Goal: Communication & Community: Share content

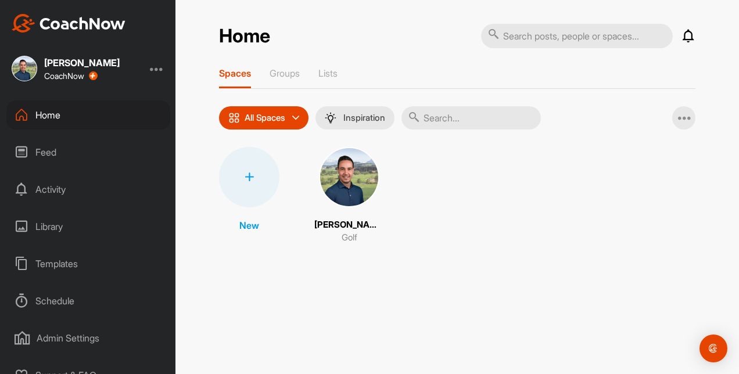
click at [43, 110] on div "Home" at bounding box center [88, 115] width 164 height 29
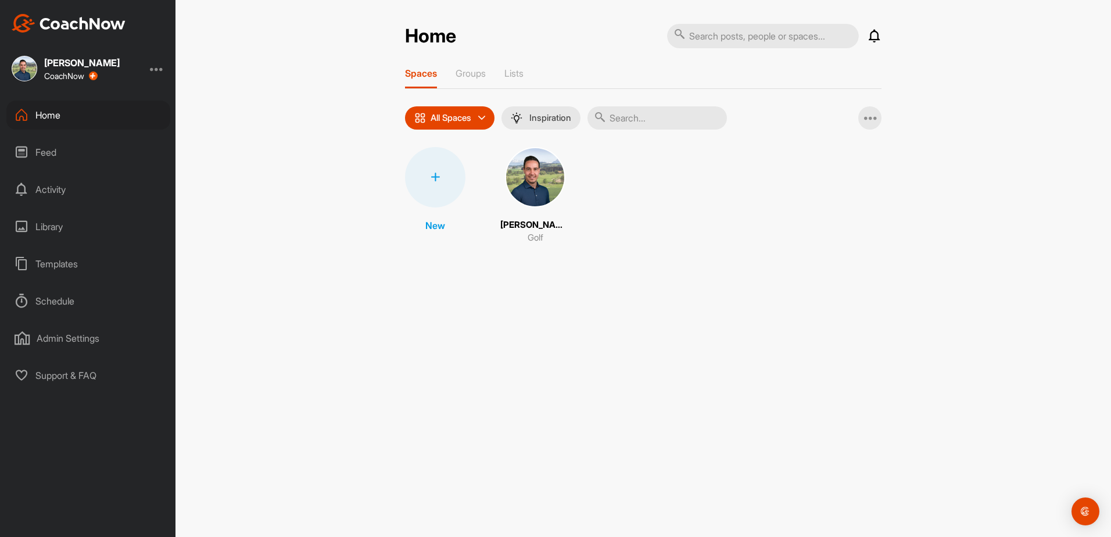
click at [54, 263] on div "Templates" at bounding box center [88, 263] width 164 height 29
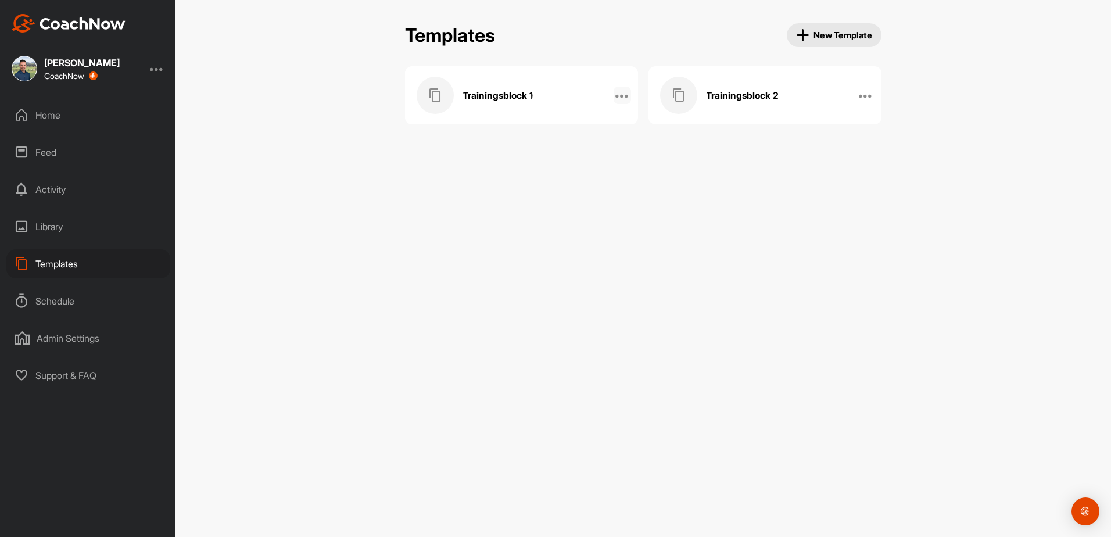
click at [621, 98] on icon at bounding box center [622, 95] width 14 height 14
click at [582, 166] on li "Manage Posts" at bounding box center [585, 164] width 94 height 37
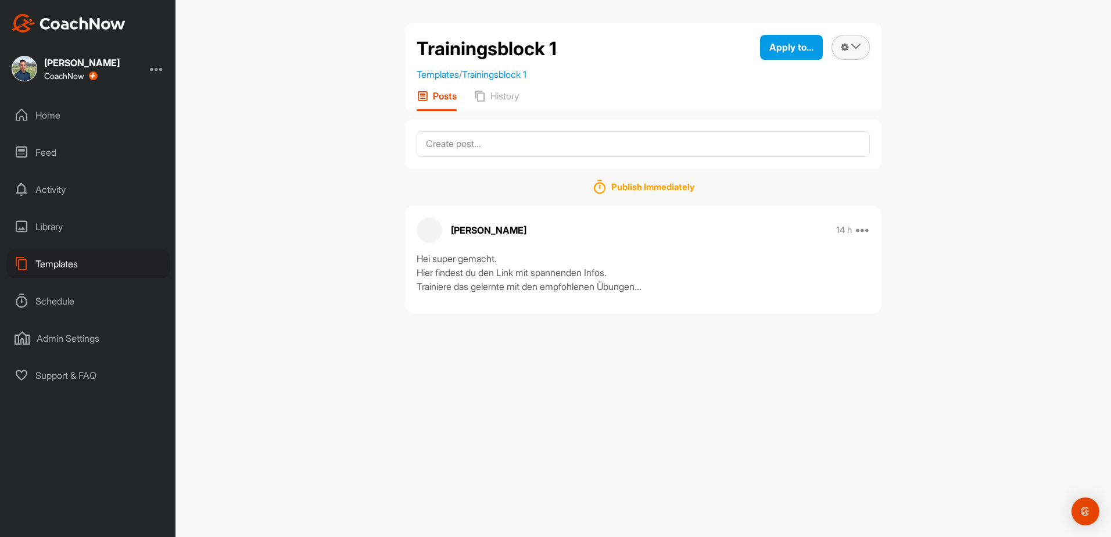
click at [739, 51] on button at bounding box center [851, 47] width 38 height 25
click at [739, 174] on div "Publish Immediately [PERSON_NAME] 14 h Edit Edit Tags Pin to top Delete Hei sup…" at bounding box center [643, 241] width 477 height 145
click at [425, 71] on link "Templates" at bounding box center [438, 75] width 42 height 12
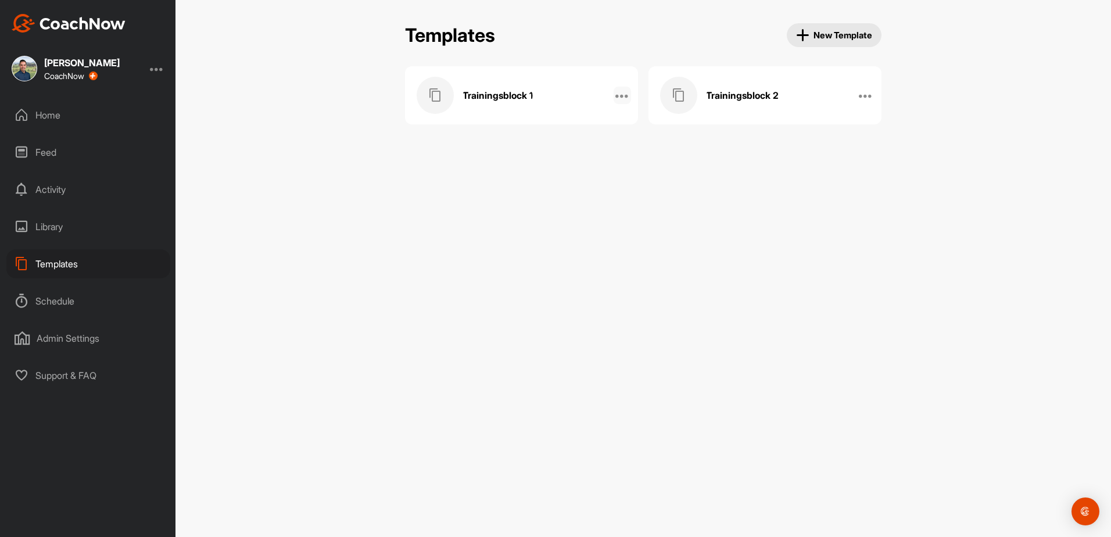
click at [618, 96] on icon at bounding box center [622, 95] width 14 height 14
click at [586, 202] on li "Manage Members" at bounding box center [585, 200] width 94 height 37
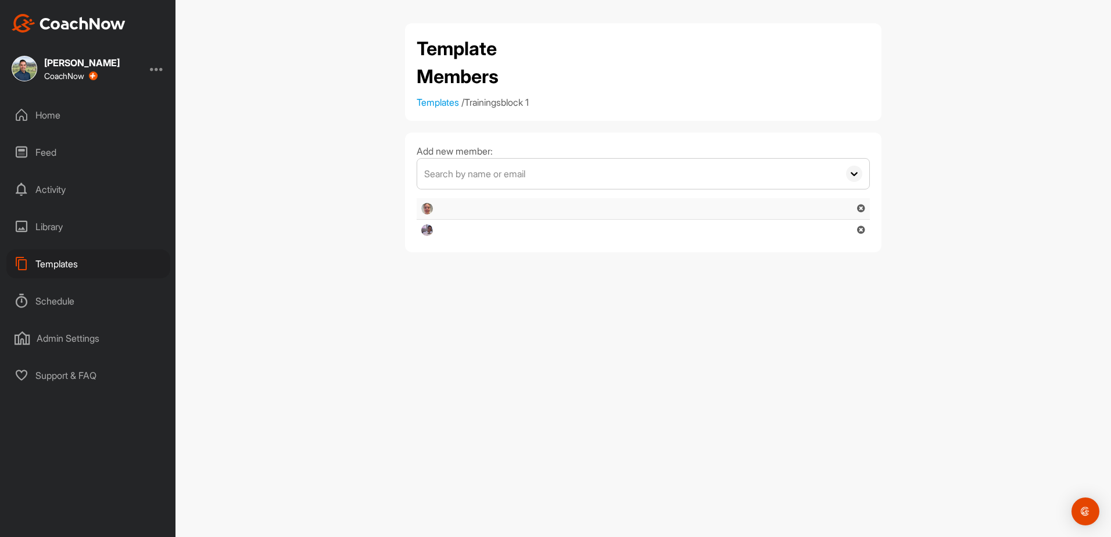
click at [43, 221] on div "Library" at bounding box center [88, 226] width 164 height 29
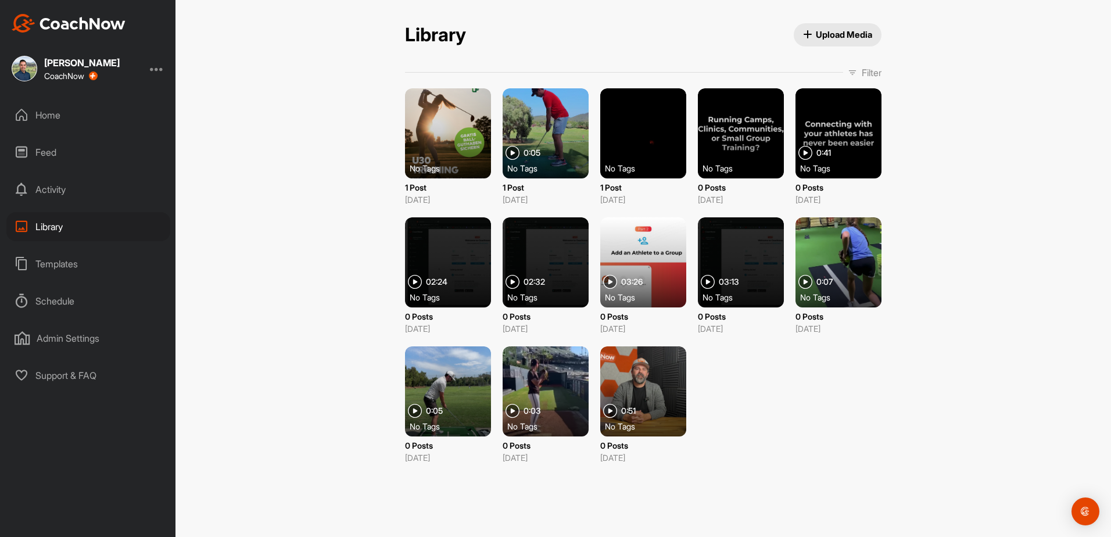
click at [69, 373] on div "Support & FAQ" at bounding box center [88, 375] width 164 height 29
click at [456, 61] on div "Library Upload Media Library Upload Media Filter Media Type Images Videos Audio…" at bounding box center [643, 248] width 500 height 450
click at [55, 263] on div "Templates" at bounding box center [88, 263] width 164 height 29
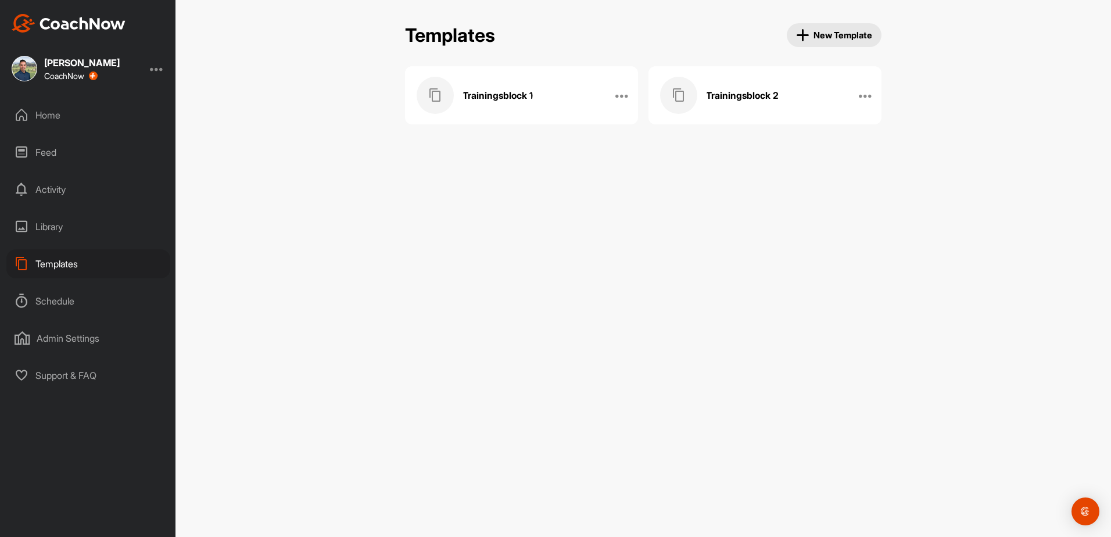
click at [62, 303] on div "Schedule" at bounding box center [88, 300] width 164 height 29
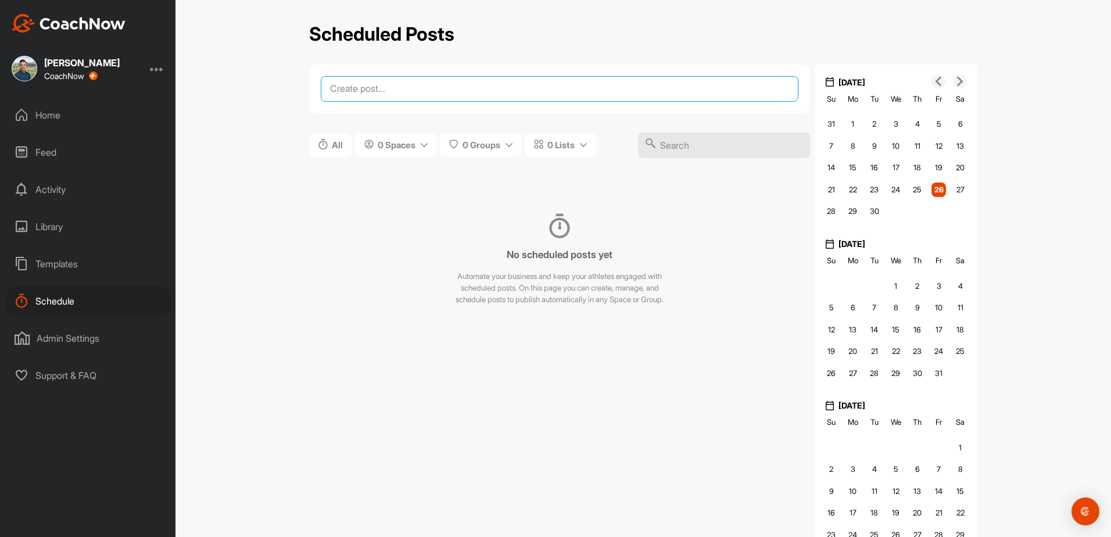
click at [394, 87] on textarea at bounding box center [560, 89] width 478 height 26
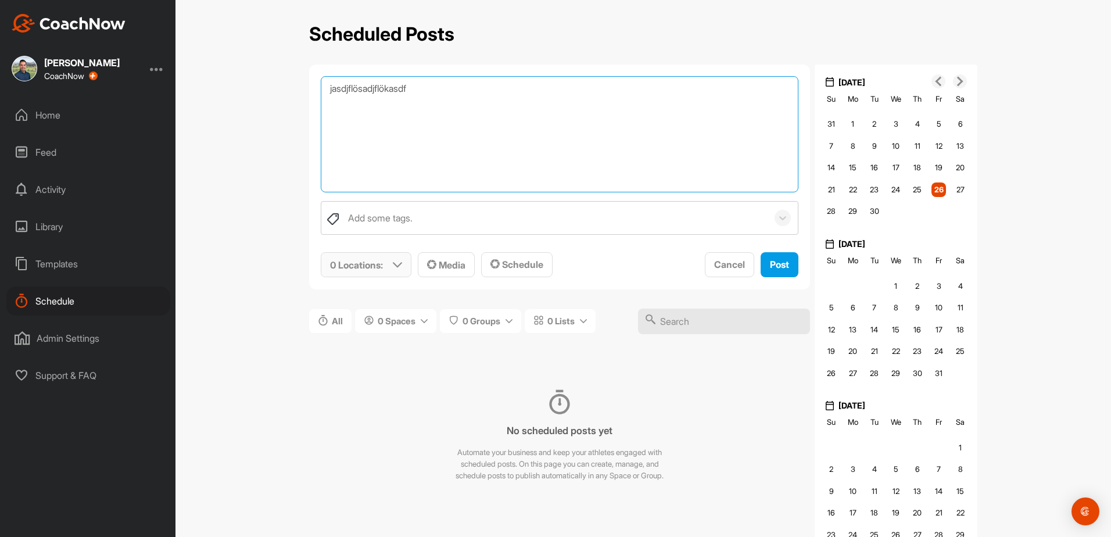
type textarea "jasdjflösadjflökasdf"
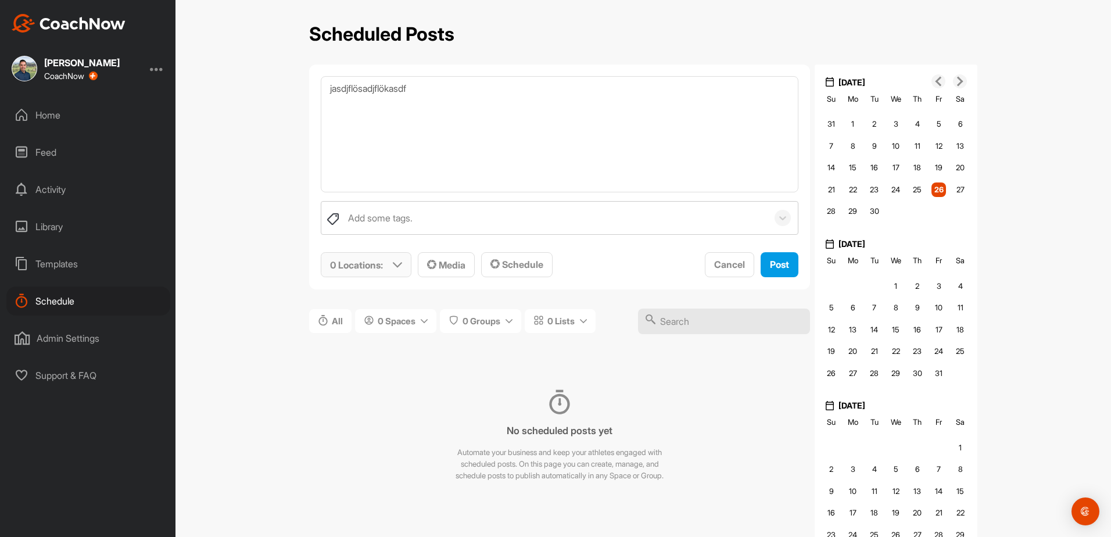
click at [396, 260] on icon at bounding box center [397, 264] width 9 height 9
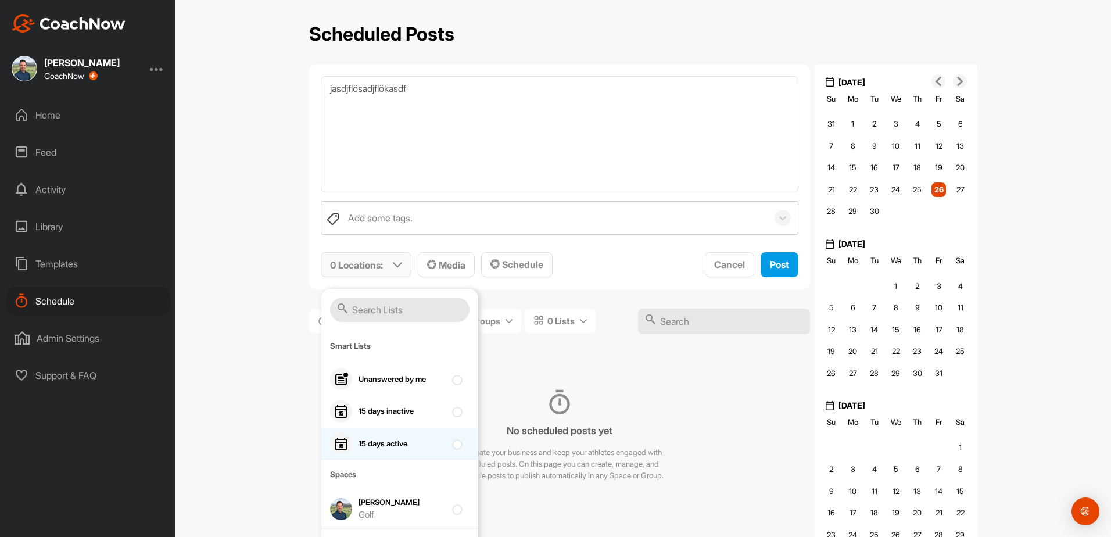
scroll to position [39, 0]
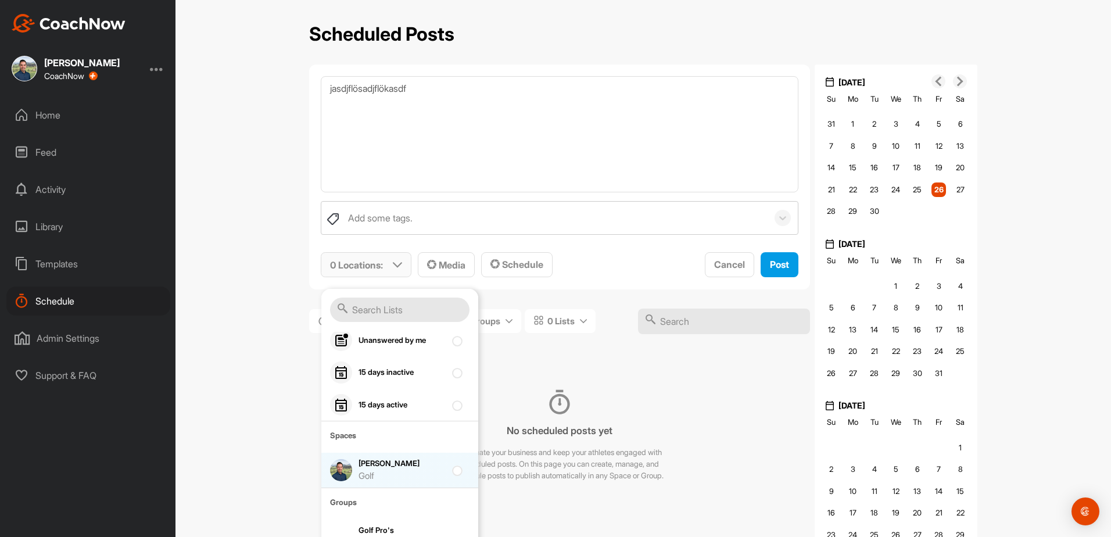
click at [452, 374] on div at bounding box center [460, 470] width 16 height 14
checkbox input "true"
click at [585, 262] on span "1 Location : Smart Lists Unanswered by me 15 days inactive 15 days active Space…" at bounding box center [560, 265] width 478 height 26
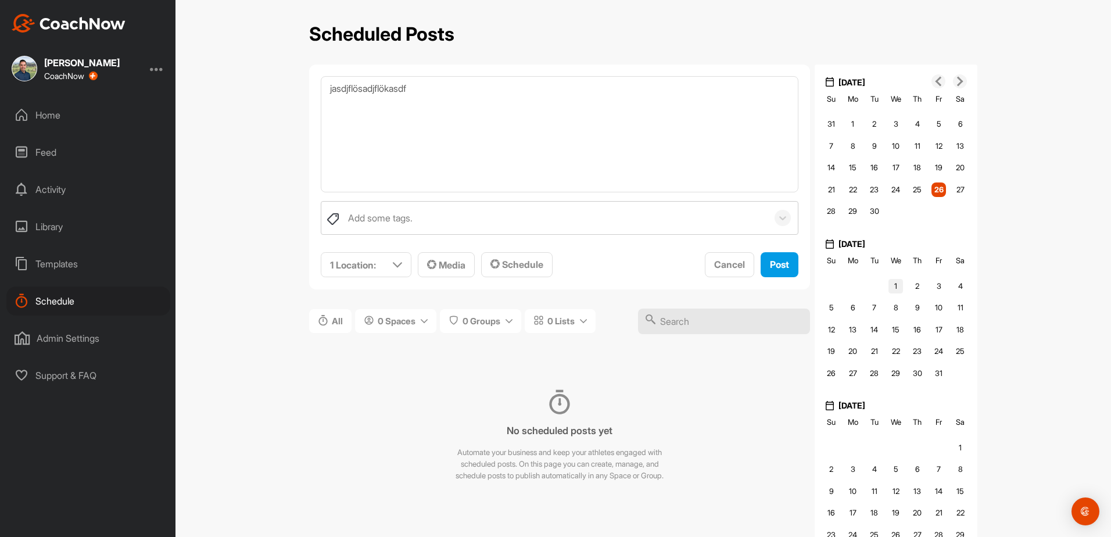
click at [739, 285] on span "1" at bounding box center [895, 285] width 3 height 9
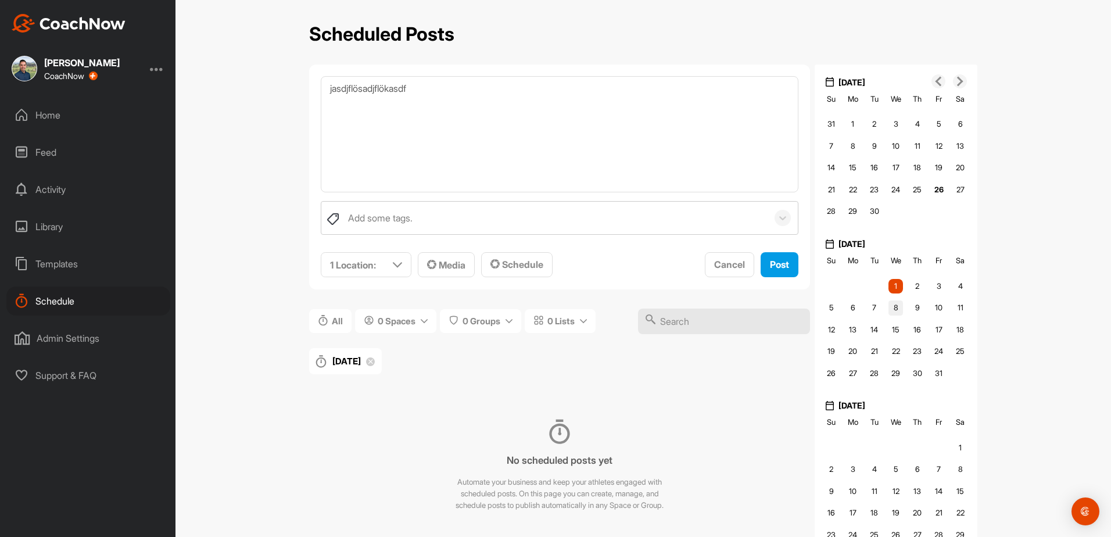
click at [739, 302] on div "0 8" at bounding box center [896, 307] width 15 height 15
click at [739, 286] on span "1" at bounding box center [895, 285] width 3 height 9
click at [739, 267] on span "Post" at bounding box center [779, 265] width 19 height 12
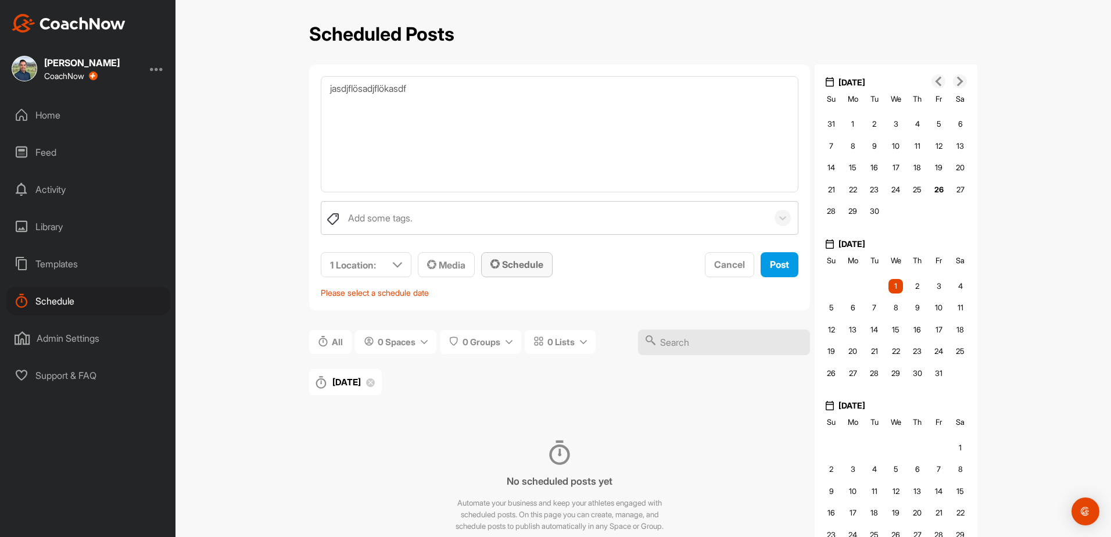
click at [514, 267] on span "Schedule" at bounding box center [516, 265] width 53 height 12
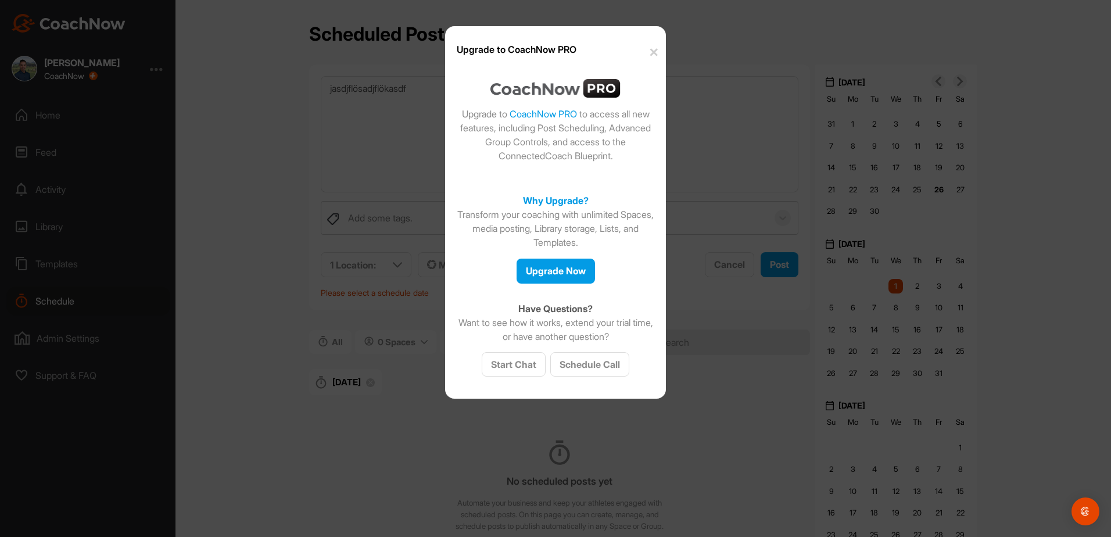
click at [653, 52] on button "✕" at bounding box center [653, 52] width 26 height 35
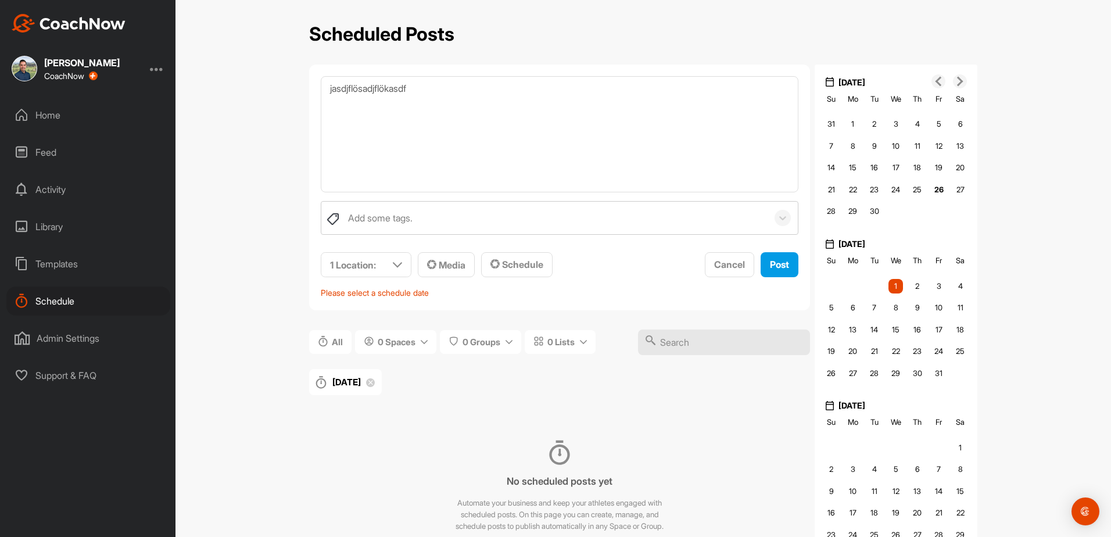
click at [50, 259] on div "Templates" at bounding box center [88, 263] width 164 height 29
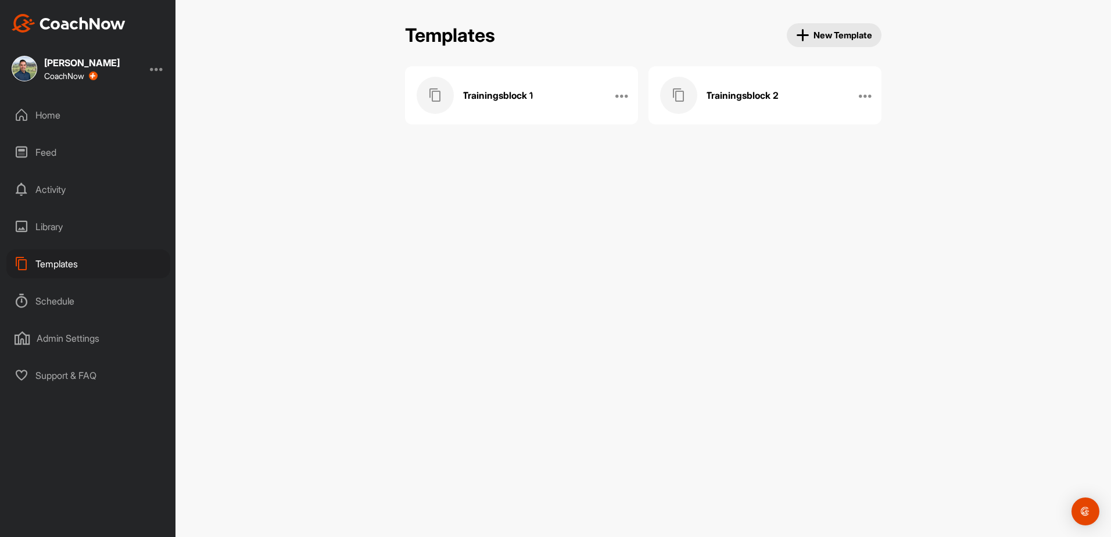
click at [44, 226] on div "Library" at bounding box center [88, 226] width 164 height 29
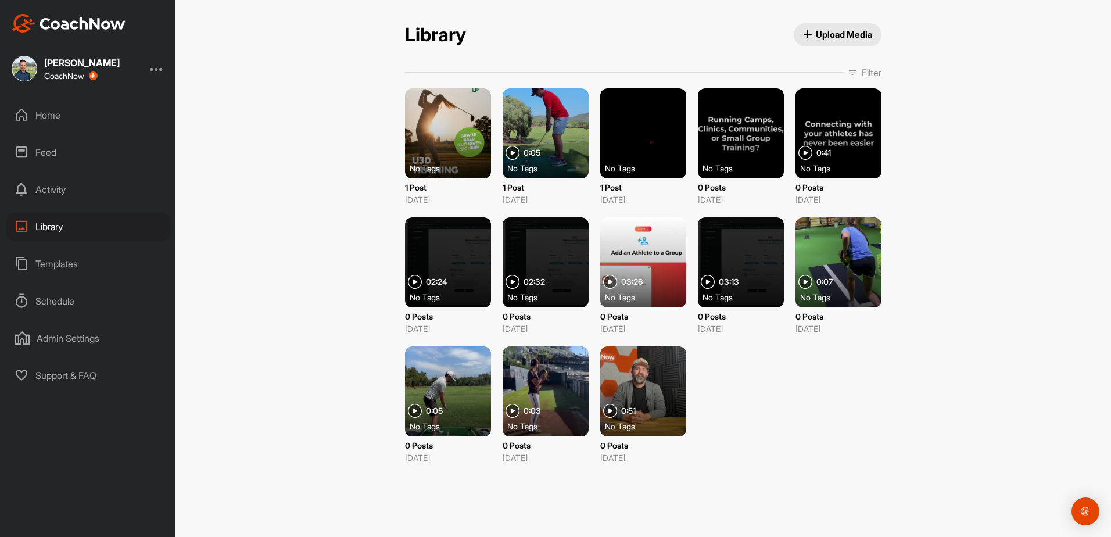
click at [62, 264] on div "Templates" at bounding box center [88, 263] width 164 height 29
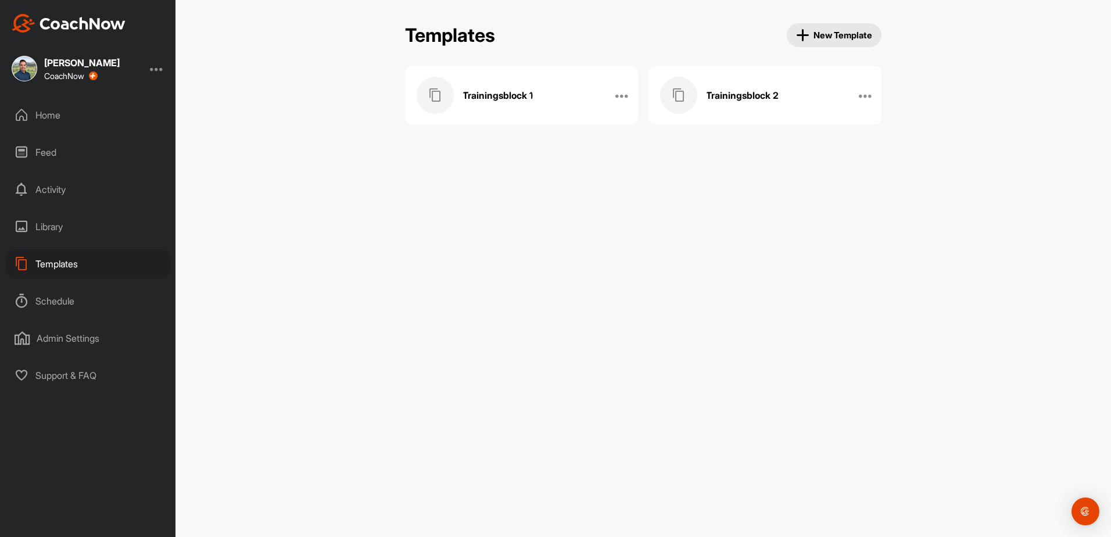
click at [58, 114] on div "Home" at bounding box center [88, 115] width 164 height 29
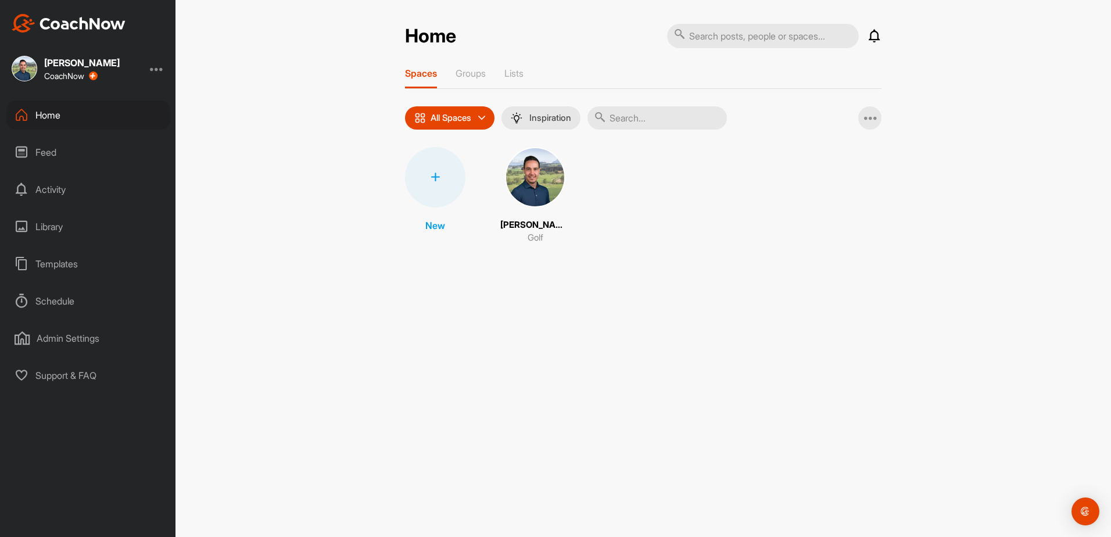
click at [66, 263] on div "Templates" at bounding box center [88, 263] width 164 height 29
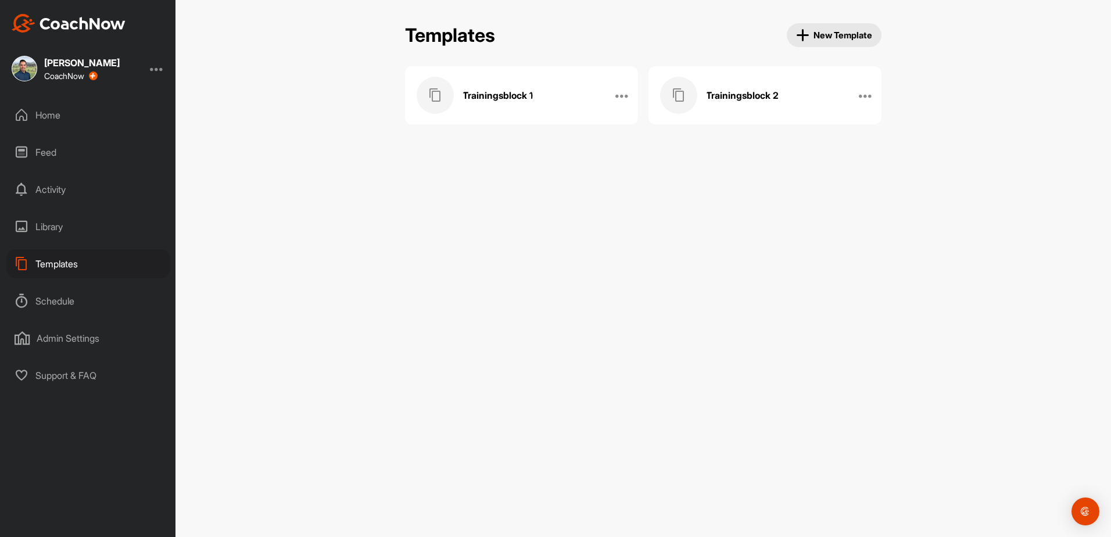
click at [58, 112] on div "Home" at bounding box center [88, 115] width 164 height 29
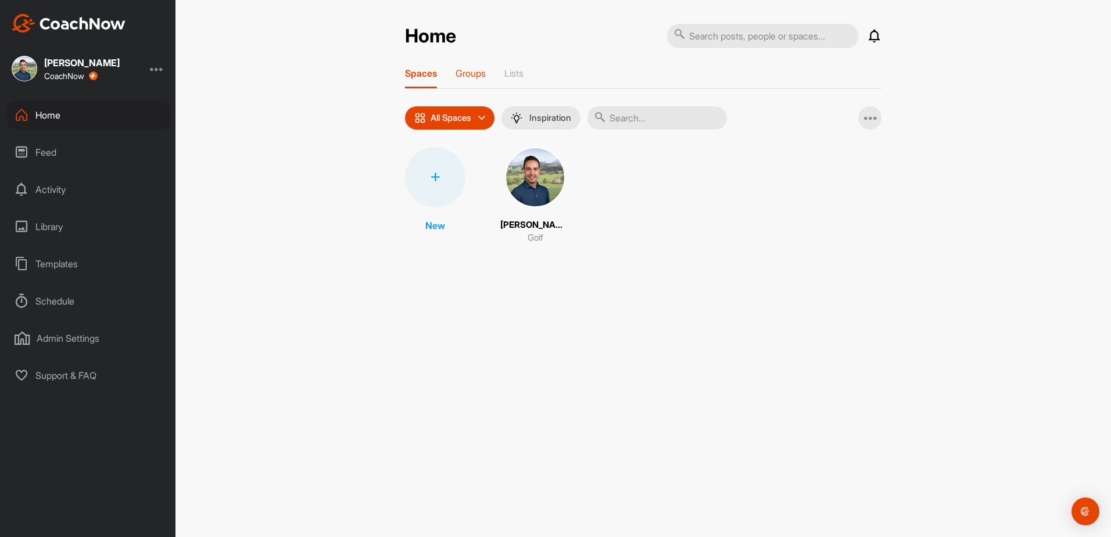
click at [474, 76] on p "Groups" at bounding box center [471, 73] width 30 height 12
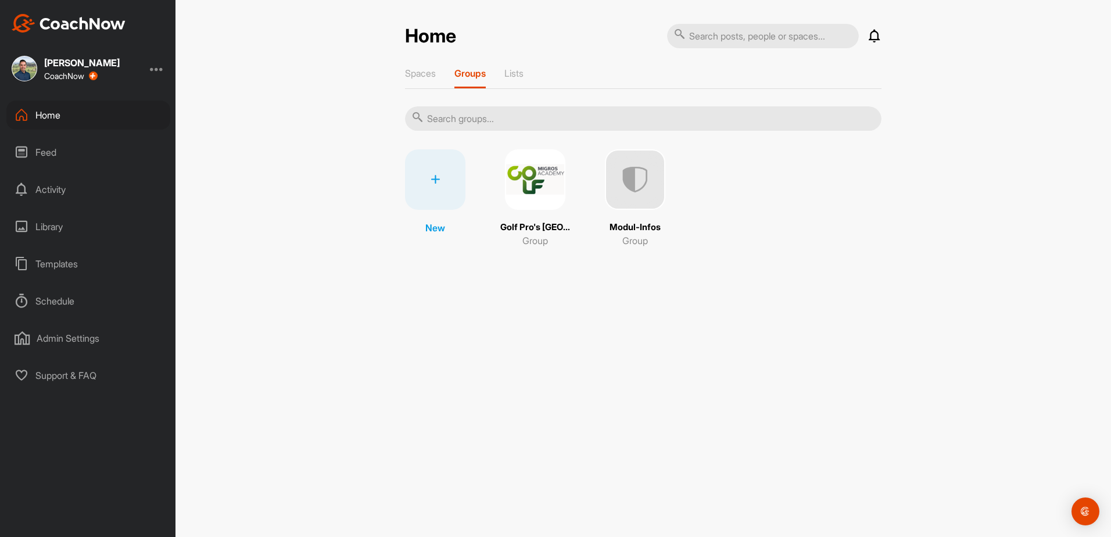
click at [533, 188] on img at bounding box center [535, 179] width 60 height 60
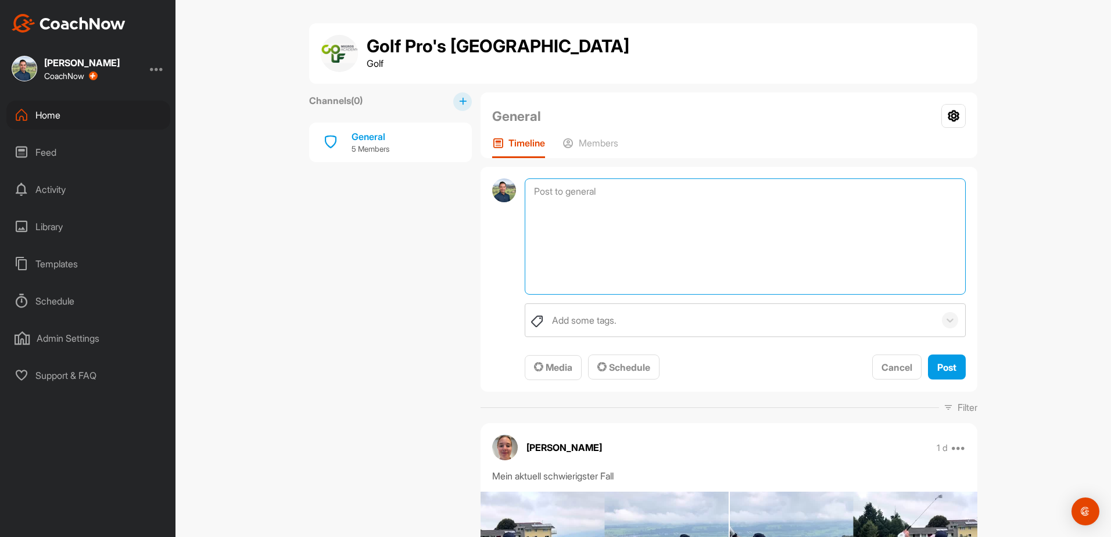
click at [570, 189] on textarea at bounding box center [745, 236] width 441 height 116
click at [606, 200] on textarea at bounding box center [745, 236] width 441 height 116
click at [564, 191] on textarea at bounding box center [745, 236] width 441 height 116
paste textarea "Kjasödjflöjasöldjfklasdf Asdfjklasjdfkasdf Jkasdflkjasdöljkfa jlkasdjfkajsdf [D…"
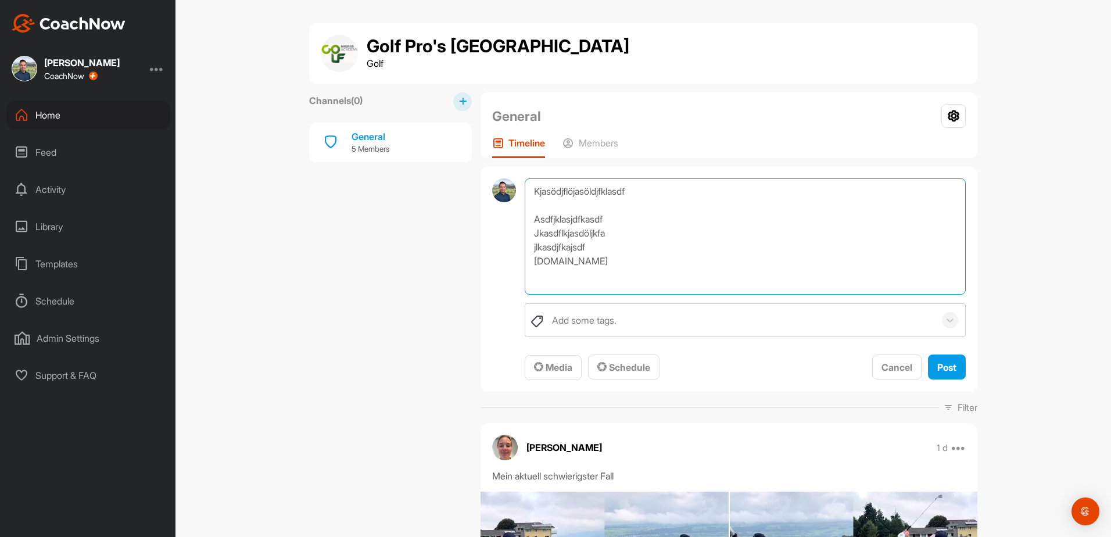
click at [540, 262] on textarea "Kjasödjflöjasöldjfklasdf Asdfjklasjdfkasdf Jkasdflkjasdöljkfa jlkasdjfkajsdf [D…" at bounding box center [745, 236] width 441 height 116
click at [534, 260] on textarea "Kjasödjflöjasöldjfklasdf Asdfjklasjdfkasdf Jkasdflkjasdöljkfa jlkasdjfkajsdf [D…" at bounding box center [745, 236] width 441 height 116
click at [535, 256] on textarea "Kjasödjflöjasöldjfklasdf Asdfjklasjdfkasdf Jkasdflkjasdöljkfa jlkasdjfkajsdf [D…" at bounding box center [745, 236] width 441 height 116
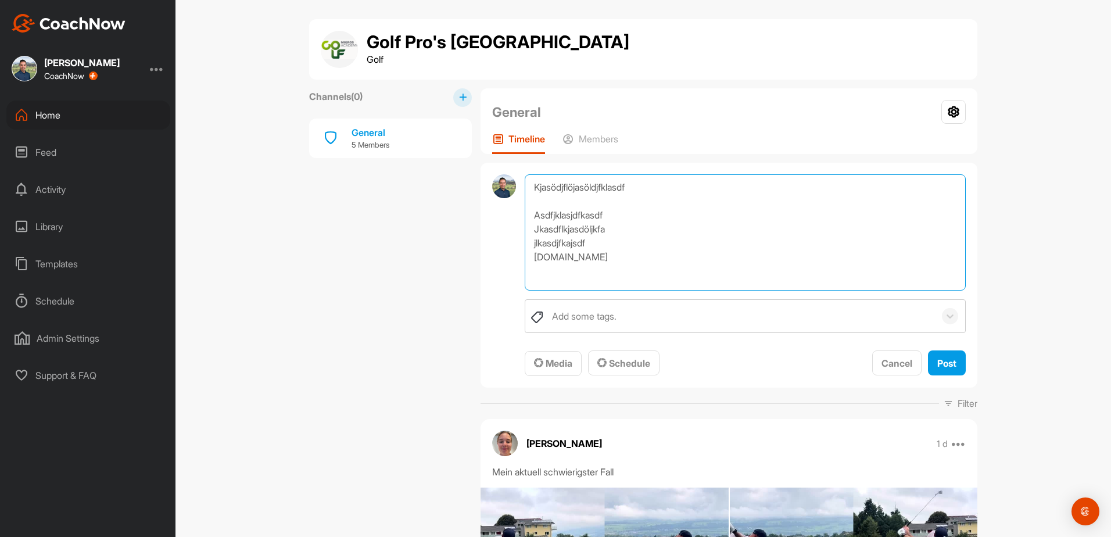
scroll to position [0, 0]
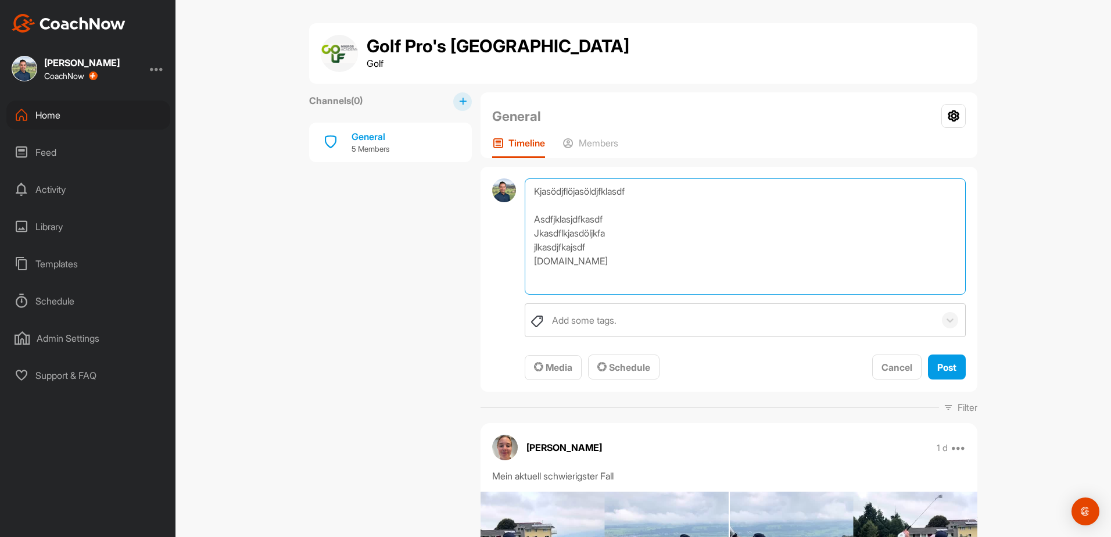
drag, startPoint x: 633, startPoint y: 245, endPoint x: 521, endPoint y: 189, distance: 125.3
click at [525, 189] on textarea "Kjasödjflöjasöldjfklasdf Asdfjklasjdfkasdf Jkasdflkjasdöljkfa jlkasdjfkajsdf [D…" at bounding box center [745, 236] width 441 height 116
type textarea "Kjasödjflöjasöldjfklasdf"
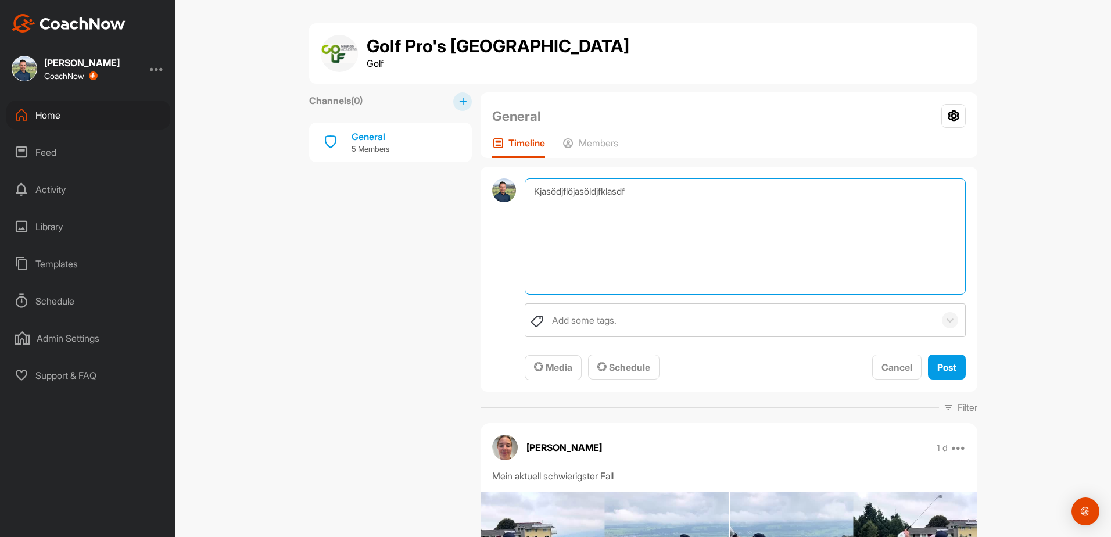
drag, startPoint x: 651, startPoint y: 189, endPoint x: 471, endPoint y: 185, distance: 180.2
click at [42, 117] on div "Home" at bounding box center [88, 115] width 164 height 29
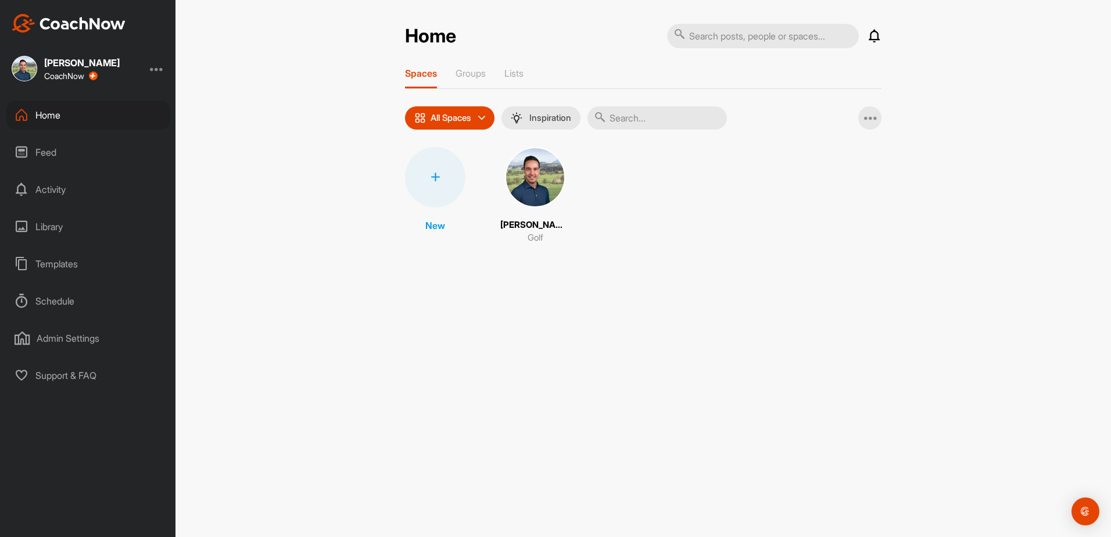
click at [538, 181] on img at bounding box center [535, 177] width 60 height 60
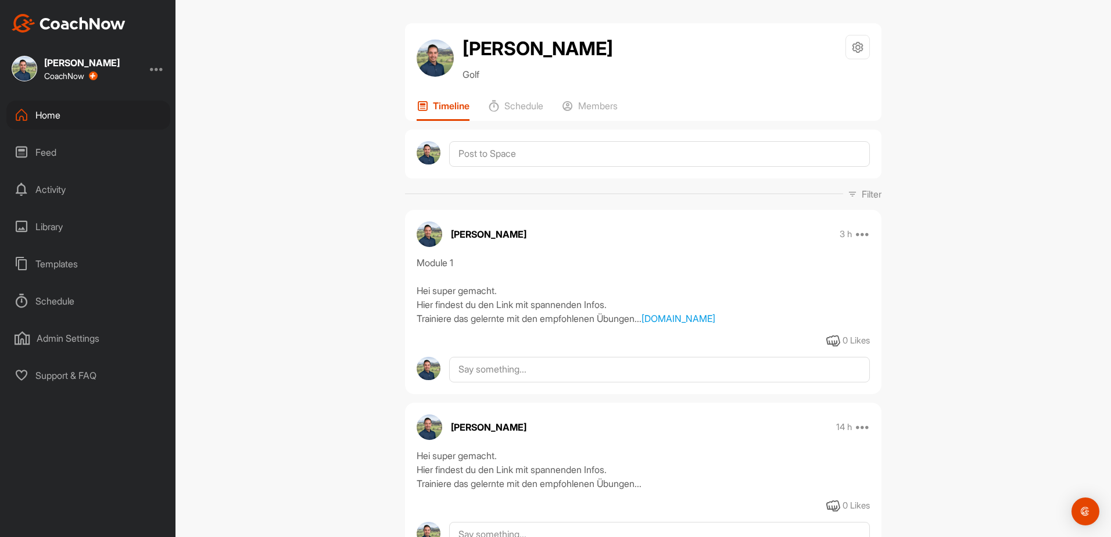
click at [56, 222] on div "Library" at bounding box center [88, 226] width 164 height 29
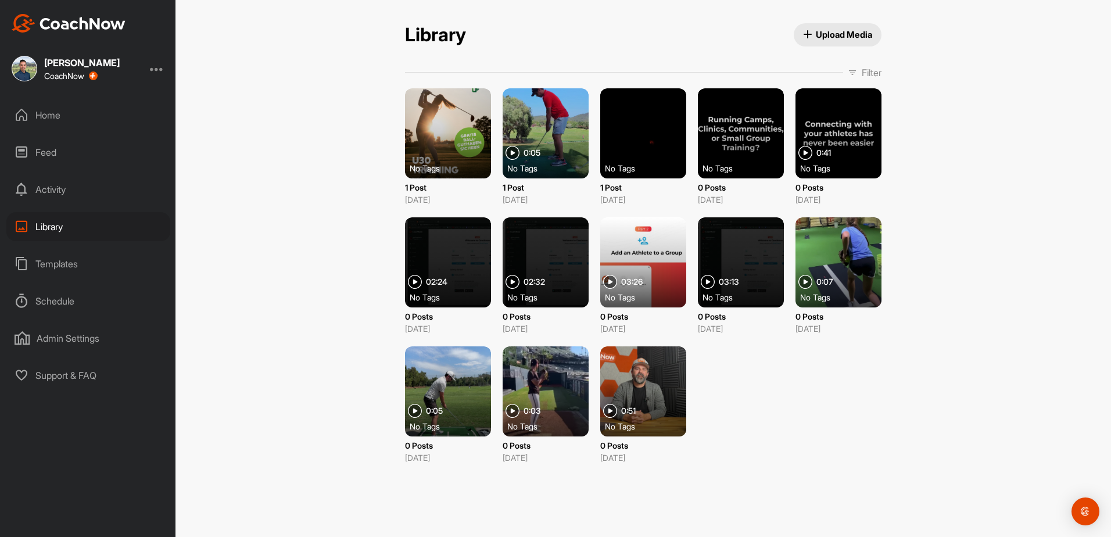
click at [454, 115] on div at bounding box center [448, 133] width 86 height 90
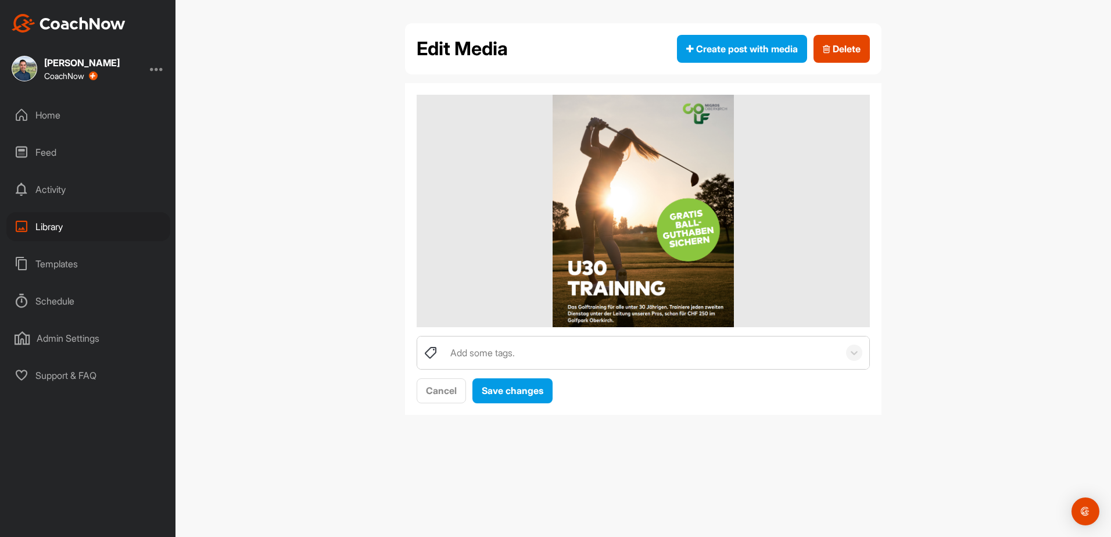
click at [50, 111] on div "Home" at bounding box center [88, 115] width 164 height 29
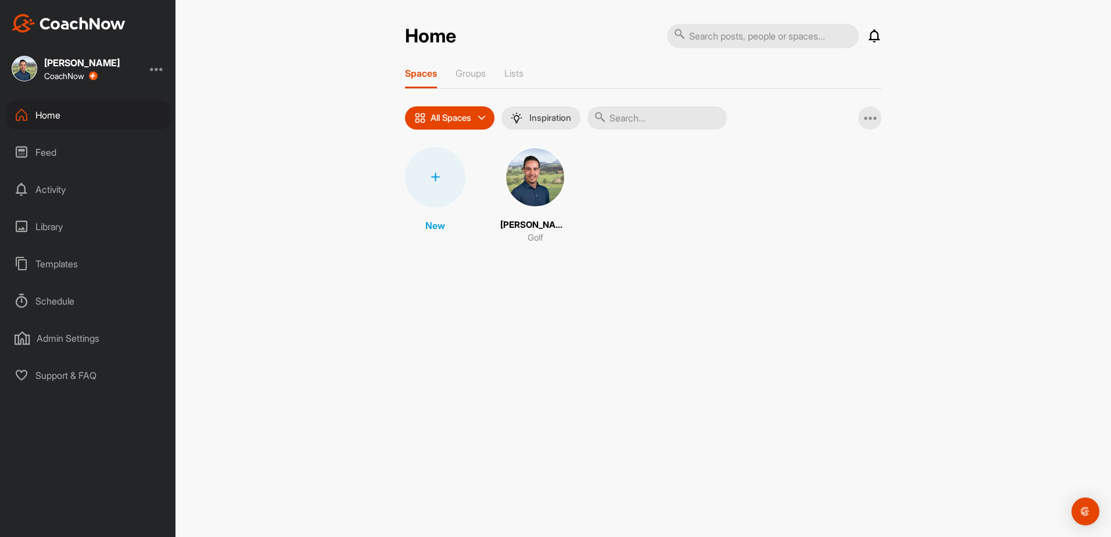
click at [59, 225] on div "Library" at bounding box center [88, 226] width 164 height 29
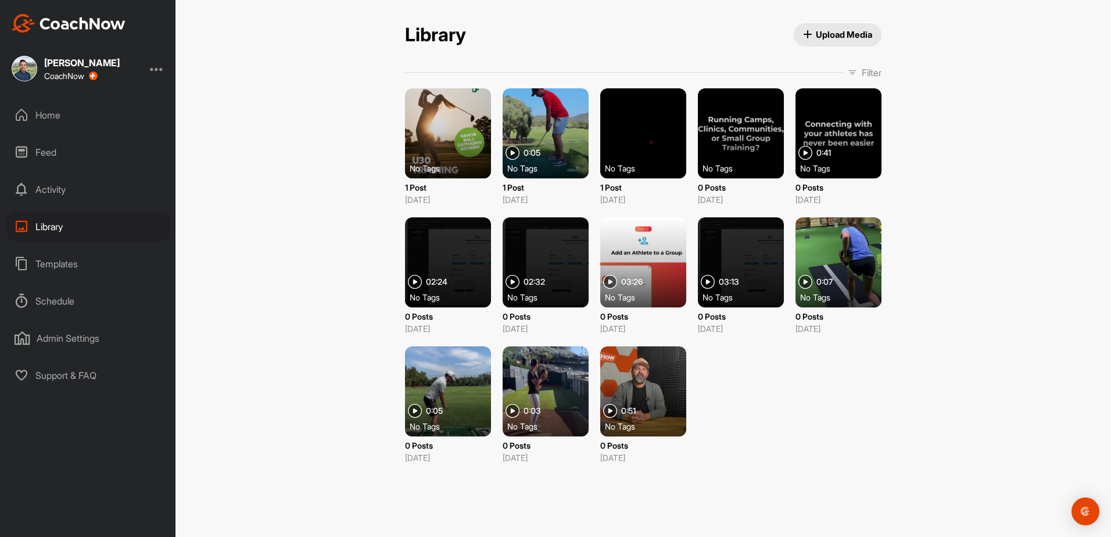
click at [51, 106] on div "Home" at bounding box center [88, 115] width 164 height 29
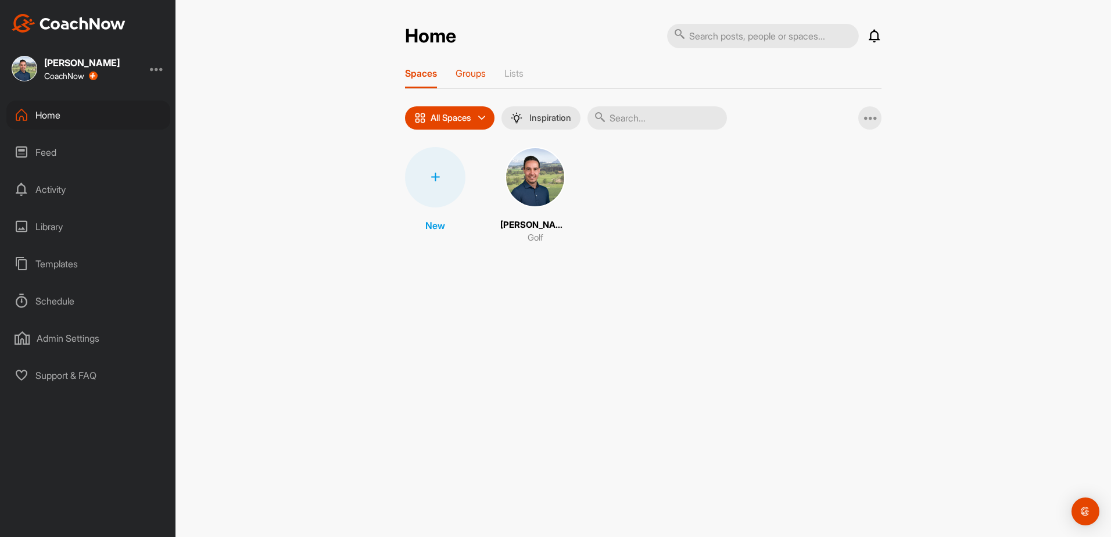
click at [472, 73] on p "Groups" at bounding box center [471, 73] width 30 height 12
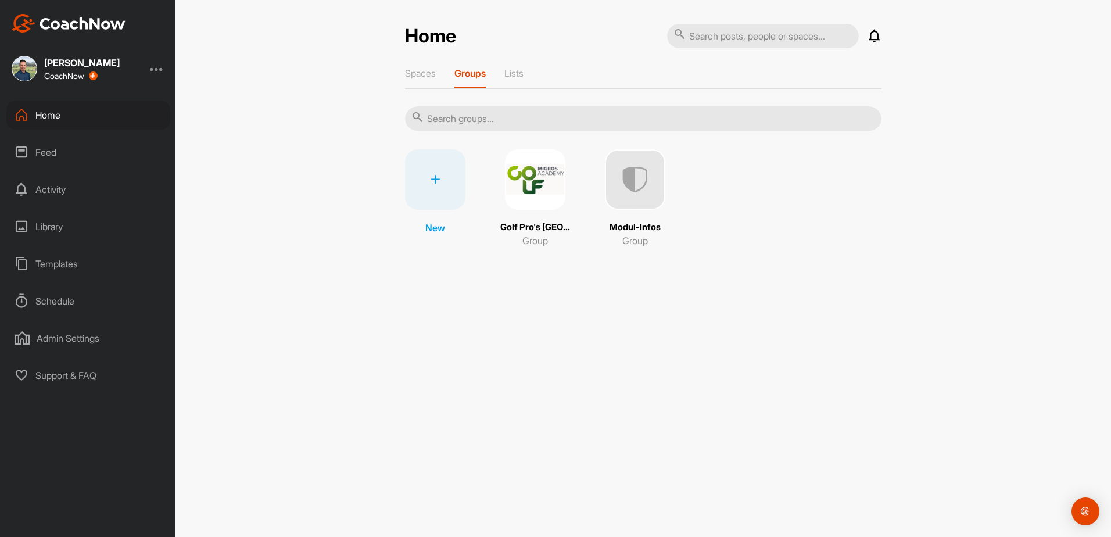
click at [549, 181] on img at bounding box center [535, 179] width 60 height 60
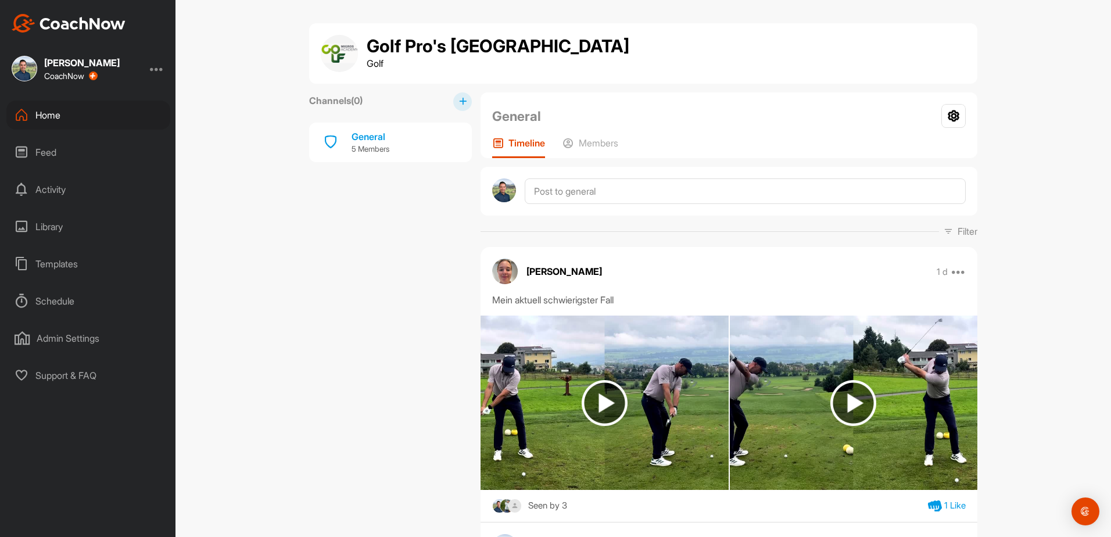
click at [46, 153] on div "Feed" at bounding box center [88, 152] width 164 height 29
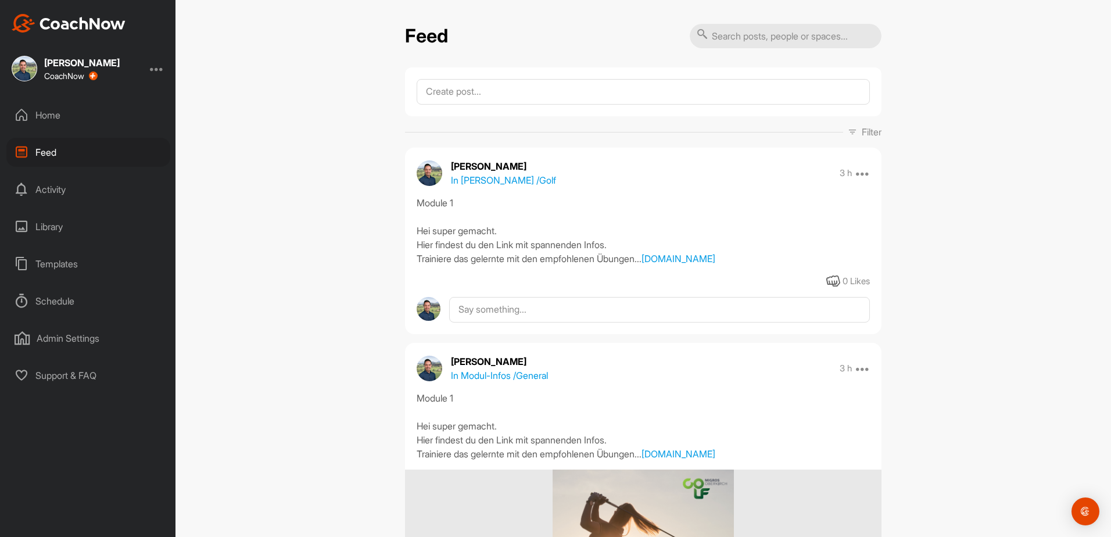
click at [55, 189] on div "Activity" at bounding box center [88, 189] width 164 height 29
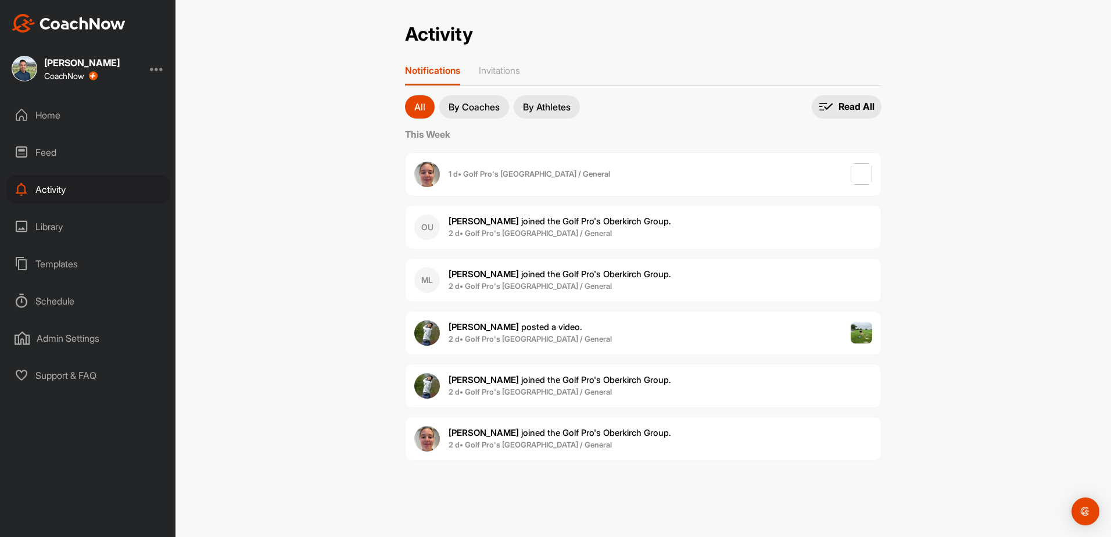
click at [52, 225] on div "Library" at bounding box center [88, 226] width 164 height 29
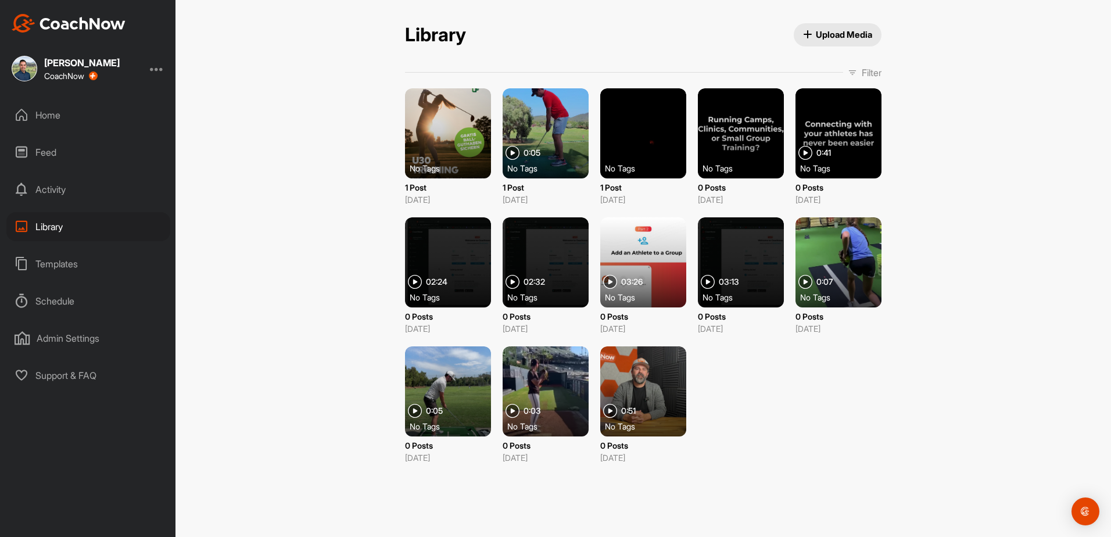
click at [61, 262] on div "Templates" at bounding box center [88, 263] width 164 height 29
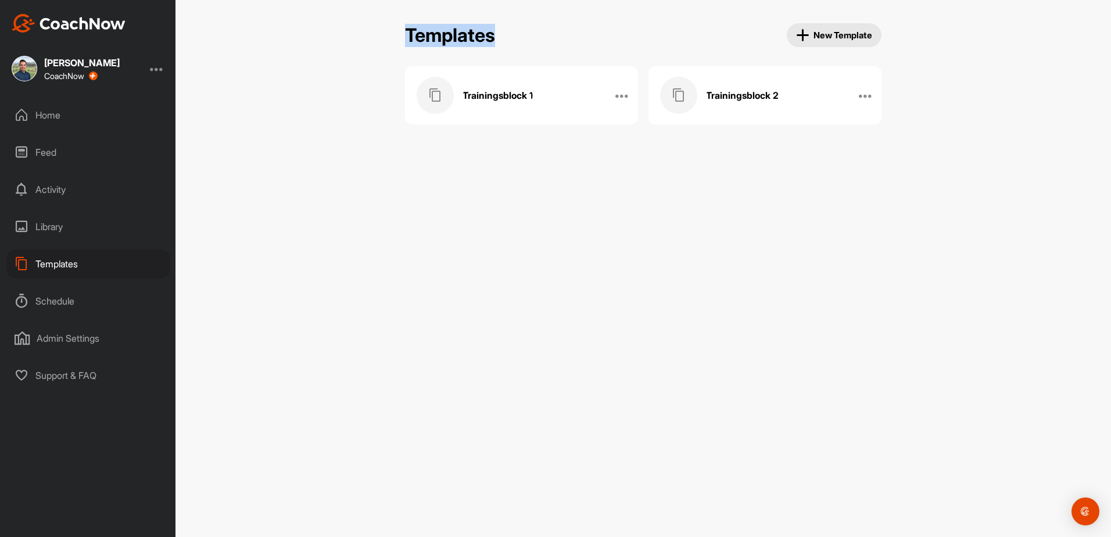
drag, startPoint x: 408, startPoint y: 30, endPoint x: 497, endPoint y: 32, distance: 88.9
click at [497, 32] on div "Templates New Template" at bounding box center [643, 35] width 477 height 24
click at [496, 32] on div "Templates New Template" at bounding box center [643, 35] width 477 height 24
click at [48, 114] on div "Home" at bounding box center [88, 115] width 164 height 29
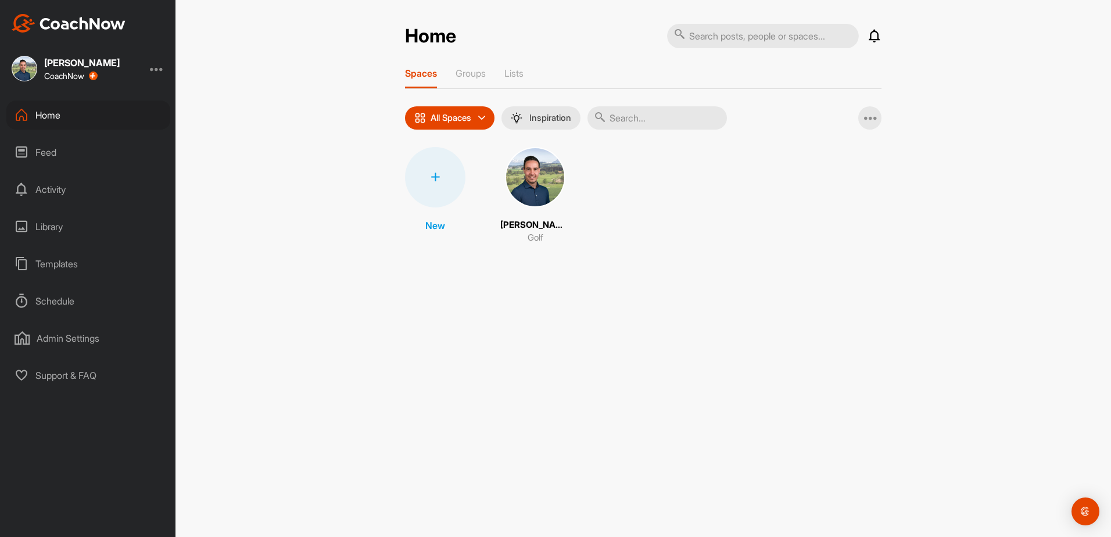
click at [51, 266] on div "Templates" at bounding box center [88, 263] width 164 height 29
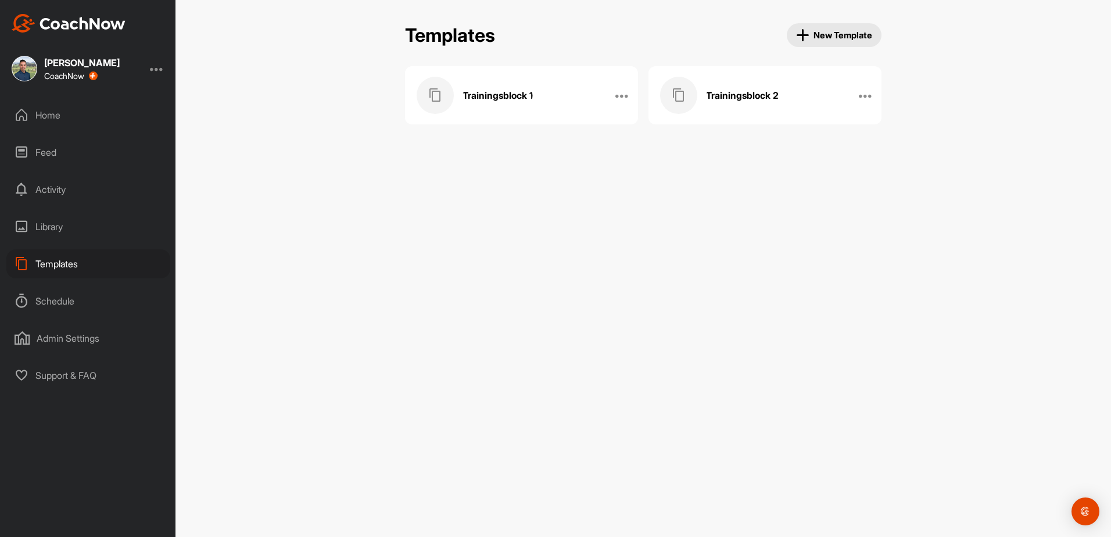
click at [506, 90] on h3 "Trainingsblock 1" at bounding box center [498, 95] width 70 height 12
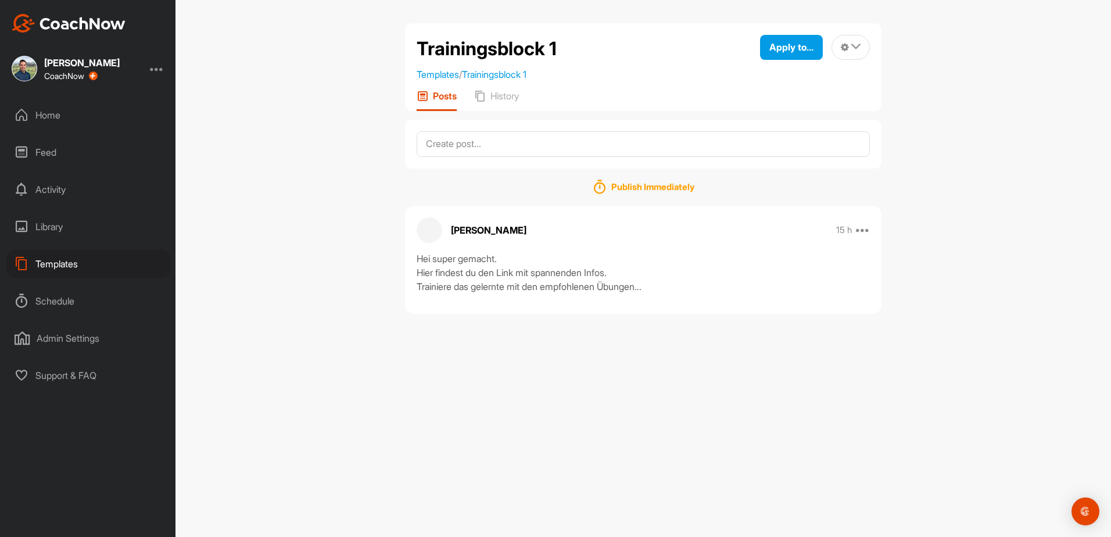
click at [48, 110] on div "Home" at bounding box center [88, 115] width 164 height 29
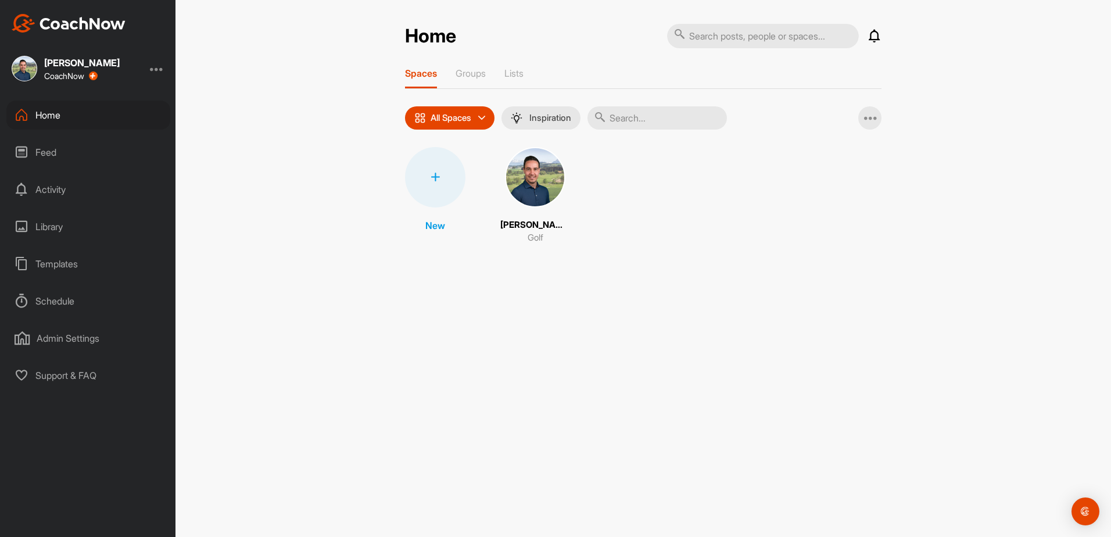
click at [58, 260] on div "Templates" at bounding box center [88, 263] width 164 height 29
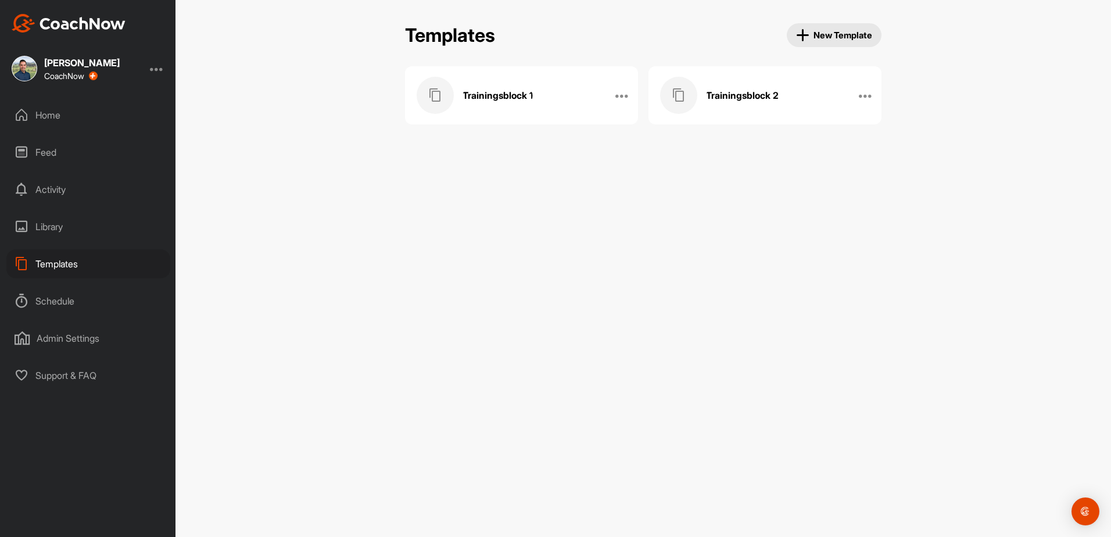
click at [739, 91] on h3 "Trainingsblock 2" at bounding box center [742, 95] width 73 height 12
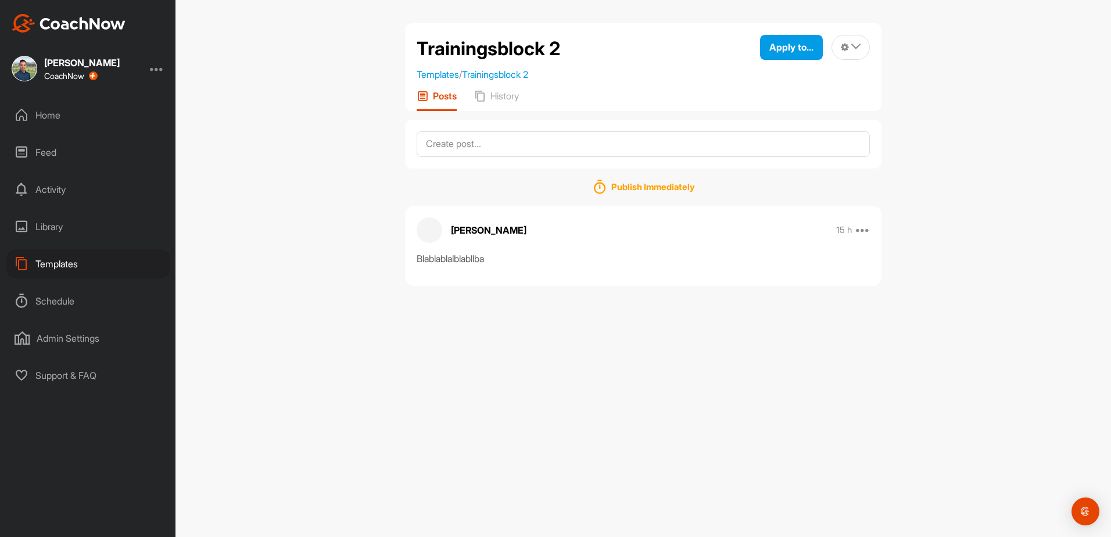
click at [40, 116] on div "Home" at bounding box center [88, 115] width 164 height 29
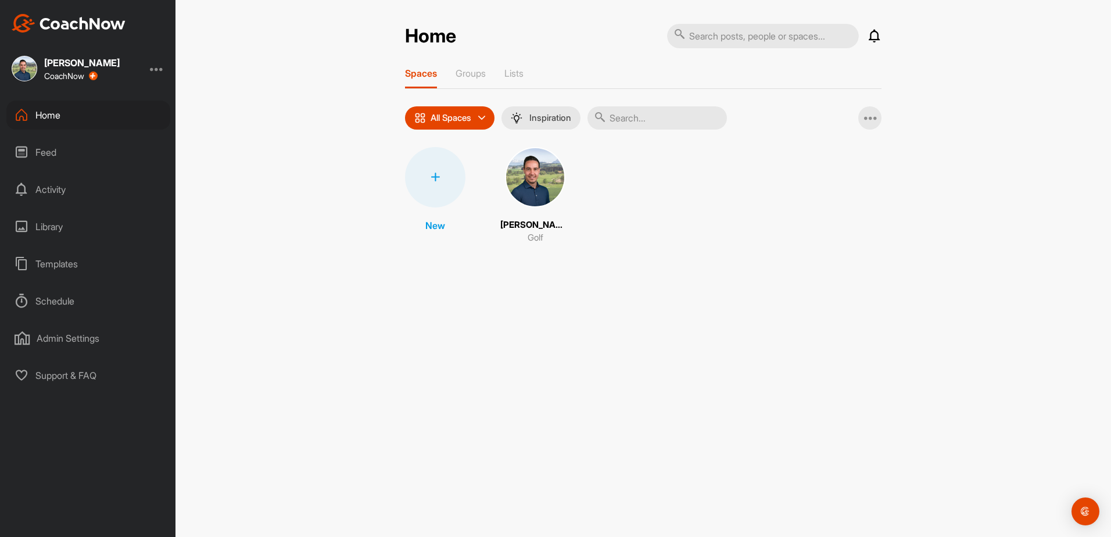
click at [54, 152] on div "Feed" at bounding box center [88, 152] width 164 height 29
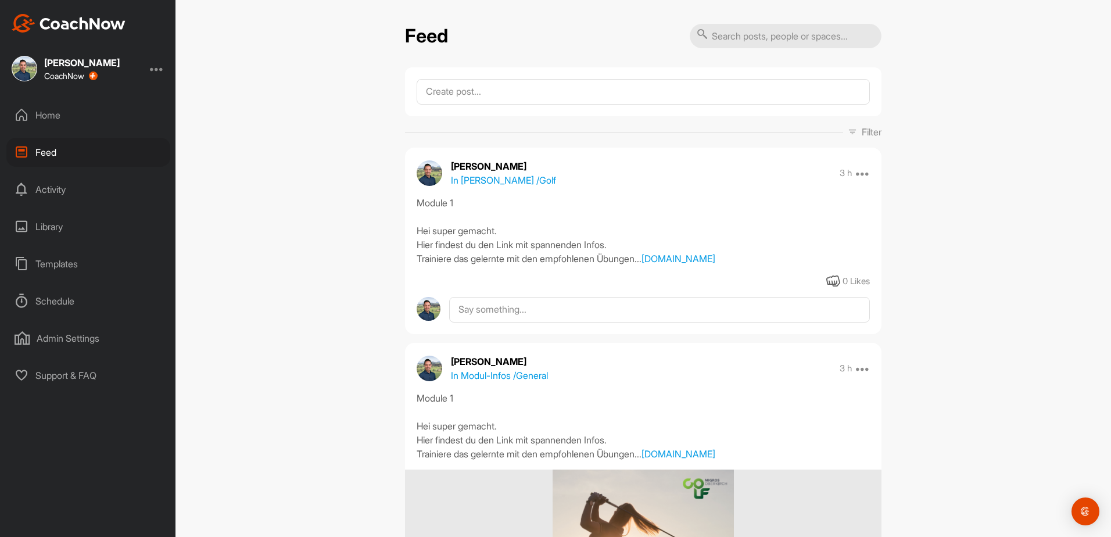
click at [42, 114] on div "Home" at bounding box center [88, 115] width 164 height 29
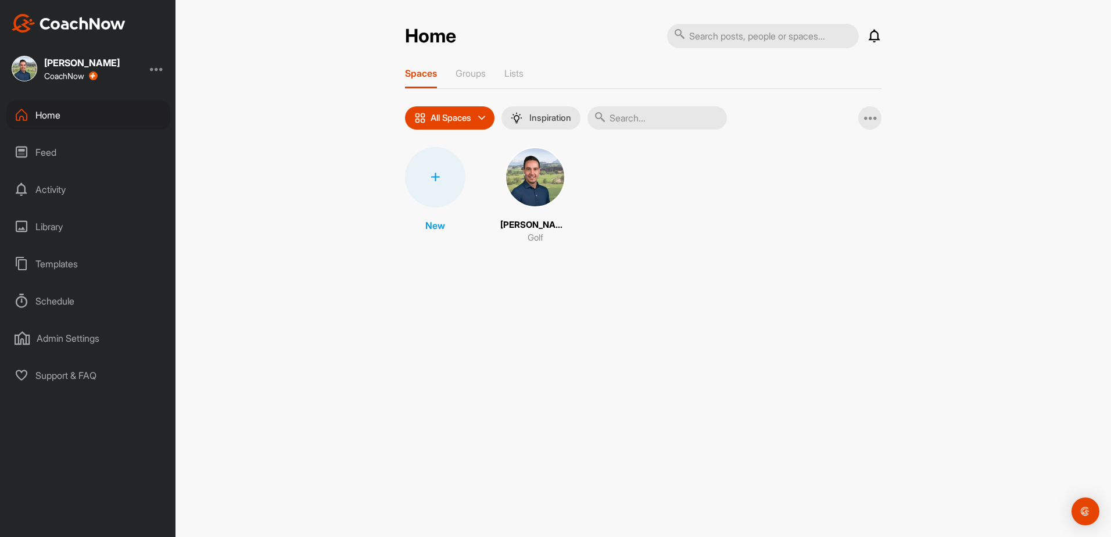
click at [524, 207] on span at bounding box center [535, 177] width 60 height 60
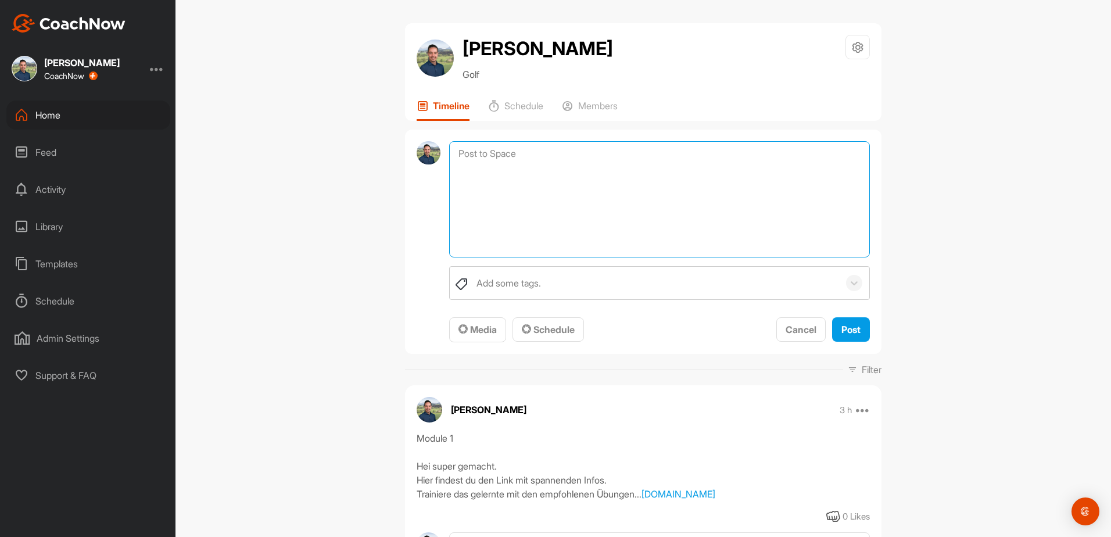
click at [464, 159] on textarea at bounding box center [659, 199] width 421 height 116
click at [464, 336] on div "Media" at bounding box center [478, 330] width 38 height 14
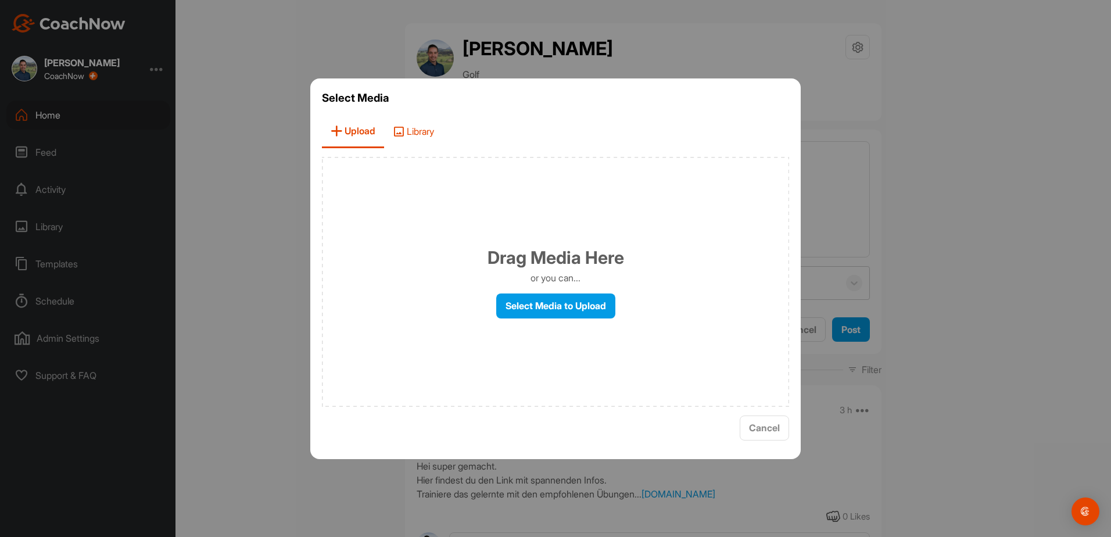
click at [428, 133] on span "Library" at bounding box center [413, 131] width 59 height 33
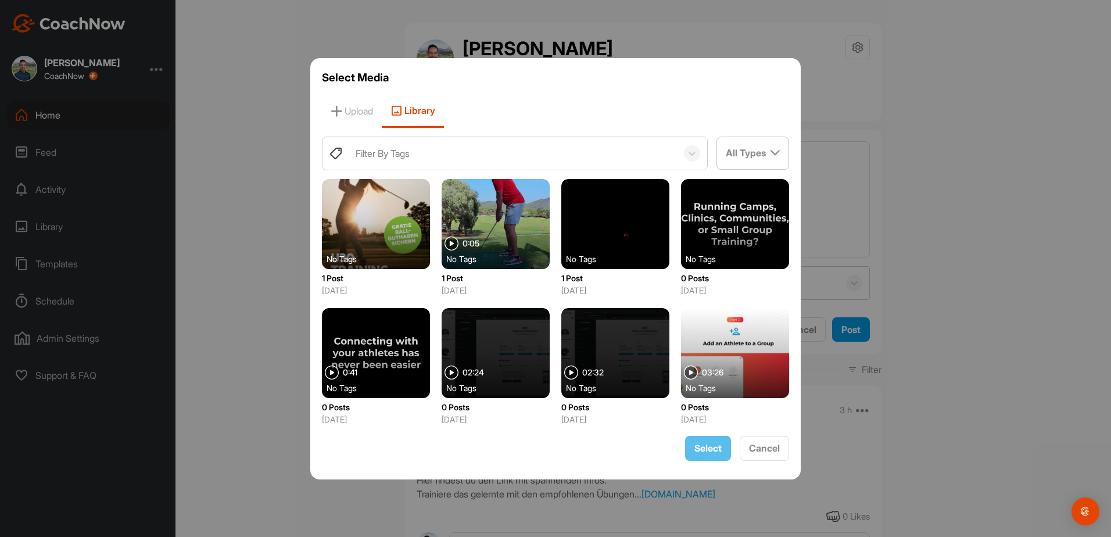
click at [462, 155] on div "Filter By Tags" at bounding box center [513, 153] width 327 height 33
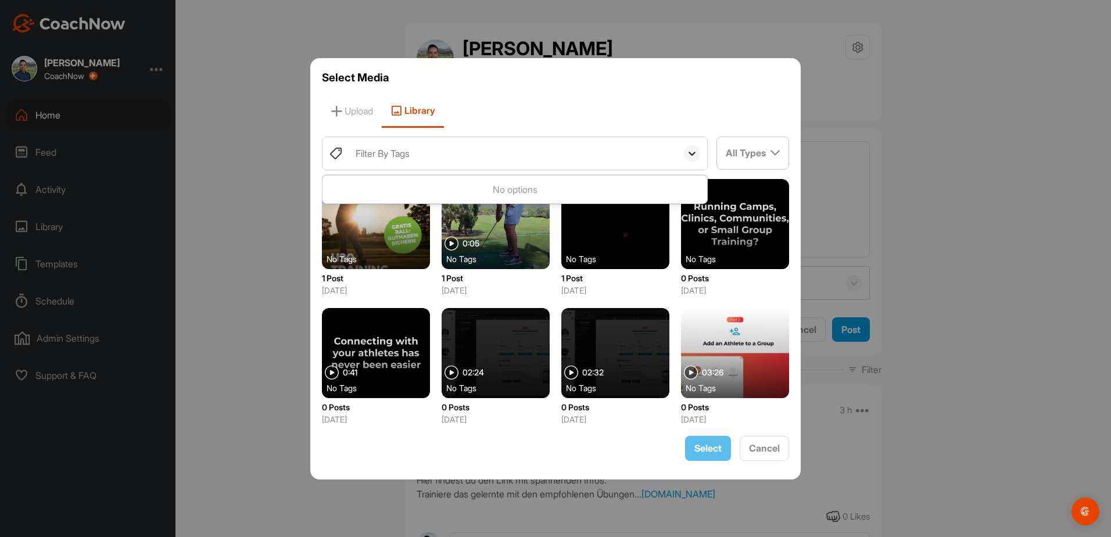
click at [692, 152] on icon at bounding box center [692, 154] width 12 height 12
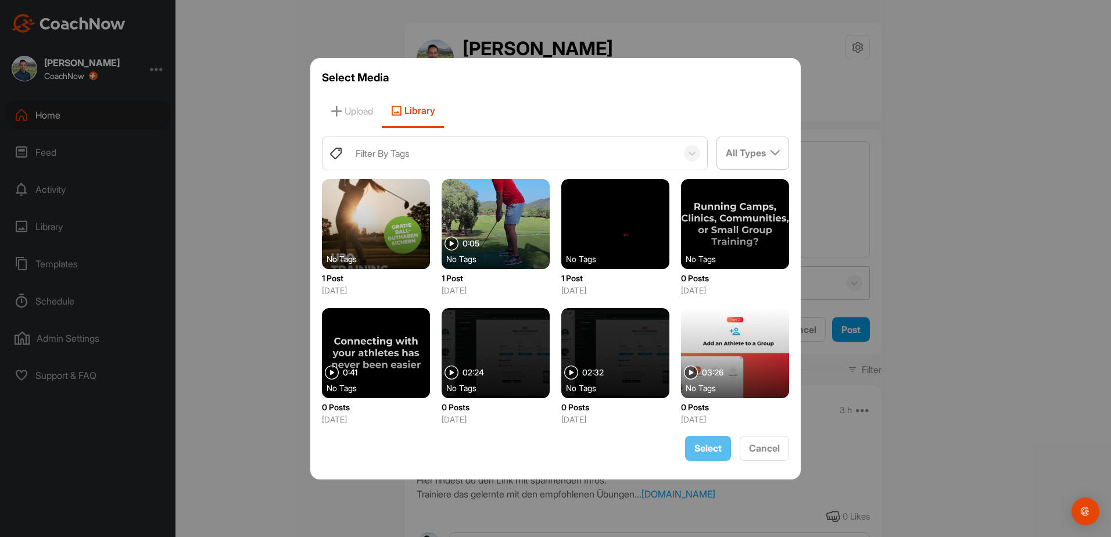
click at [257, 206] on div at bounding box center [555, 268] width 1111 height 537
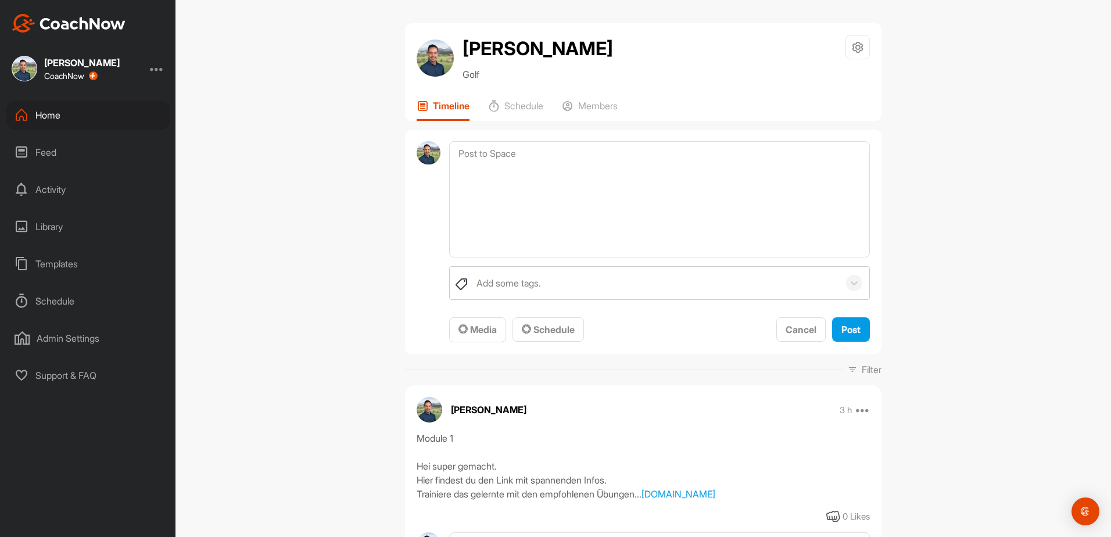
click at [51, 229] on div "Library" at bounding box center [88, 226] width 164 height 29
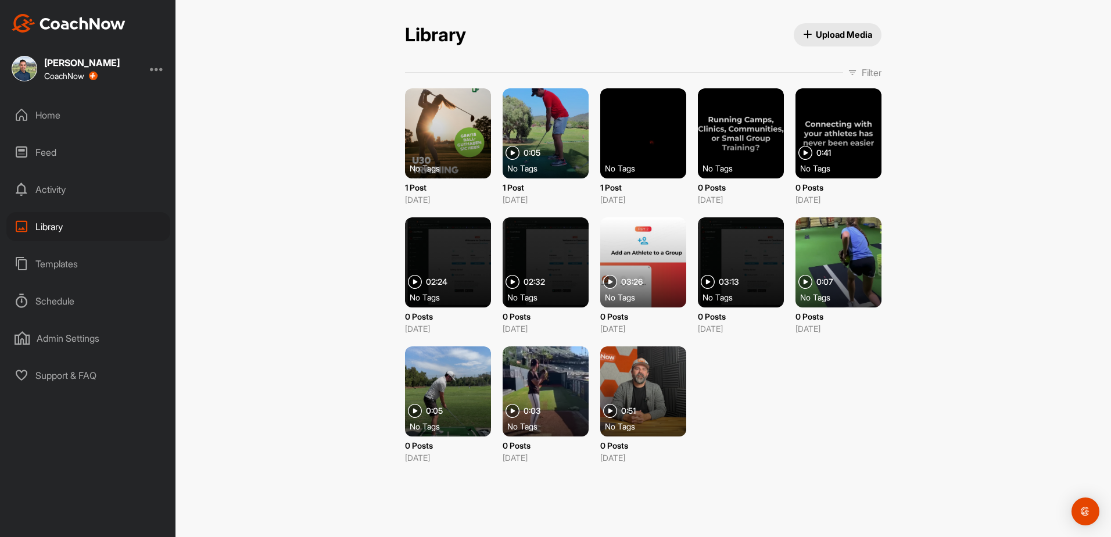
click at [739, 38] on span "Upload Media" at bounding box center [838, 34] width 70 height 12
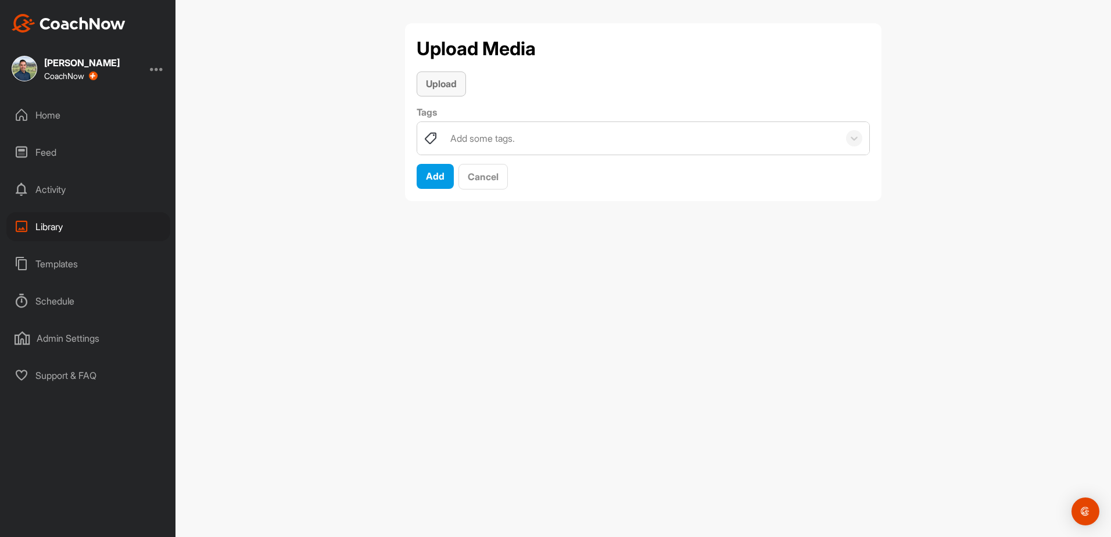
click at [450, 81] on span "Upload" at bounding box center [441, 84] width 31 height 12
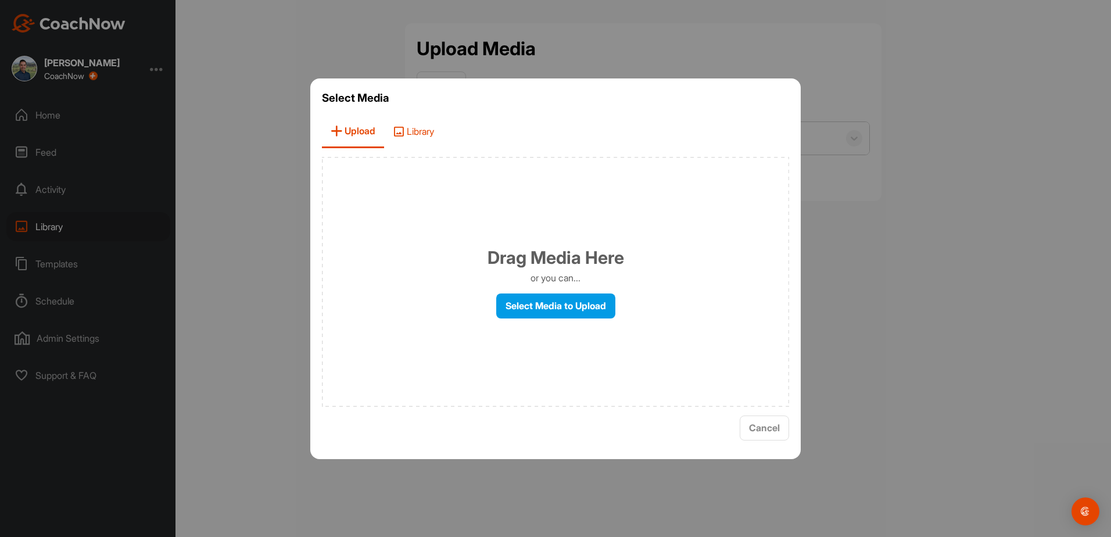
click at [420, 128] on span "Library" at bounding box center [413, 131] width 59 height 33
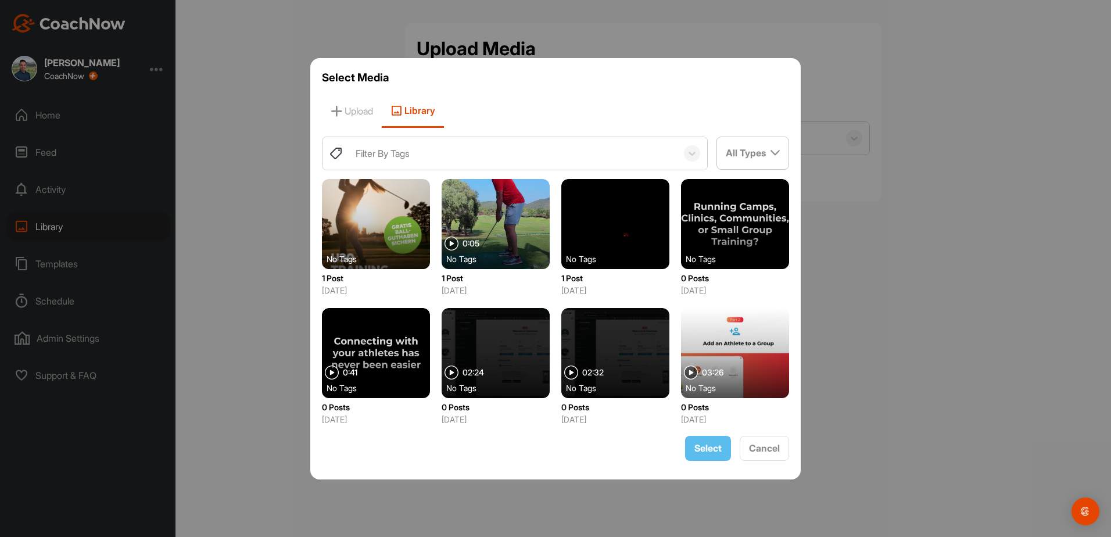
click at [388, 152] on div "Filter By Tags" at bounding box center [383, 153] width 54 height 14
click at [362, 242] on div at bounding box center [376, 224] width 108 height 90
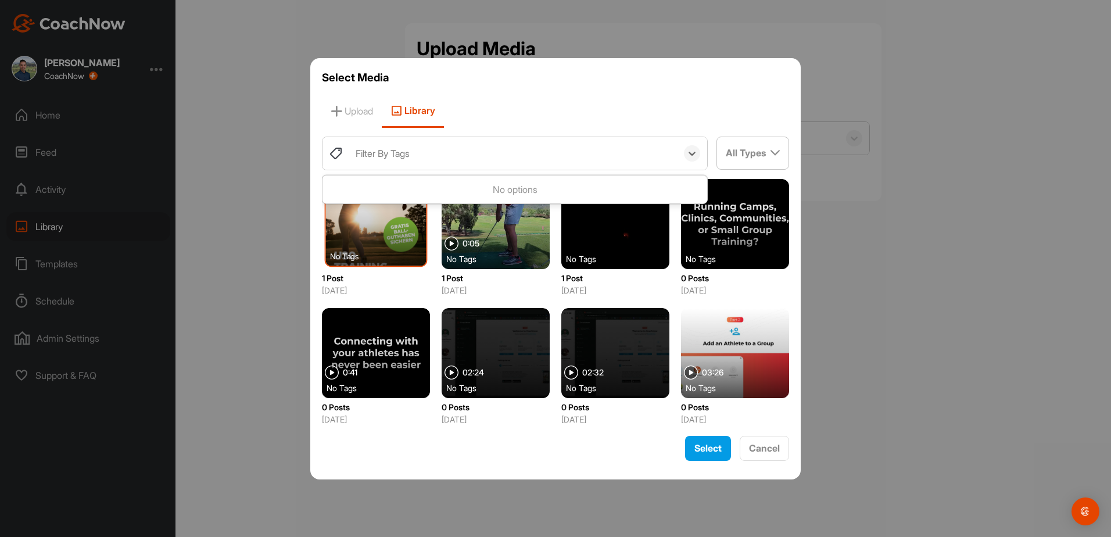
click at [414, 162] on div "Filter By Tags" at bounding box center [513, 153] width 327 height 33
type input "Modul 1"
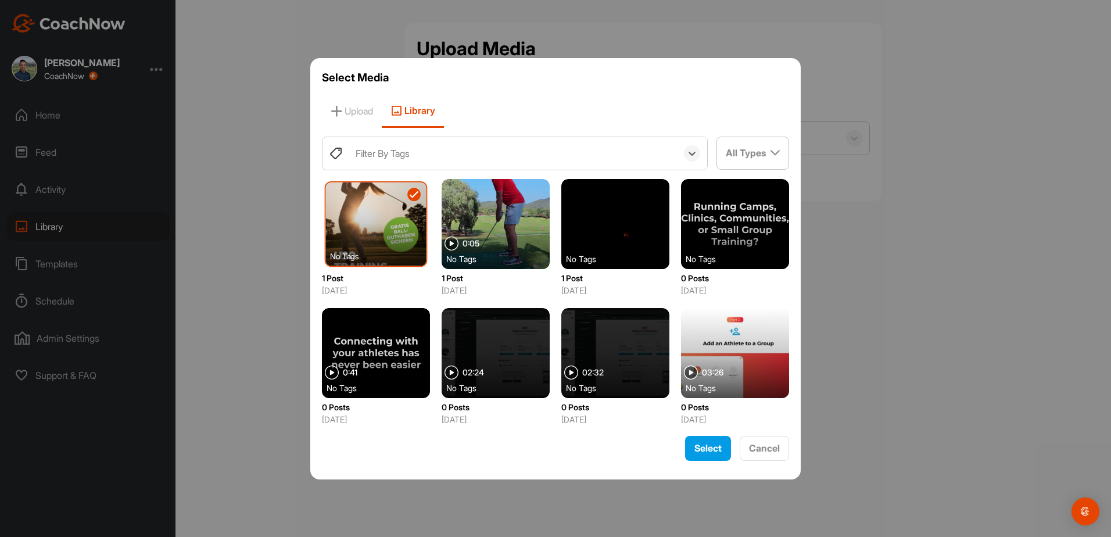
click at [397, 155] on div "Filter By Tags" at bounding box center [513, 153] width 327 height 33
click at [397, 155] on div "Filter By Tags" at bounding box center [383, 153] width 54 height 14
click at [446, 155] on div "Filter By Tags" at bounding box center [513, 153] width 327 height 33
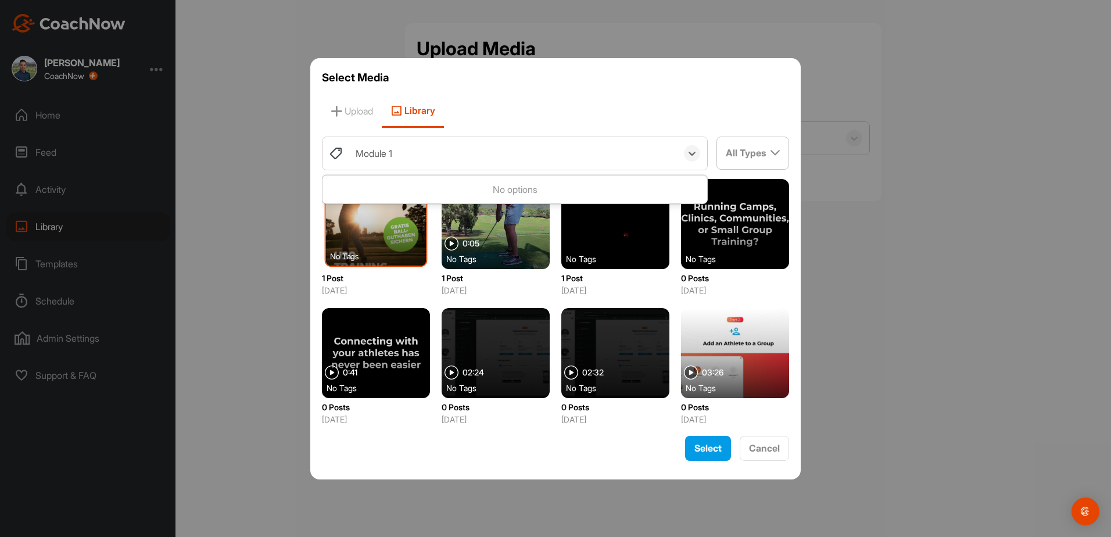
type input "Module 1"
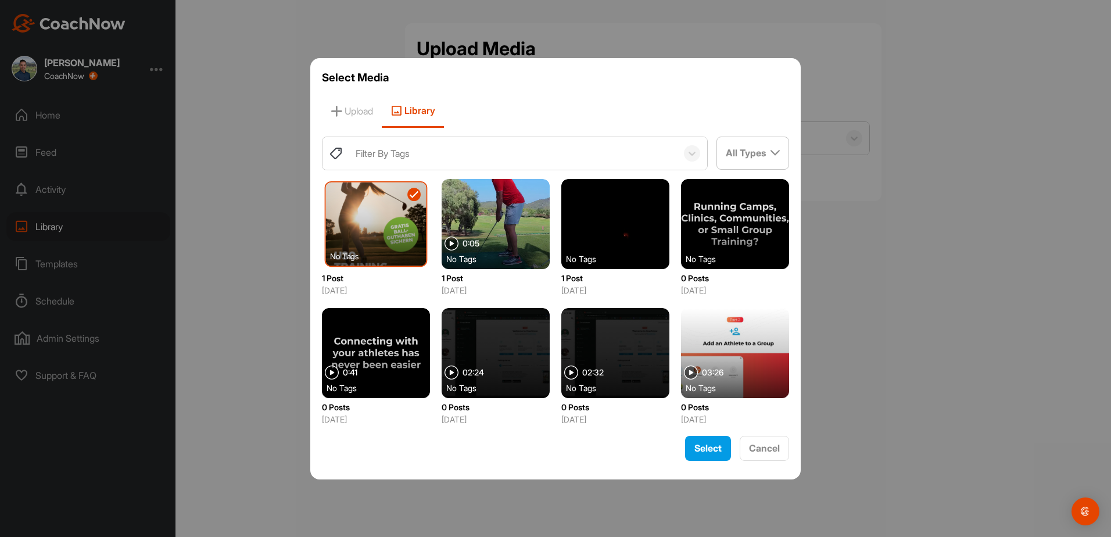
click at [332, 154] on img at bounding box center [336, 153] width 14 height 14
click at [694, 156] on icon at bounding box center [692, 154] width 12 height 12
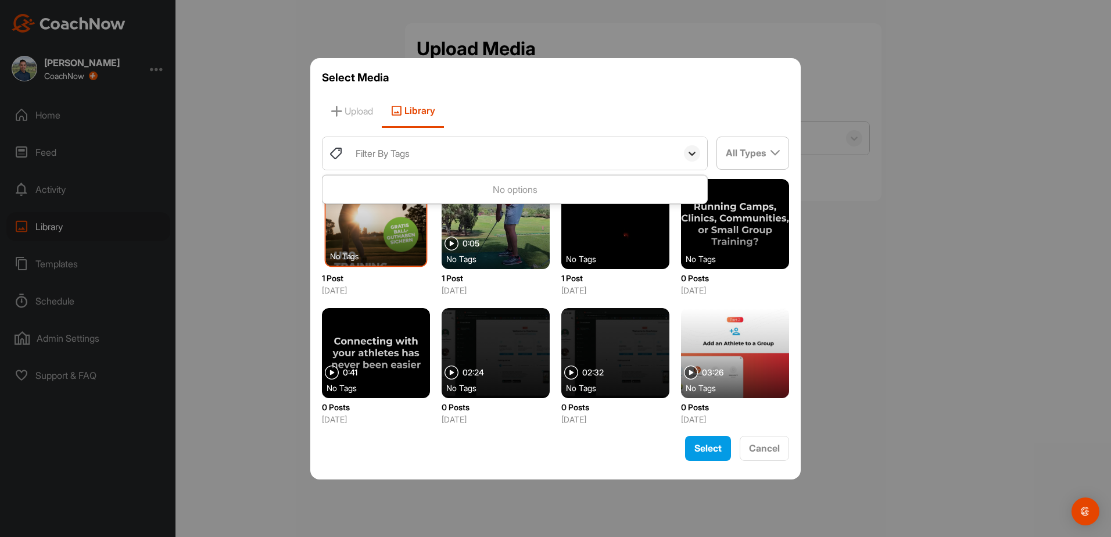
click at [691, 156] on icon at bounding box center [692, 154] width 12 height 12
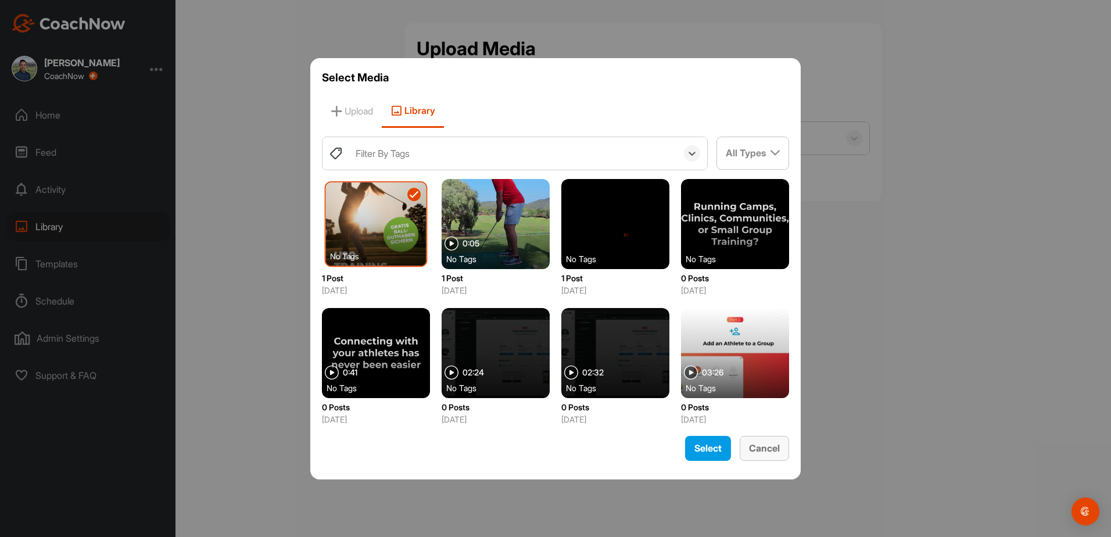
click at [739, 374] on span "Cancel" at bounding box center [764, 448] width 31 height 12
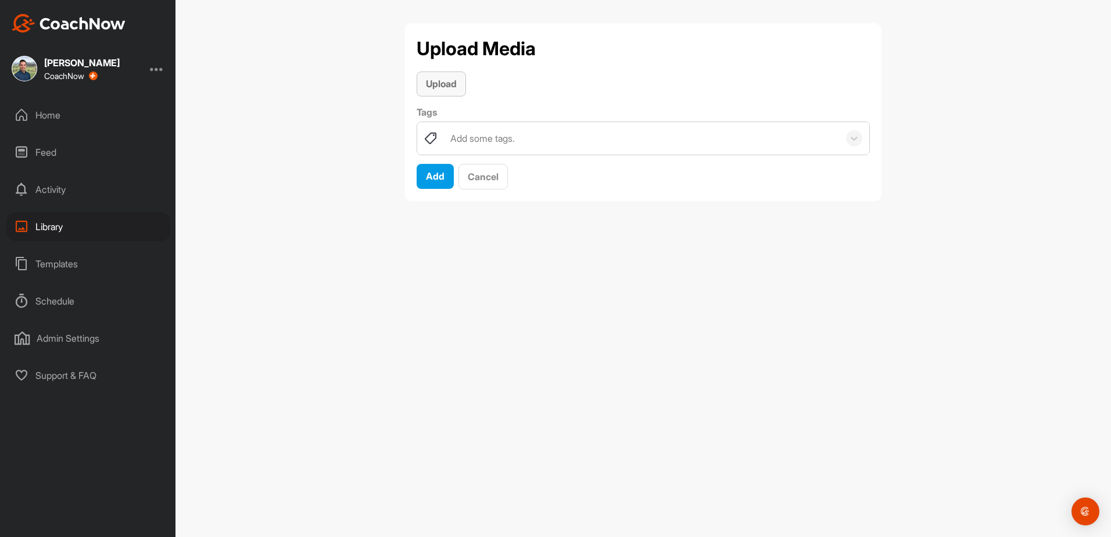
click at [446, 78] on span "Upload" at bounding box center [441, 84] width 31 height 12
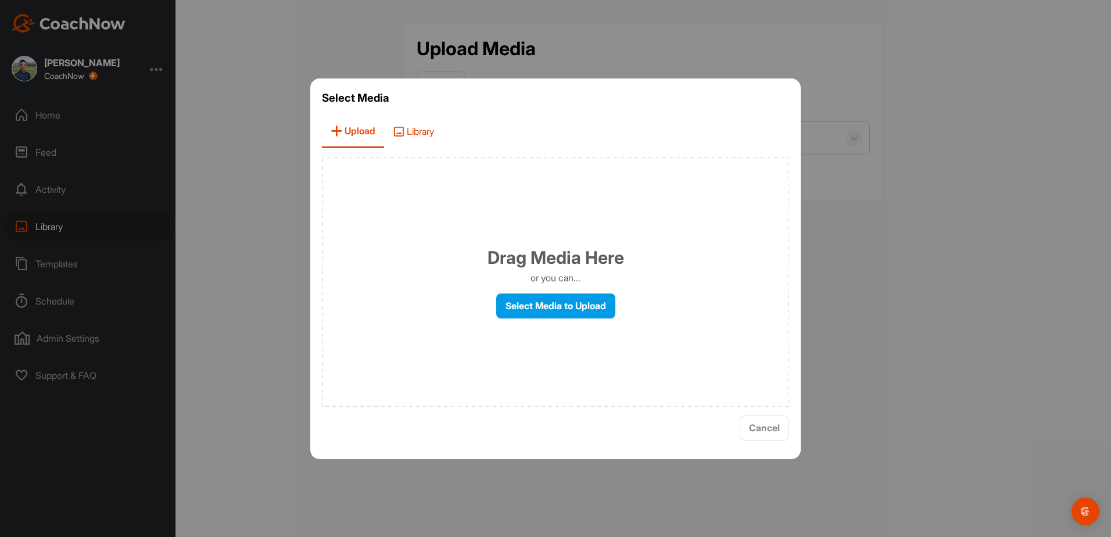
click at [425, 134] on span "Library" at bounding box center [413, 131] width 59 height 33
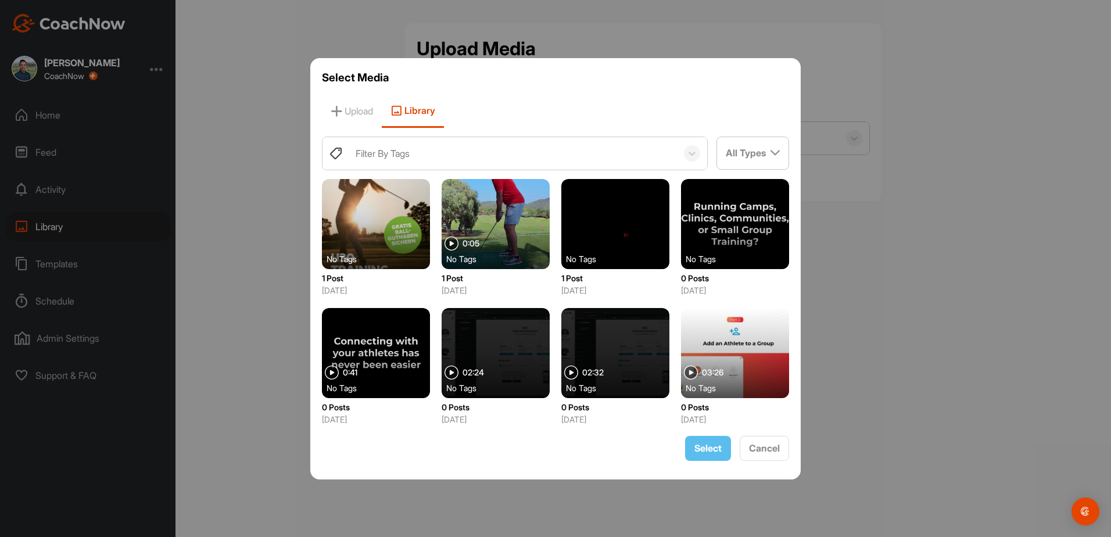
click at [385, 212] on div at bounding box center [376, 224] width 108 height 90
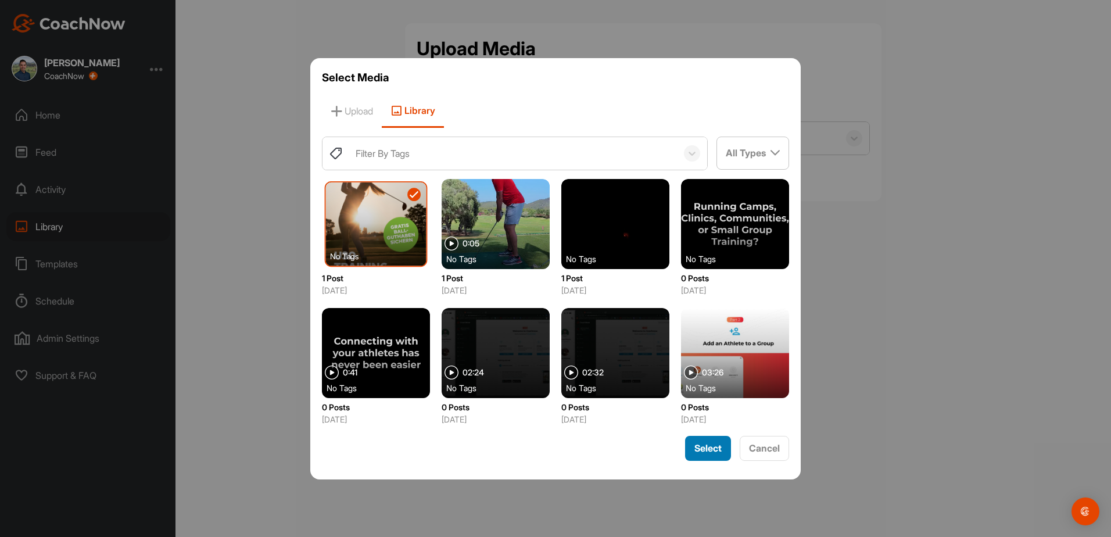
click at [707, 374] on span "Select" at bounding box center [707, 448] width 27 height 12
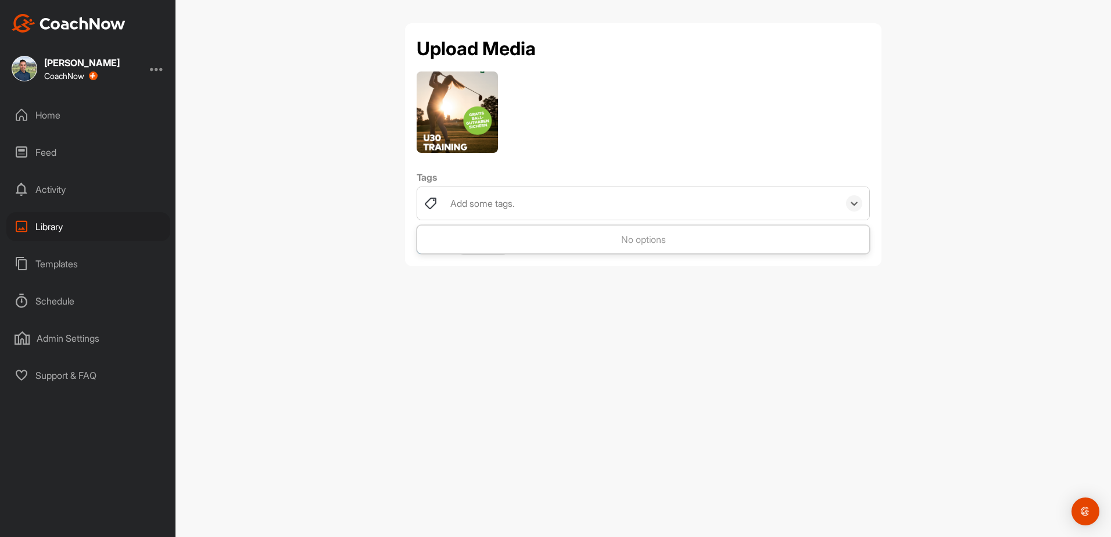
click at [483, 206] on div "Add some tags." at bounding box center [482, 203] width 65 height 14
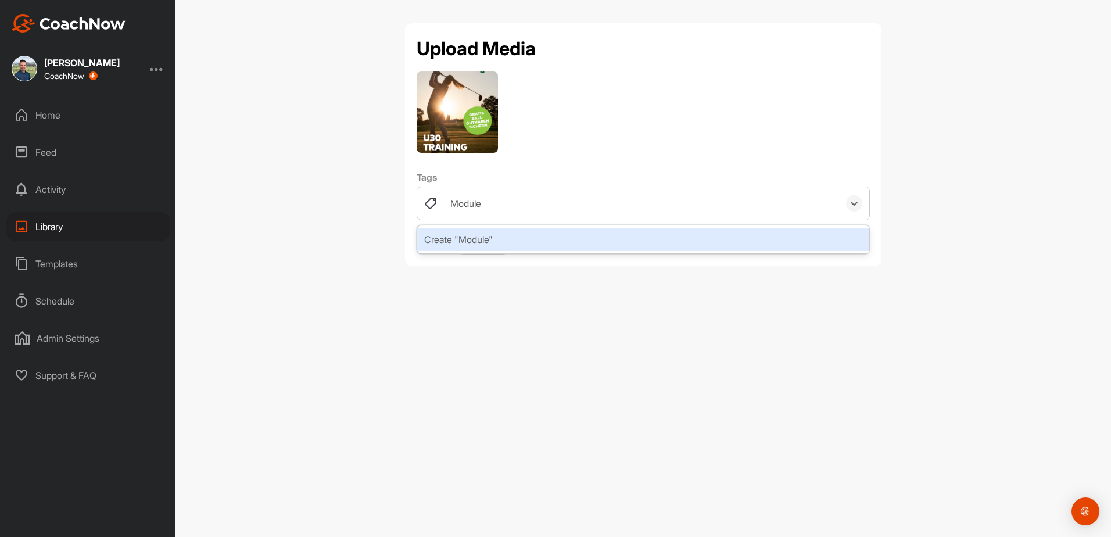
type input "Module1"
click at [442, 239] on div "Create "Module1"" at bounding box center [643, 239] width 452 height 23
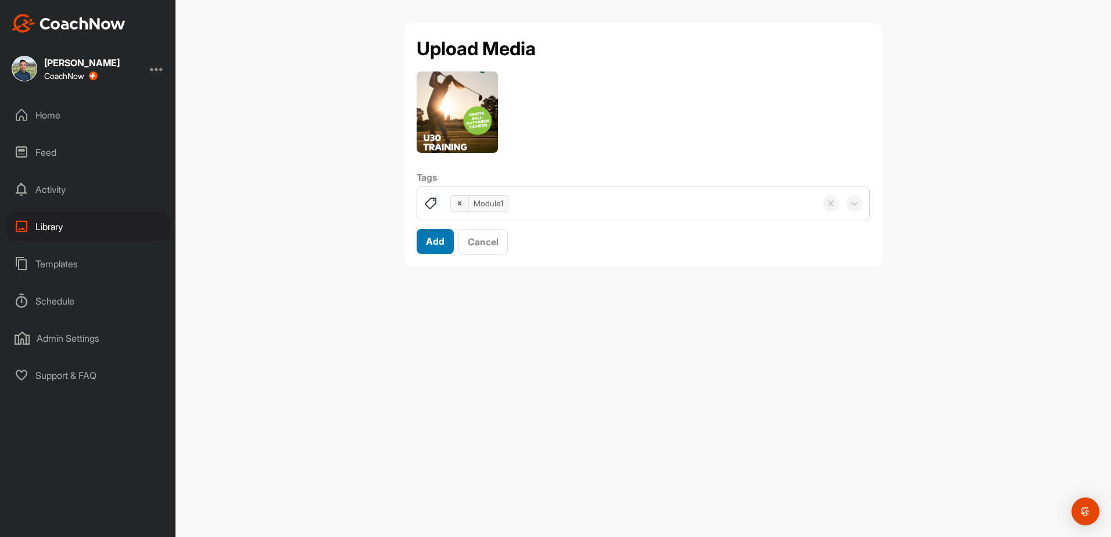
click at [438, 242] on span "Add" at bounding box center [435, 241] width 19 height 12
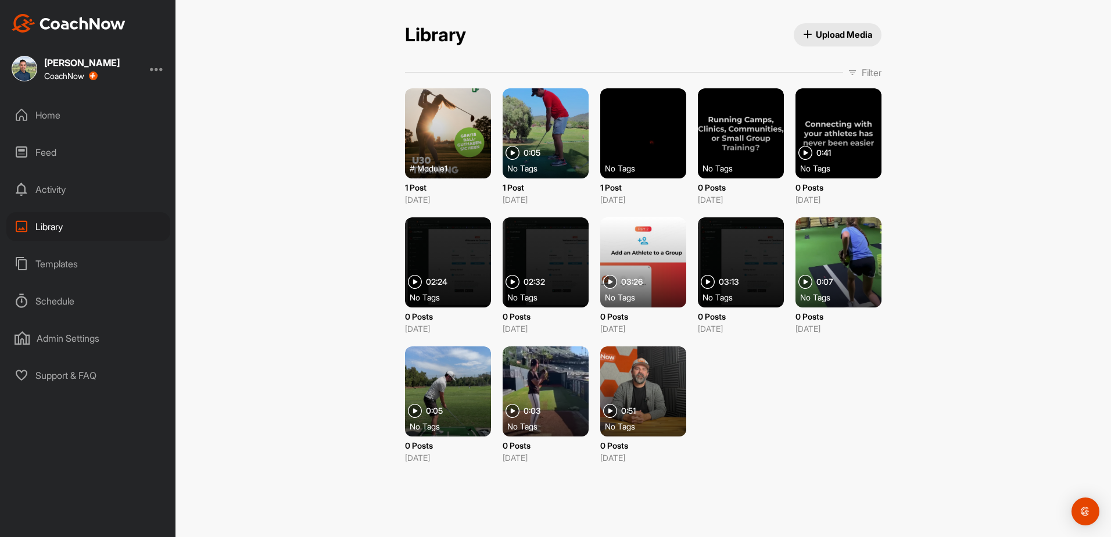
click at [54, 116] on div "Home" at bounding box center [88, 115] width 164 height 29
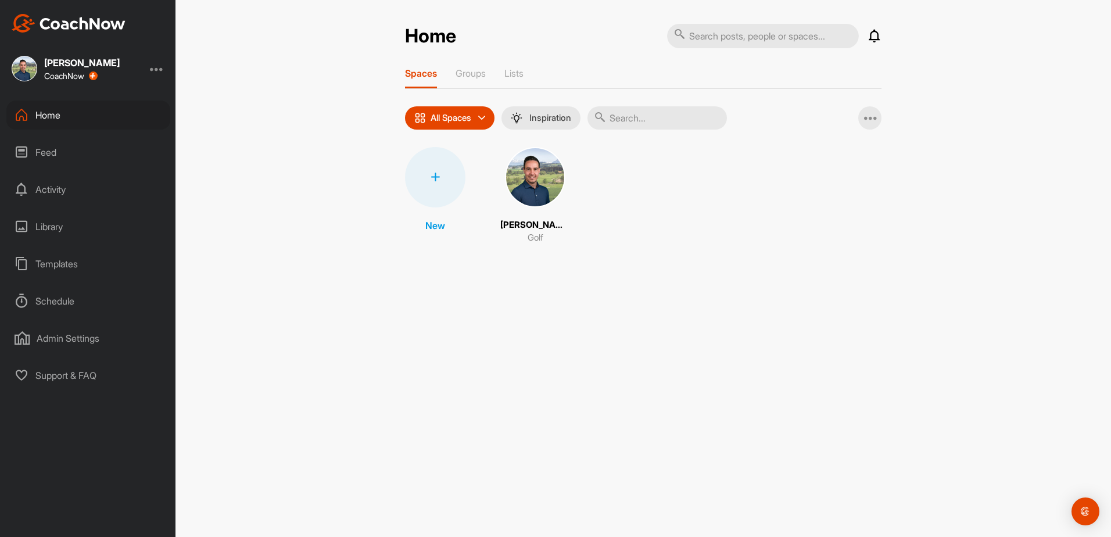
click at [515, 166] on img at bounding box center [535, 177] width 60 height 60
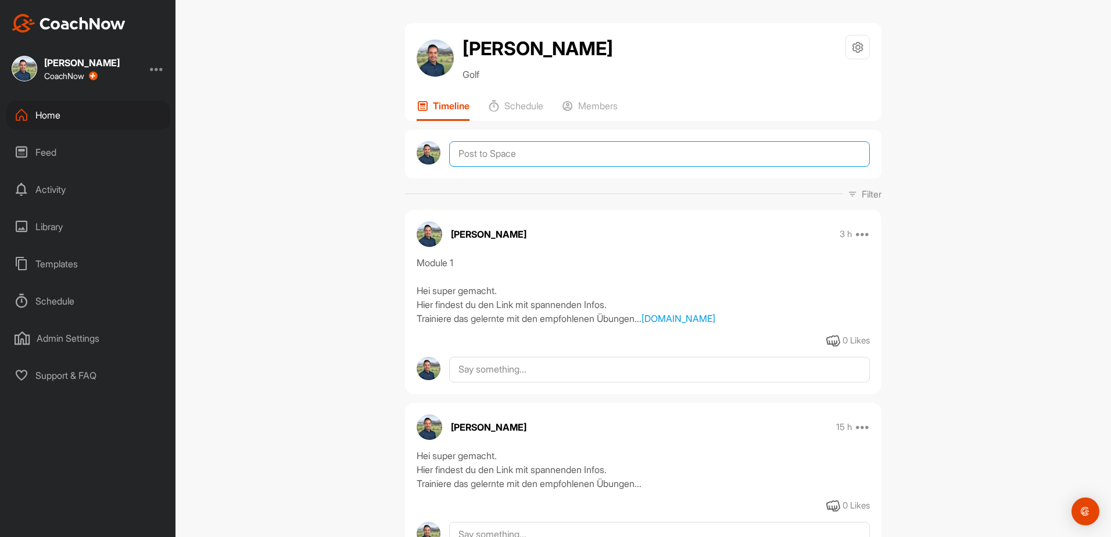
click at [505, 155] on textarea at bounding box center [659, 154] width 421 height 26
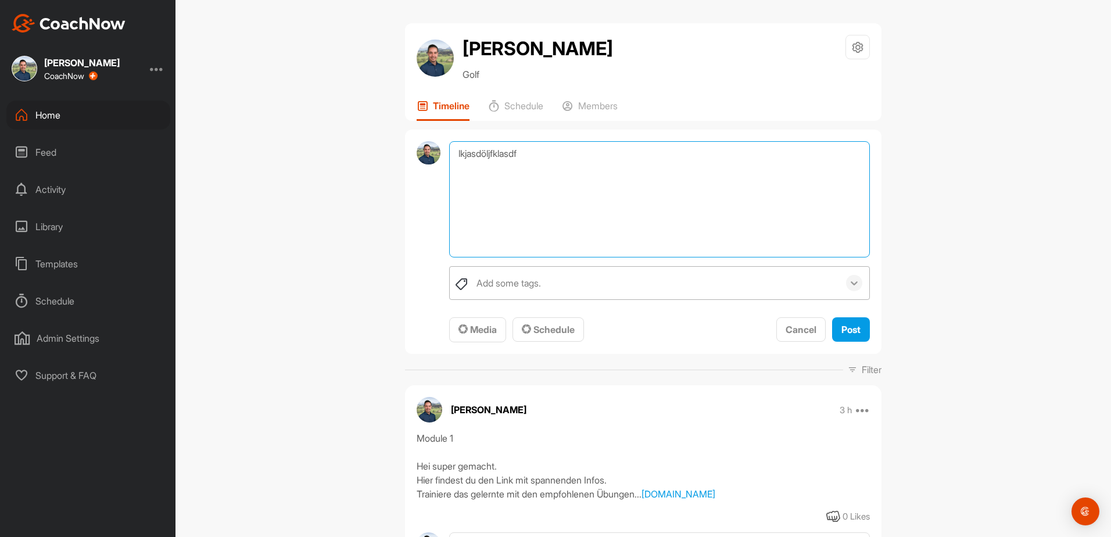
type textarea "lkjasdöljfklasdf"
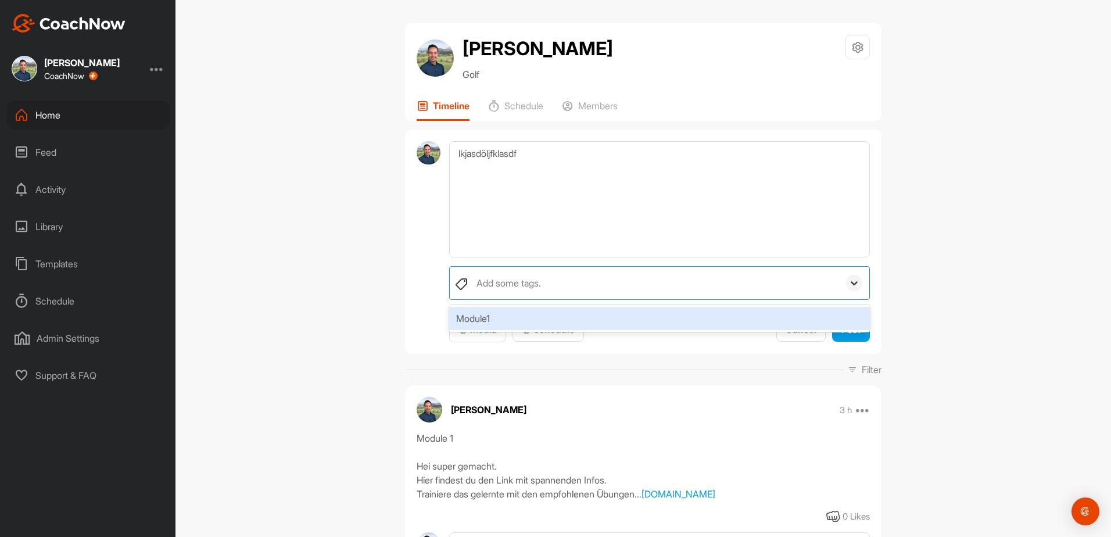
click at [739, 287] on icon at bounding box center [854, 283] width 12 height 12
click at [467, 317] on div "Module1" at bounding box center [659, 318] width 421 height 23
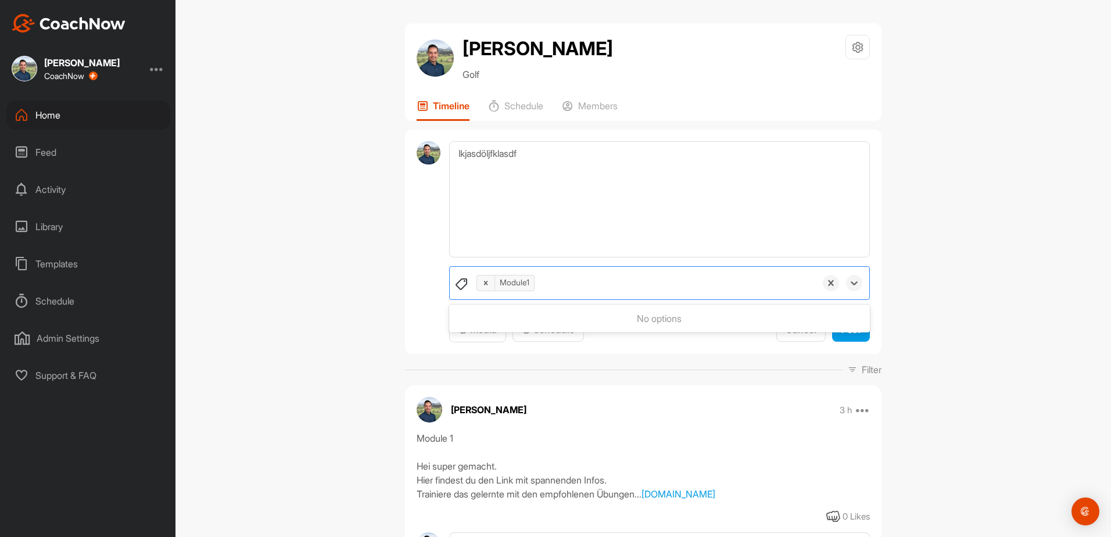
click at [388, 290] on div "[PERSON_NAME] Golf Space Settings Your Notifications Timeline Schedule Members …" at bounding box center [644, 268] width 936 height 537
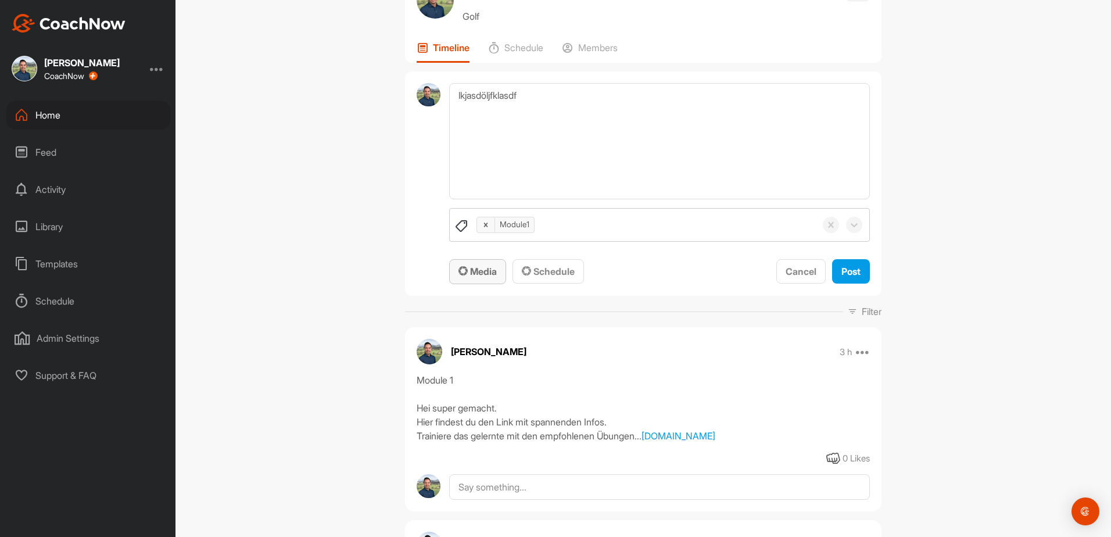
click at [466, 270] on span "Media" at bounding box center [478, 272] width 38 height 12
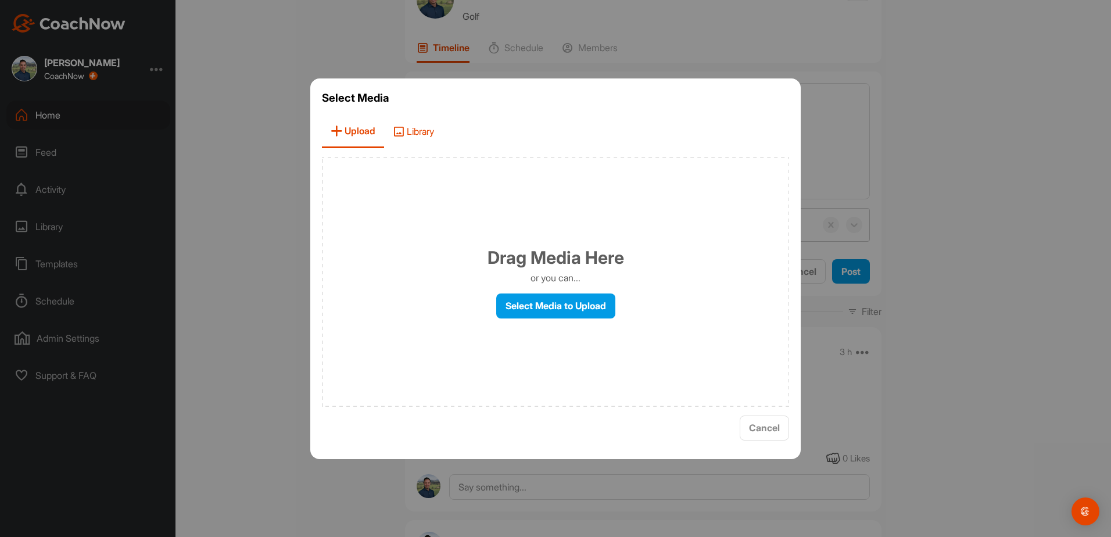
click at [419, 127] on span "Library" at bounding box center [413, 131] width 59 height 33
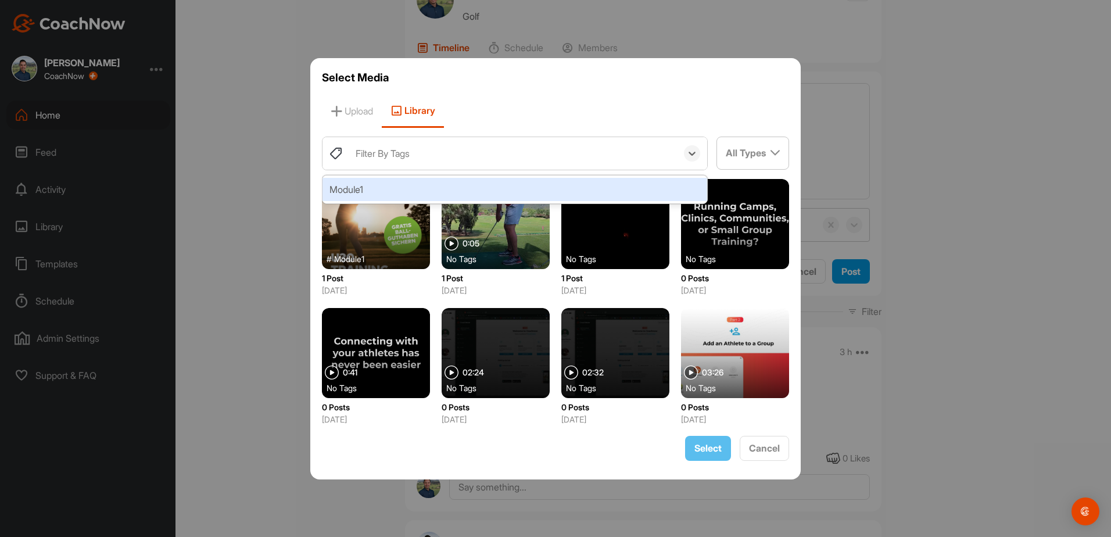
click at [431, 157] on div "Filter By Tags" at bounding box center [513, 153] width 327 height 33
click at [378, 186] on div "Module1" at bounding box center [515, 189] width 385 height 23
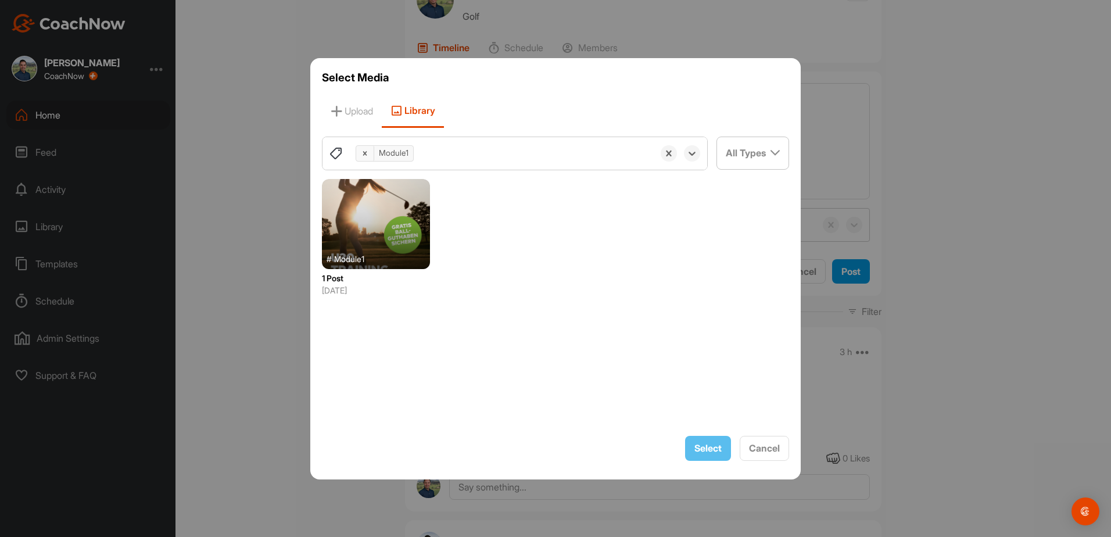
click at [385, 227] on div at bounding box center [376, 224] width 108 height 90
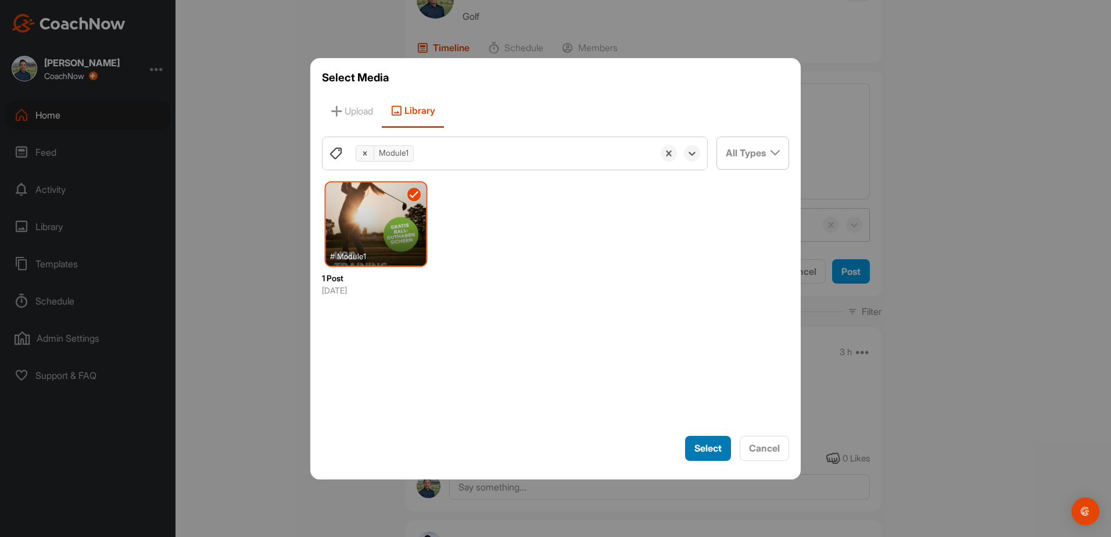
click at [706, 374] on span "Select" at bounding box center [707, 448] width 27 height 12
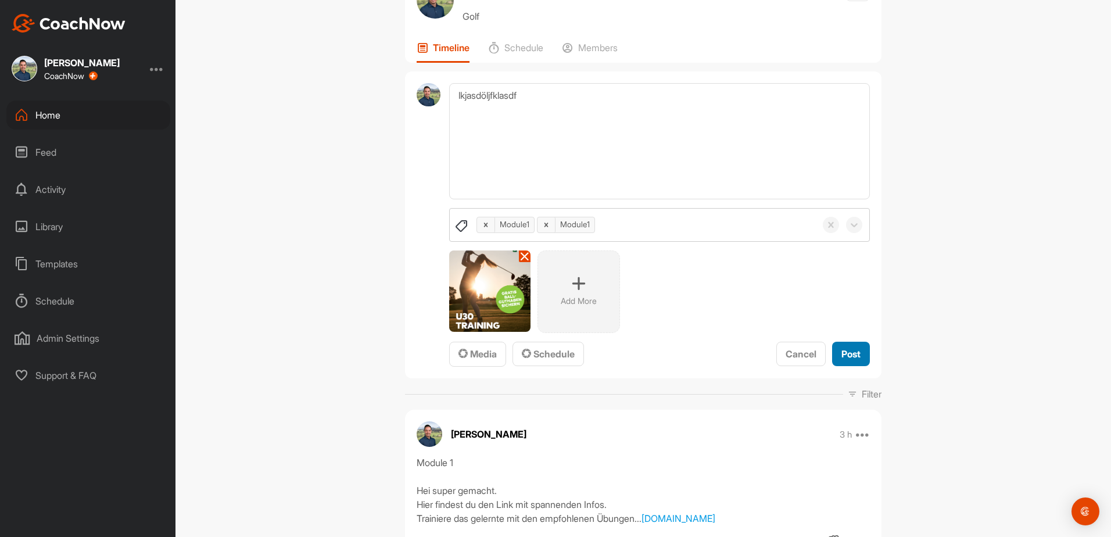
click at [739, 352] on span "Post" at bounding box center [850, 354] width 19 height 12
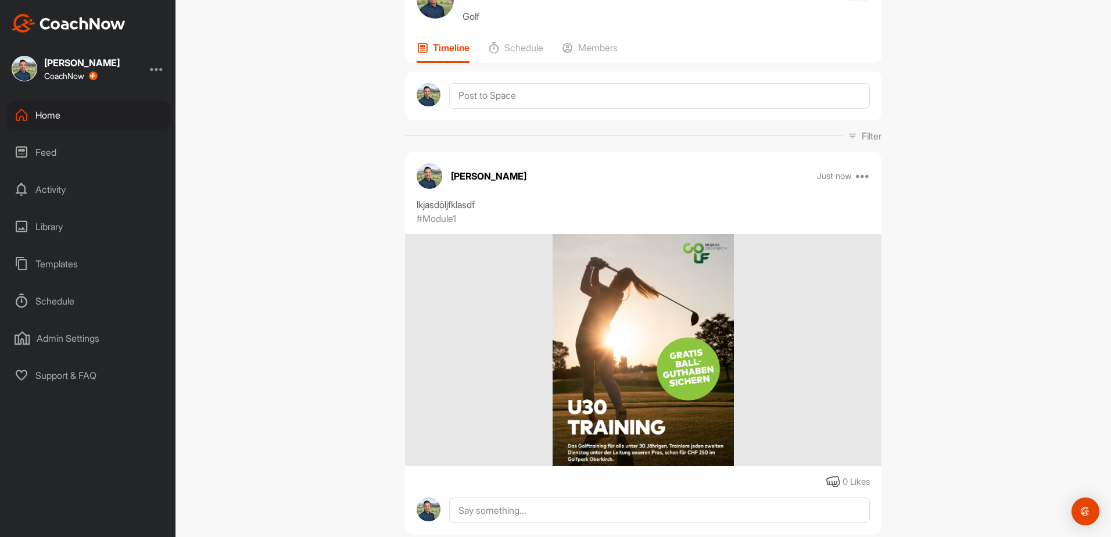
click at [56, 112] on div "Home" at bounding box center [88, 115] width 164 height 29
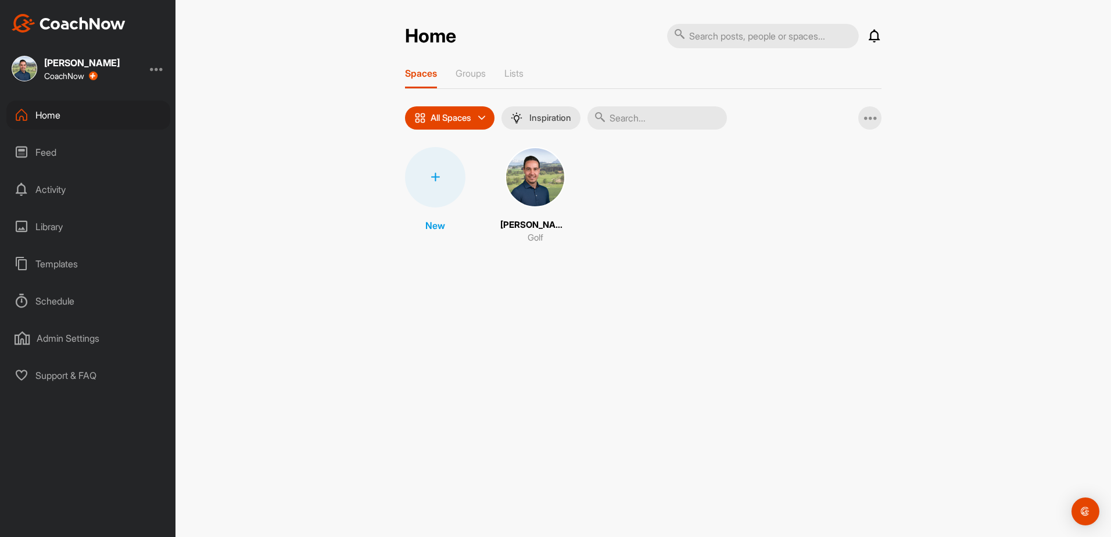
click at [49, 226] on div "Library" at bounding box center [88, 226] width 164 height 29
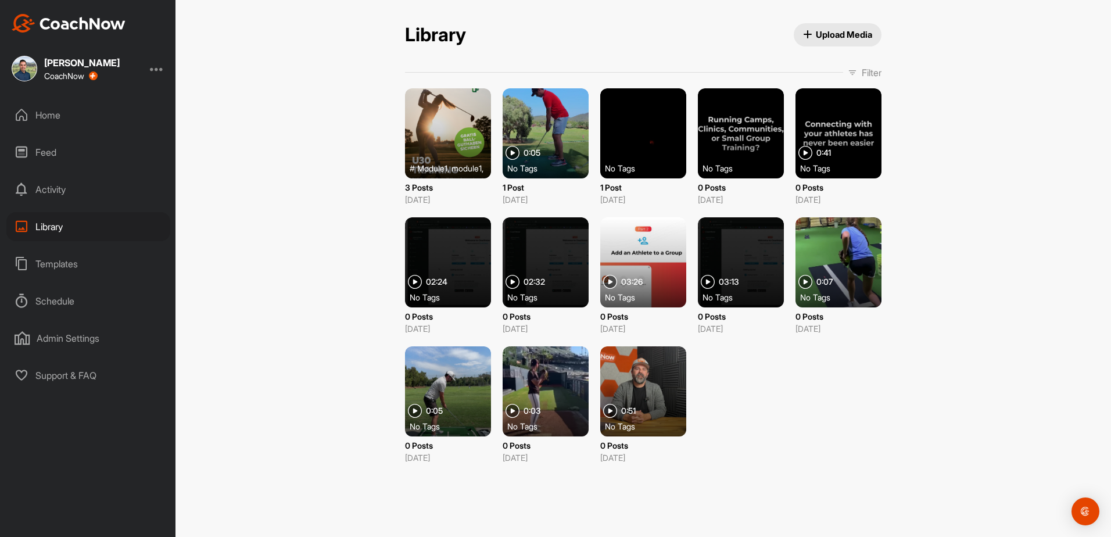
click at [60, 112] on div "Home" at bounding box center [88, 115] width 164 height 29
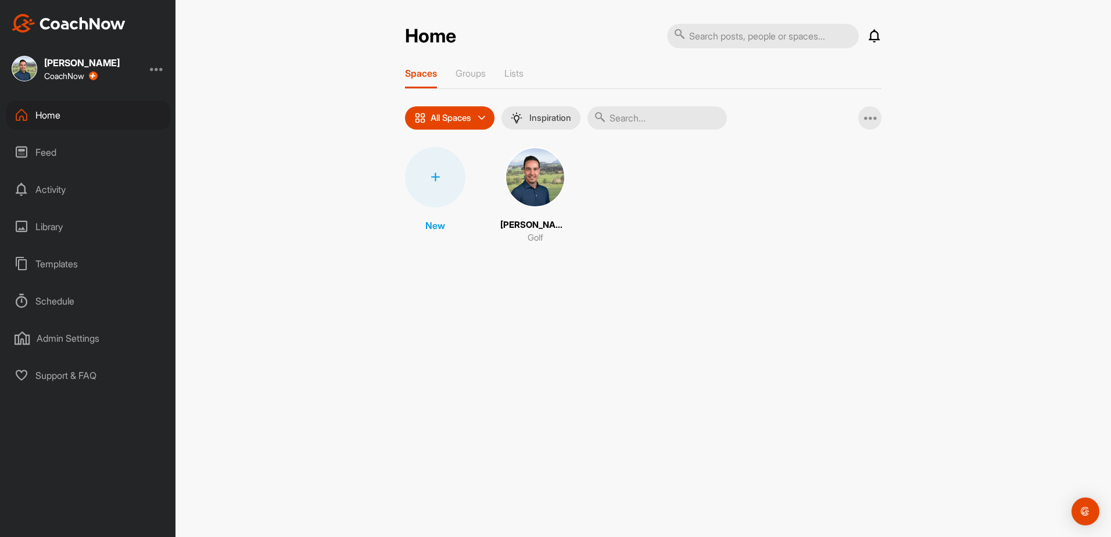
click at [43, 226] on div "Library" at bounding box center [88, 226] width 164 height 29
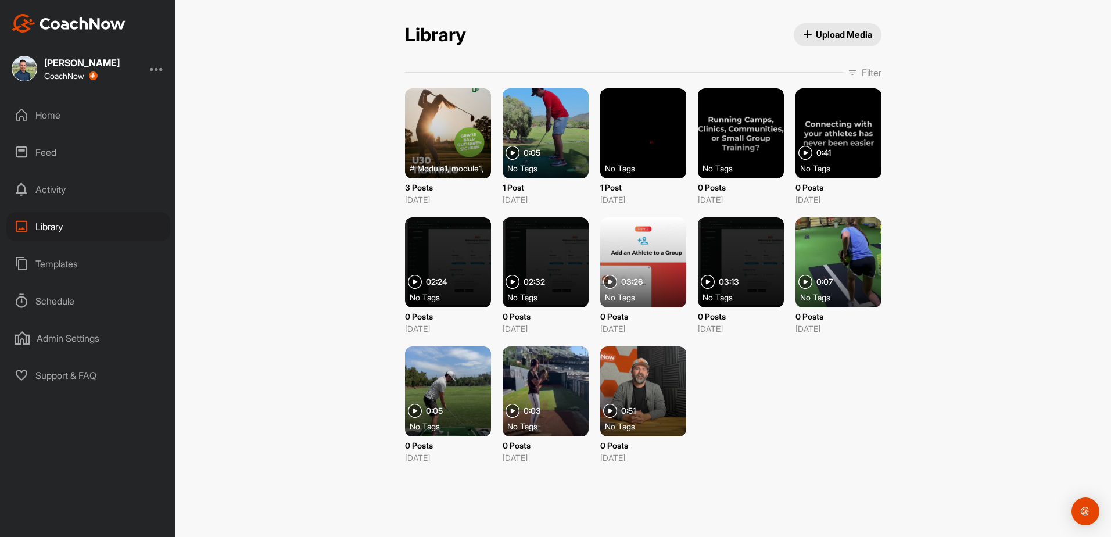
click at [739, 33] on span "Upload Media" at bounding box center [838, 34] width 70 height 12
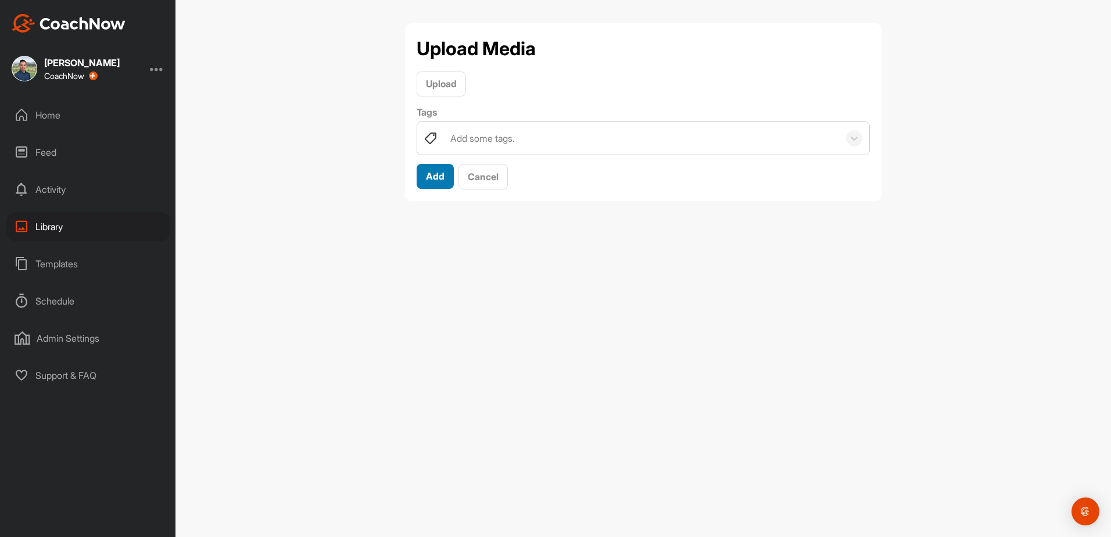
click at [426, 182] on span "Add" at bounding box center [435, 176] width 19 height 12
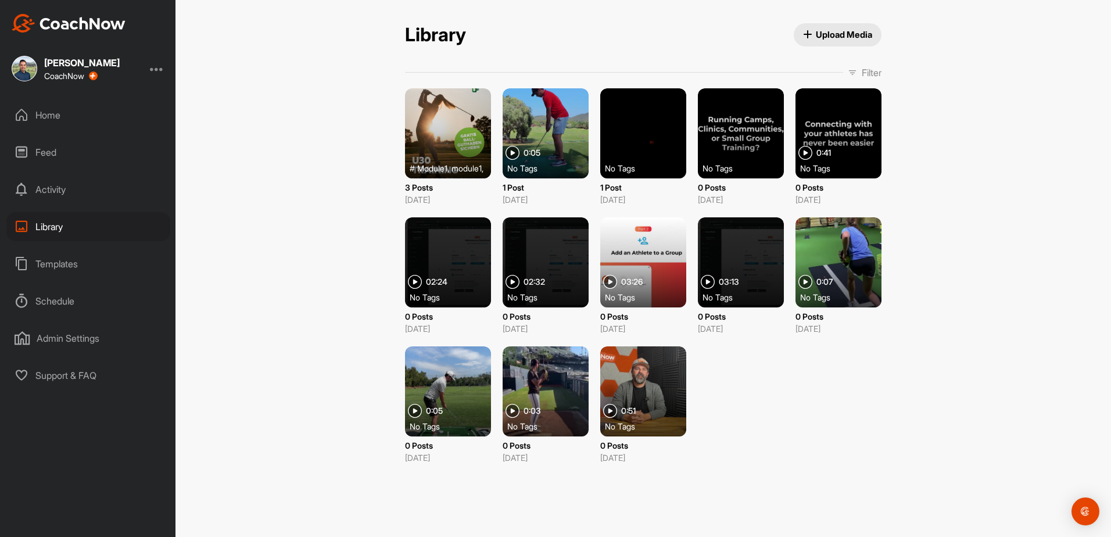
click at [739, 38] on span "Upload Media" at bounding box center [838, 34] width 70 height 12
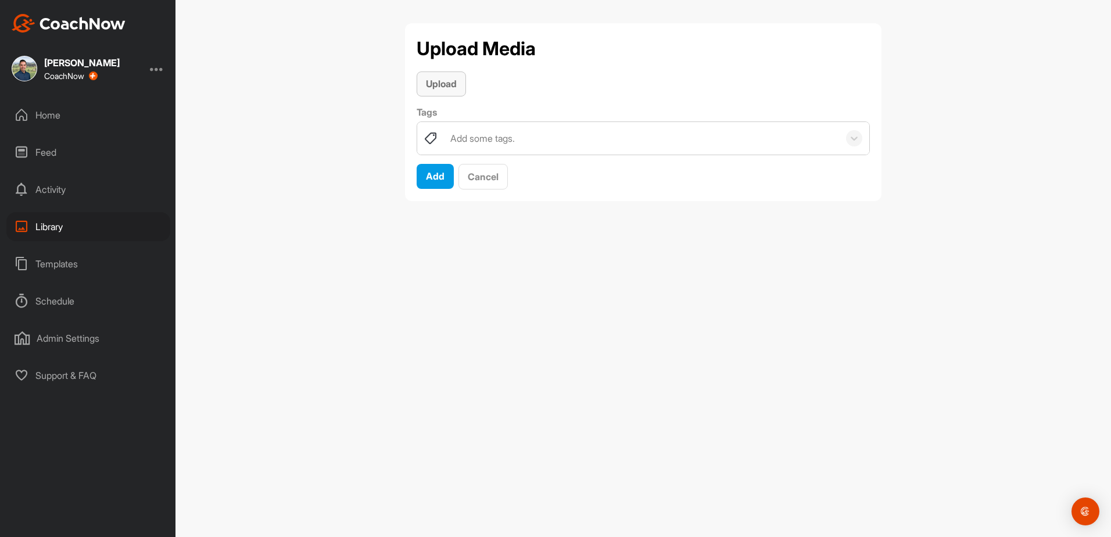
click at [435, 87] on span "Upload" at bounding box center [441, 84] width 31 height 12
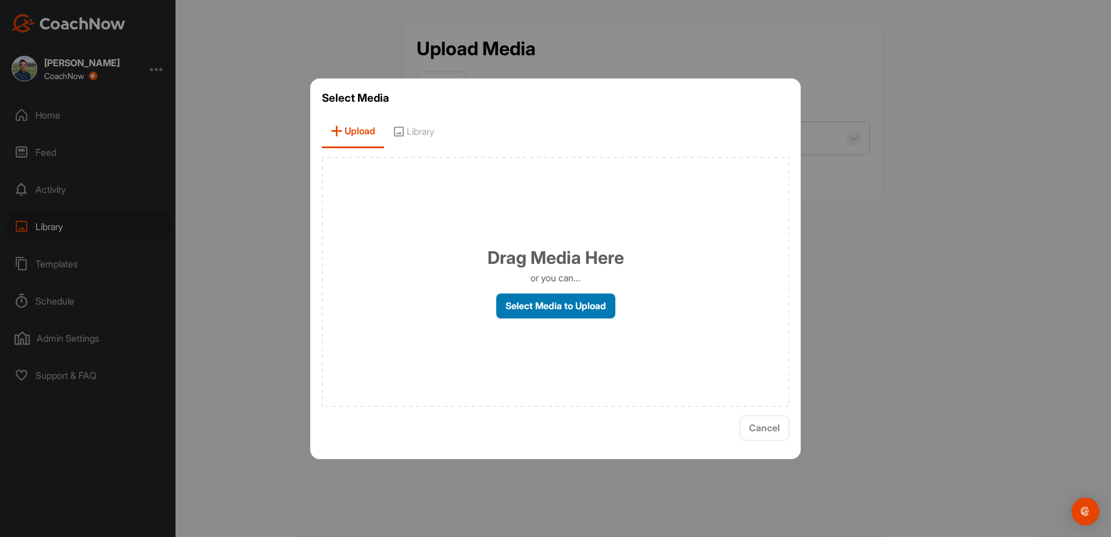
click at [545, 307] on label "Select Media to Upload" at bounding box center [555, 305] width 119 height 25
click at [0, 0] on input "Select Media to Upload" at bounding box center [0, 0] width 0 height 0
click at [739, 374] on button "Cancel" at bounding box center [764, 428] width 49 height 25
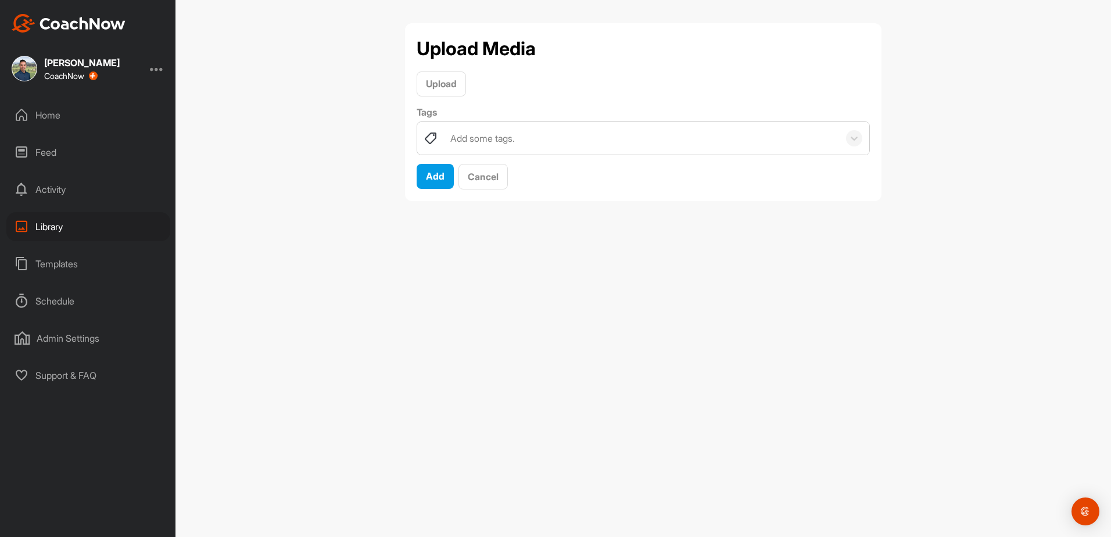
click at [51, 113] on div "Home" at bounding box center [88, 115] width 164 height 29
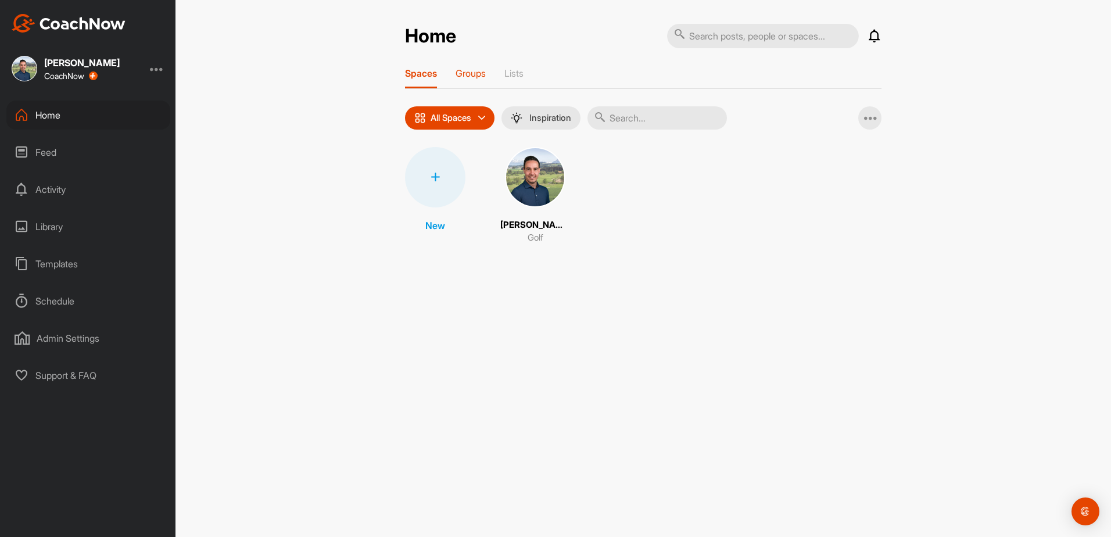
click at [467, 75] on p "Groups" at bounding box center [471, 73] width 30 height 12
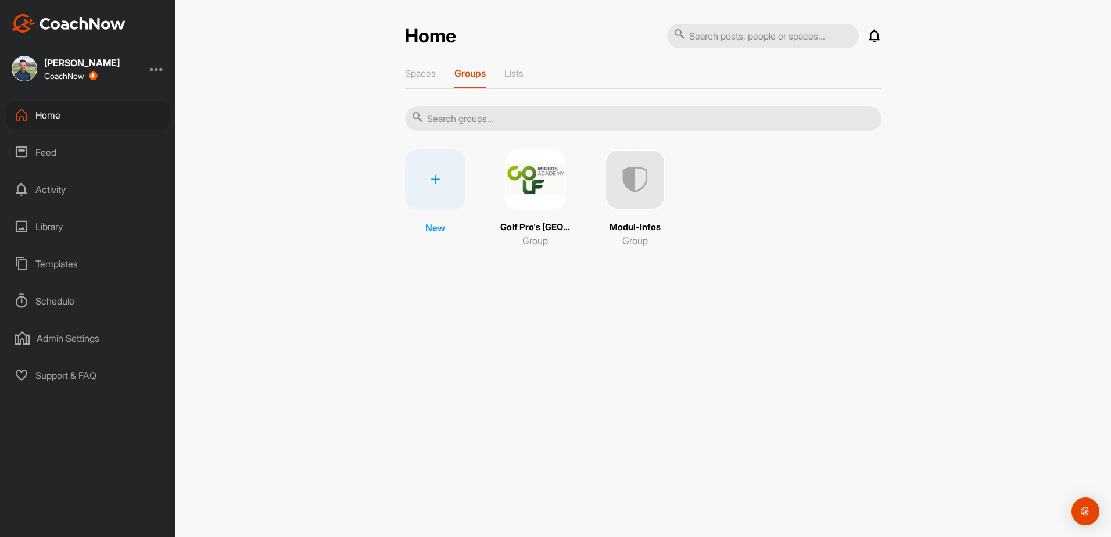
click at [536, 189] on img at bounding box center [535, 179] width 60 height 60
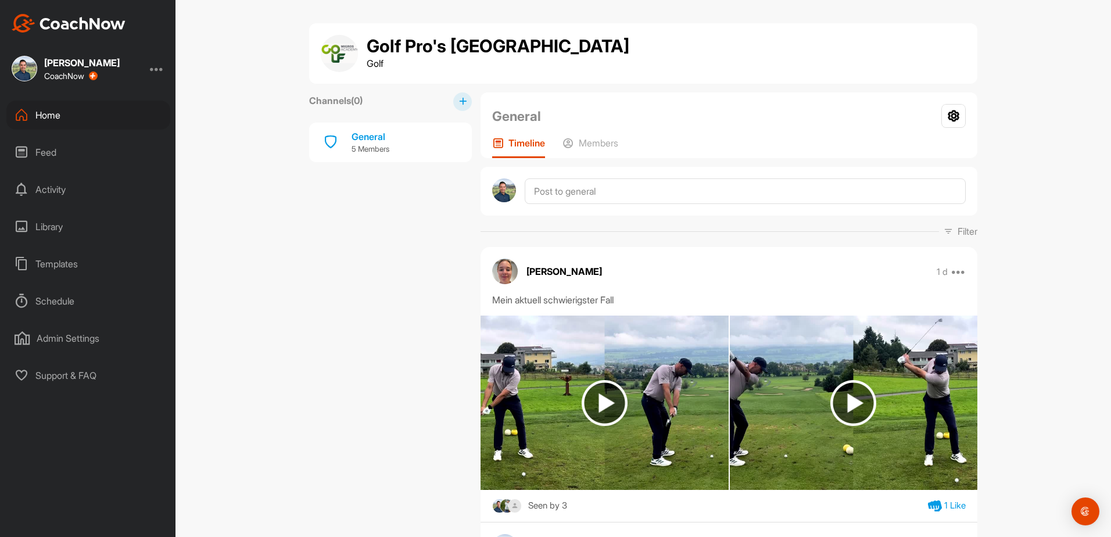
click at [463, 103] on button at bounding box center [462, 101] width 19 height 19
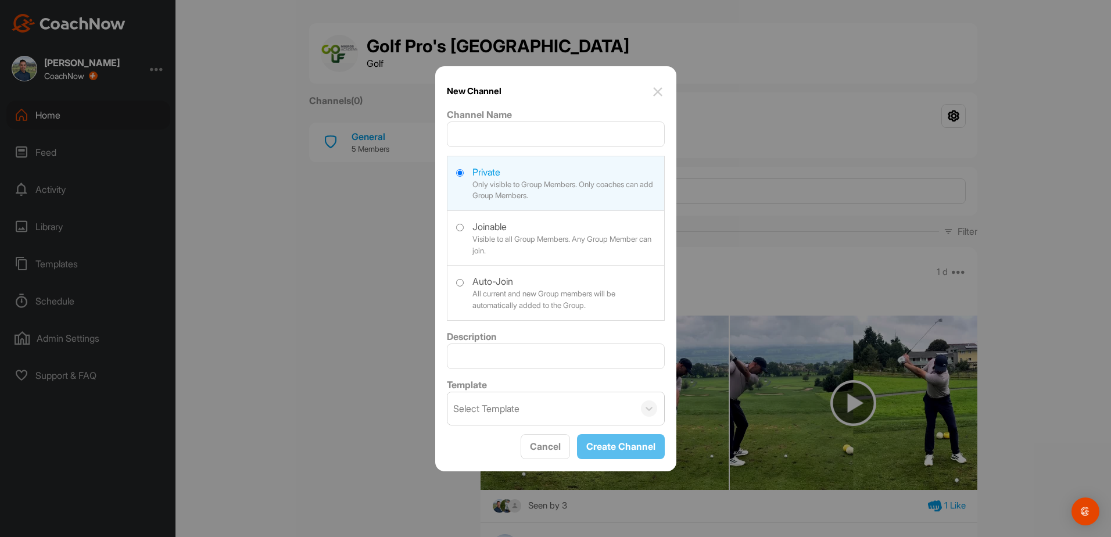
click at [658, 92] on img at bounding box center [658, 92] width 14 height 14
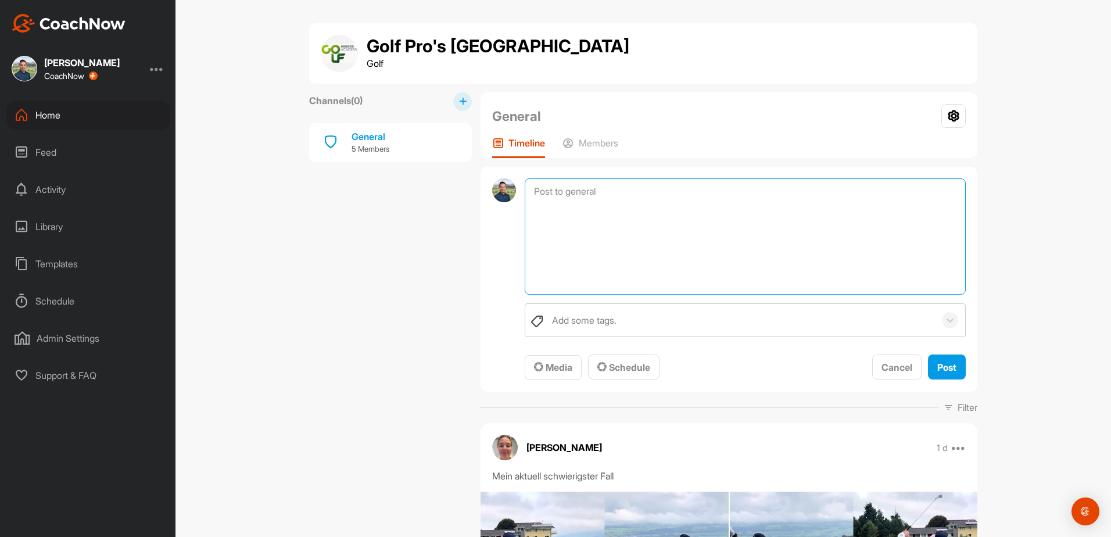
click at [587, 189] on textarea at bounding box center [745, 236] width 441 height 116
click at [672, 218] on textarea "Test - Modul 2 jklöasdjölfjalsdhgfklhasdlkhgasd" at bounding box center [745, 236] width 441 height 116
type textarea "Test - Modul 2 jklöasdjölfjalsdhgfklhasdlkhgasd"
click at [551, 364] on span "Media" at bounding box center [553, 367] width 38 height 12
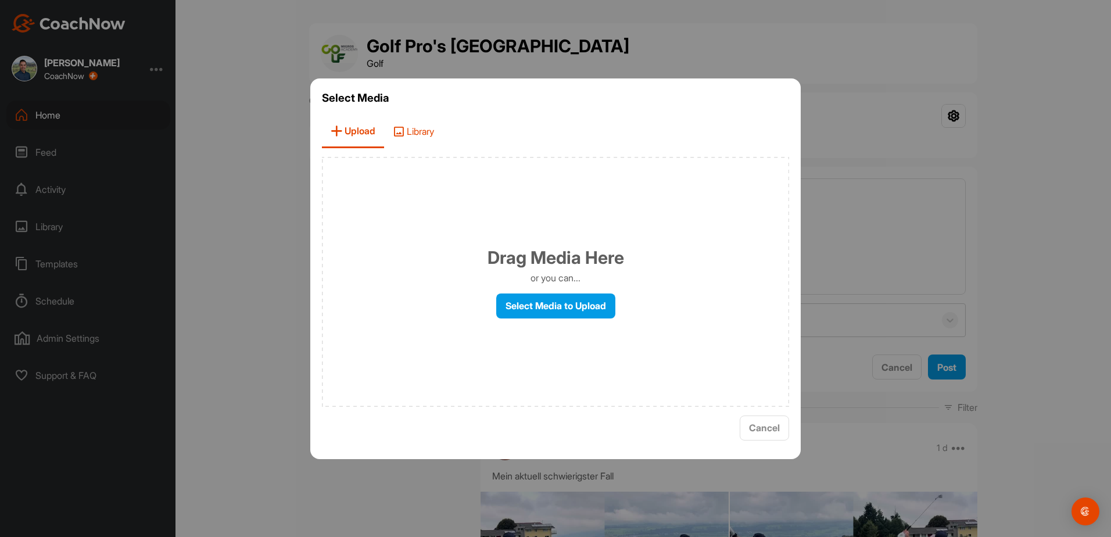
click at [426, 132] on span "Library" at bounding box center [413, 131] width 59 height 33
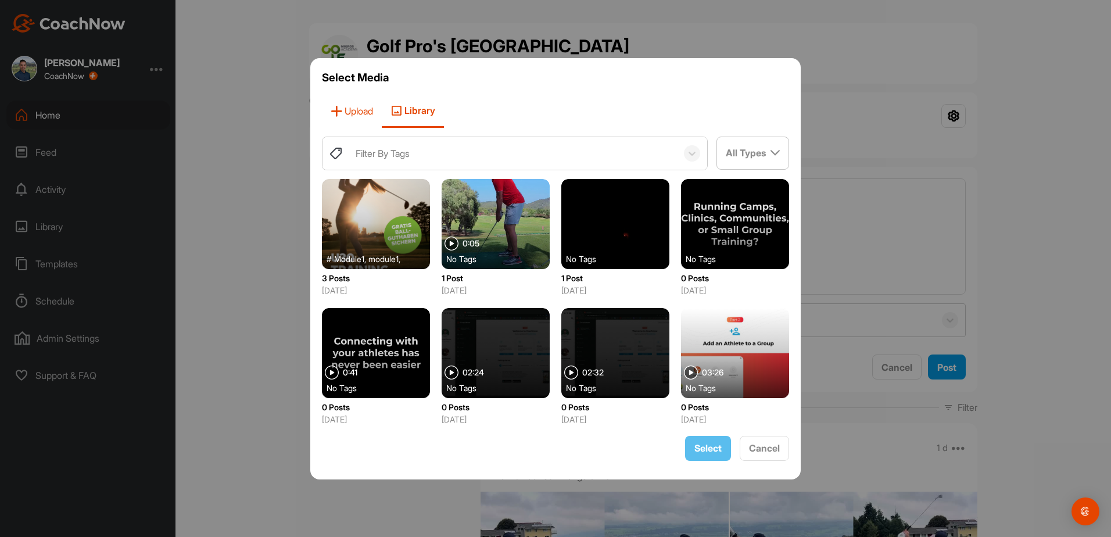
click at [341, 112] on icon at bounding box center [337, 111] width 12 height 12
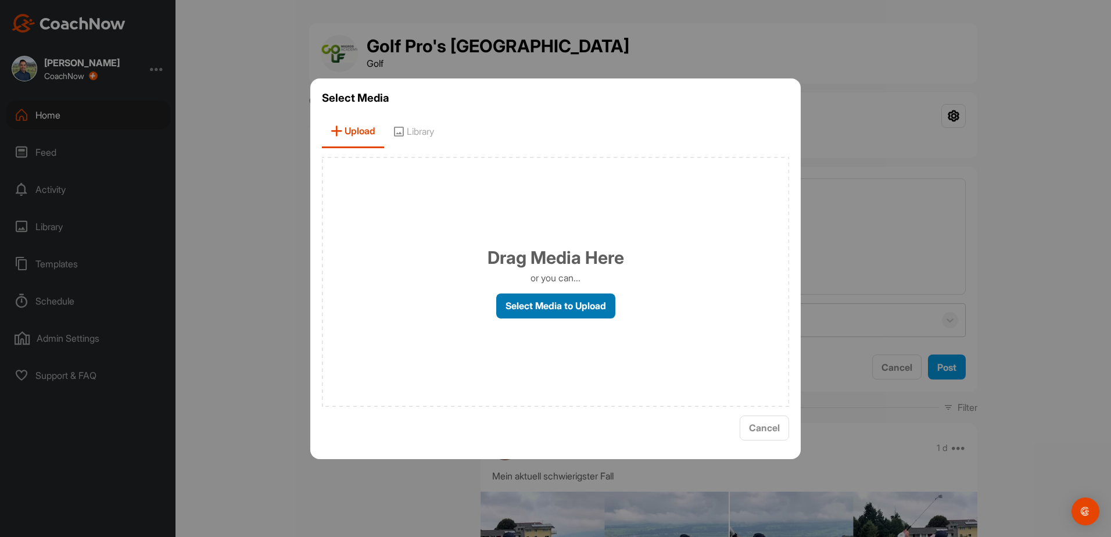
click at [546, 306] on label "Select Media to Upload" at bounding box center [555, 305] width 119 height 25
click at [0, 0] on input "Select Media to Upload" at bounding box center [0, 0] width 0 height 0
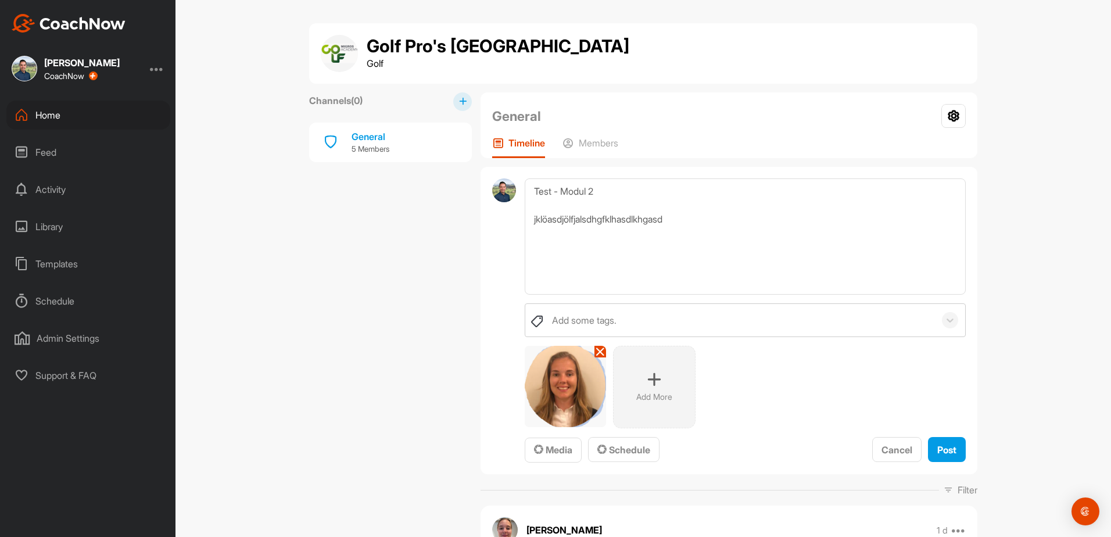
click at [563, 374] on img at bounding box center [565, 386] width 81 height 81
click at [596, 350] on icon at bounding box center [600, 351] width 9 height 9
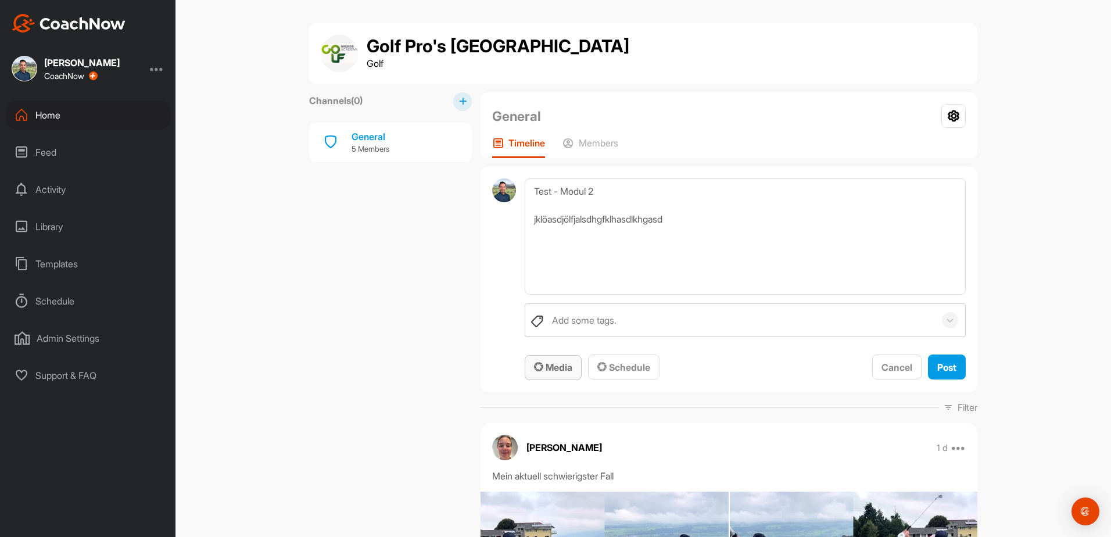
click at [559, 365] on span "Media" at bounding box center [553, 367] width 38 height 12
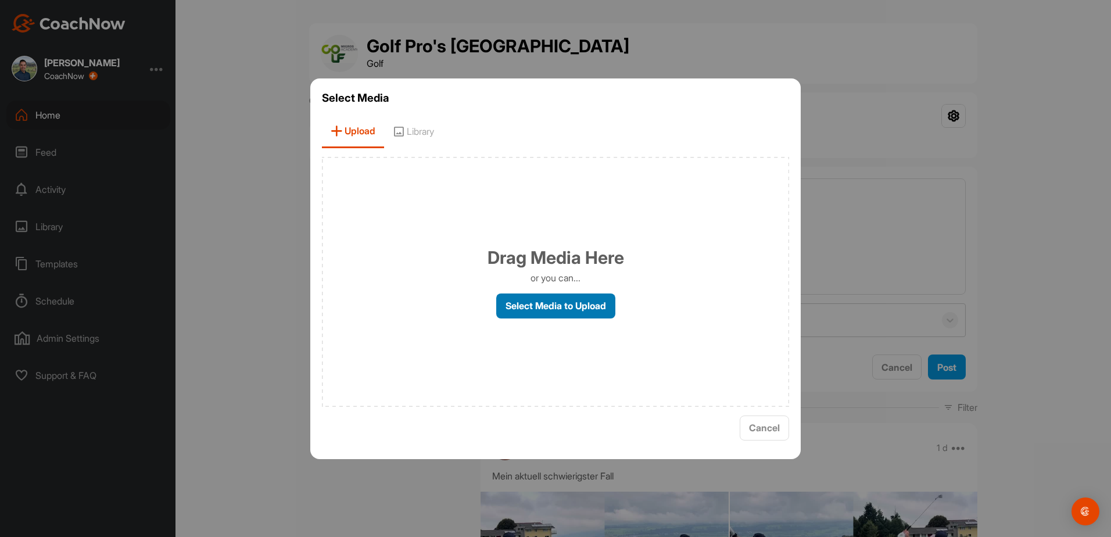
click at [535, 294] on label "Select Media to Upload" at bounding box center [555, 305] width 119 height 25
click at [0, 0] on input "Select Media to Upload" at bounding box center [0, 0] width 0 height 0
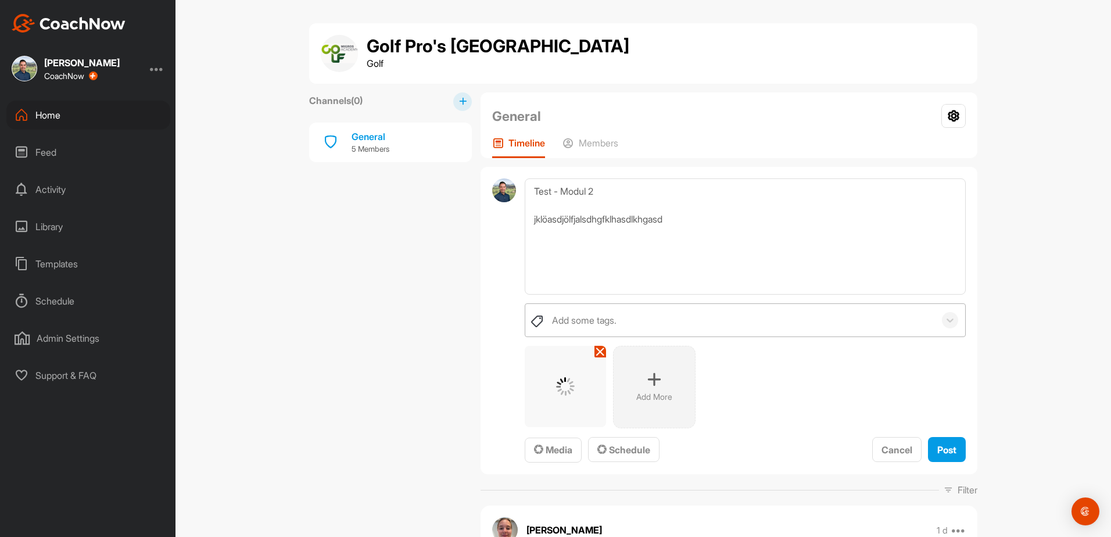
click at [586, 317] on div "Add some tags." at bounding box center [584, 320] width 65 height 14
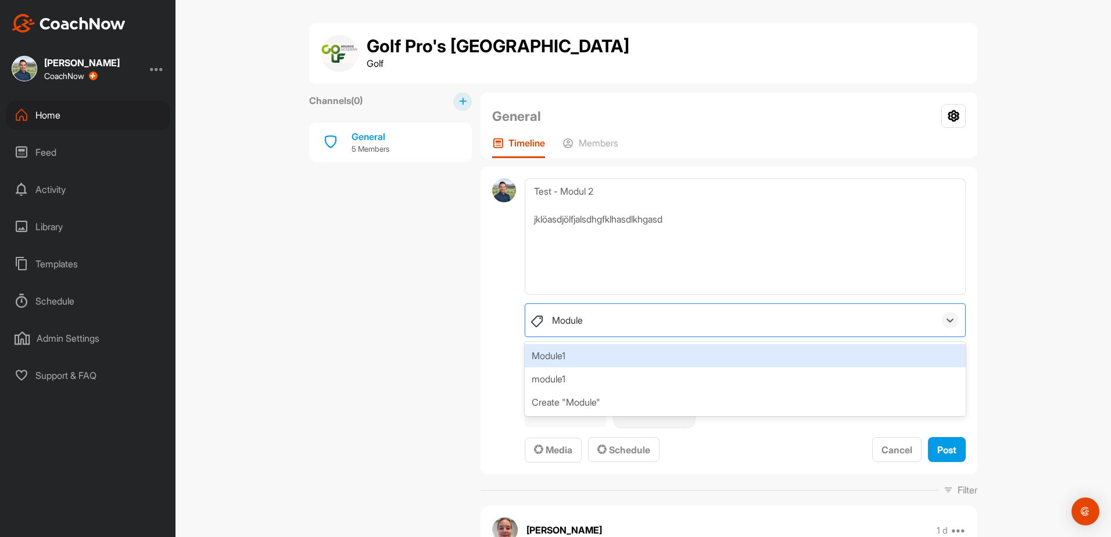
type input "Module2"
click at [566, 360] on div "Create "Module2"" at bounding box center [745, 355] width 441 height 23
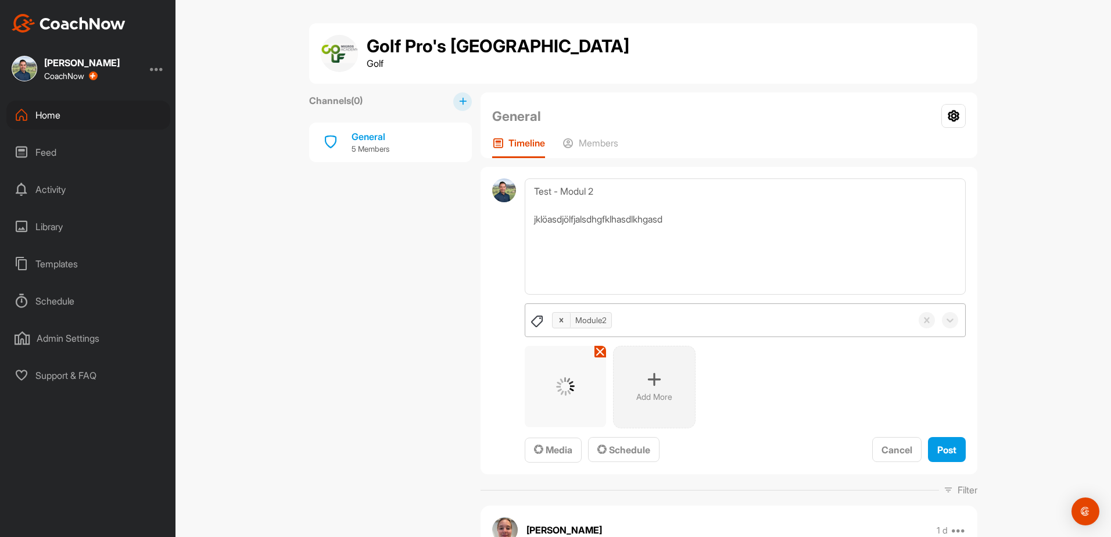
click at [739, 374] on span "Post" at bounding box center [946, 450] width 19 height 12
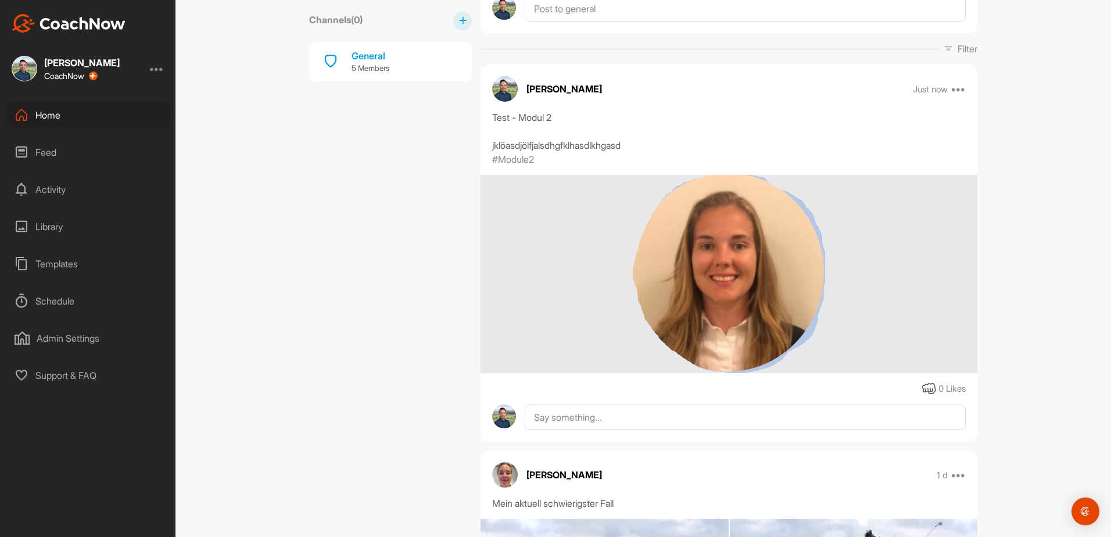
scroll to position [116, 0]
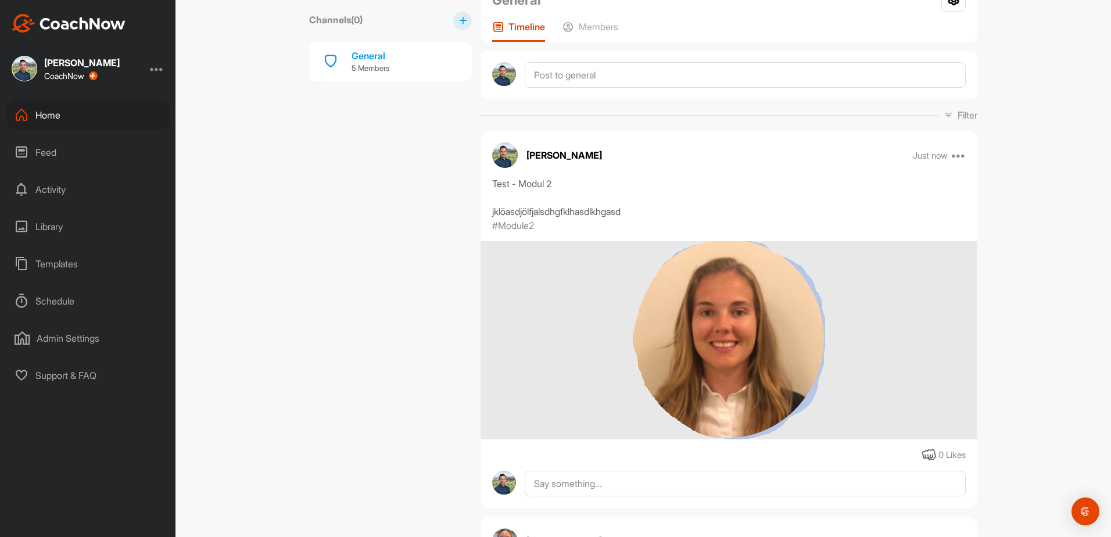
click at [72, 268] on div "Templates" at bounding box center [88, 263] width 164 height 29
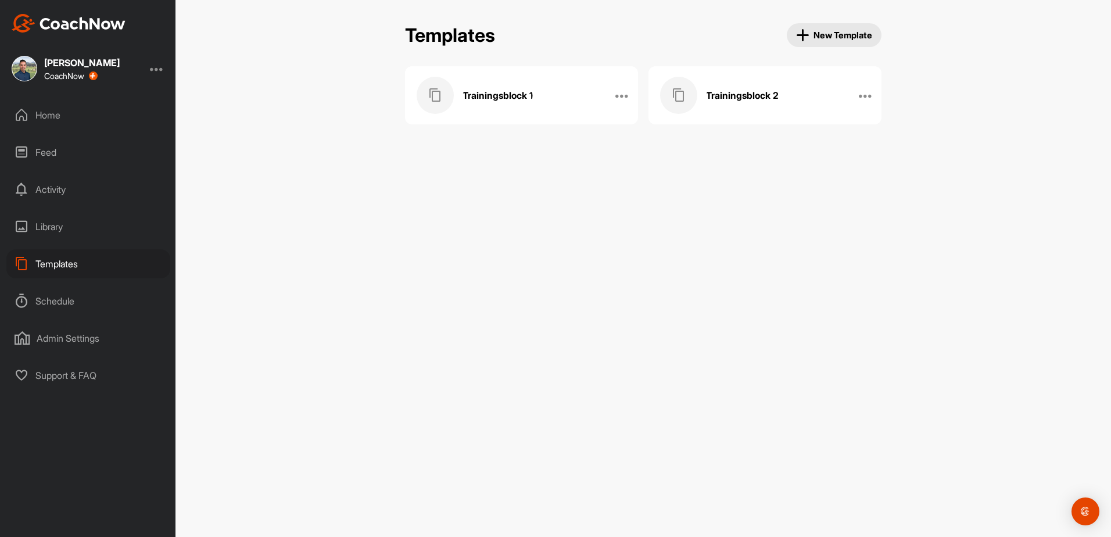
click at [513, 101] on h3 "Trainingsblock 1" at bounding box center [498, 95] width 70 height 12
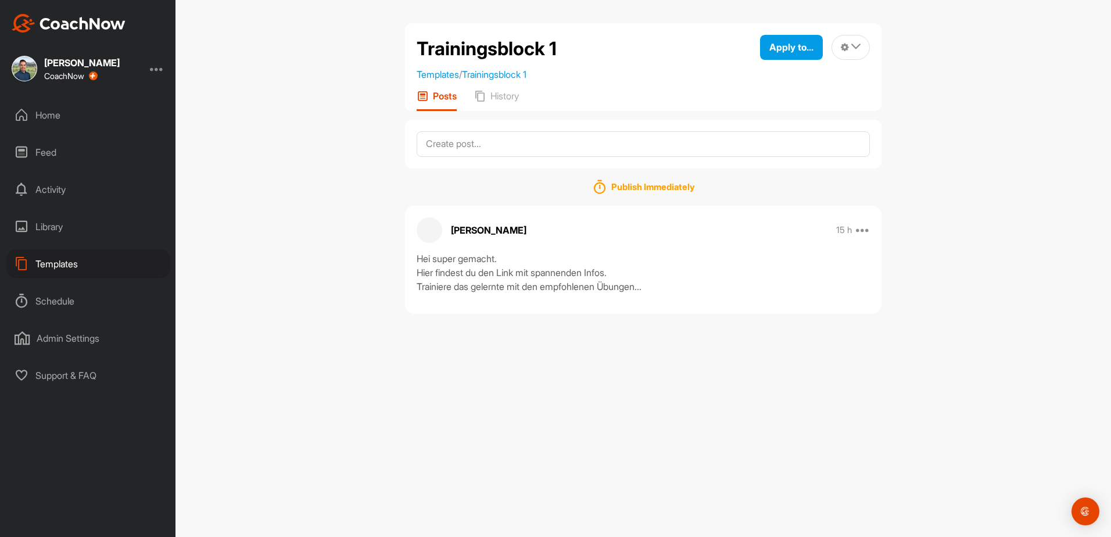
click at [59, 111] on div "Home" at bounding box center [88, 115] width 164 height 29
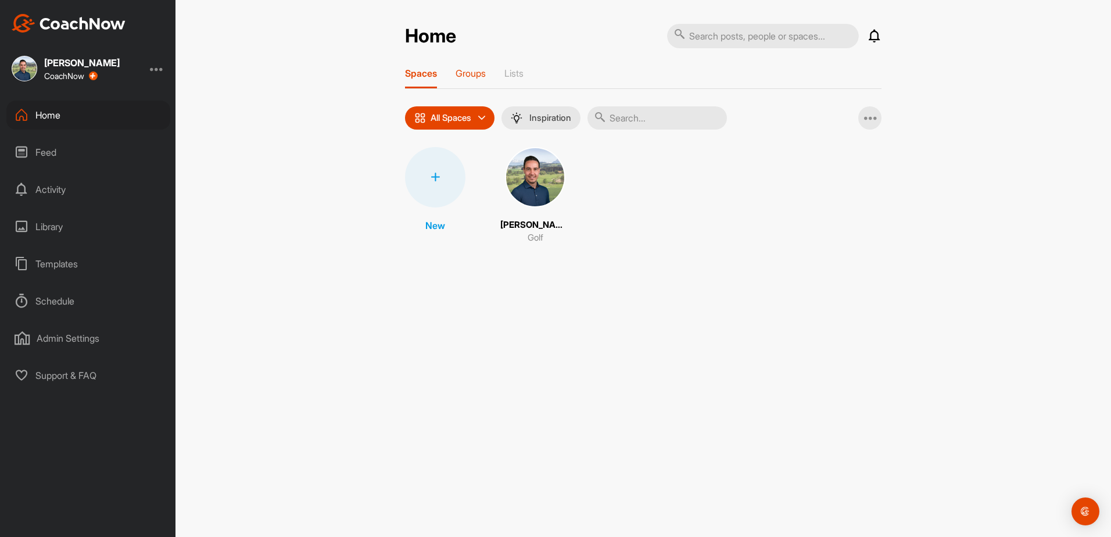
click at [467, 72] on p "Groups" at bounding box center [471, 73] width 30 height 12
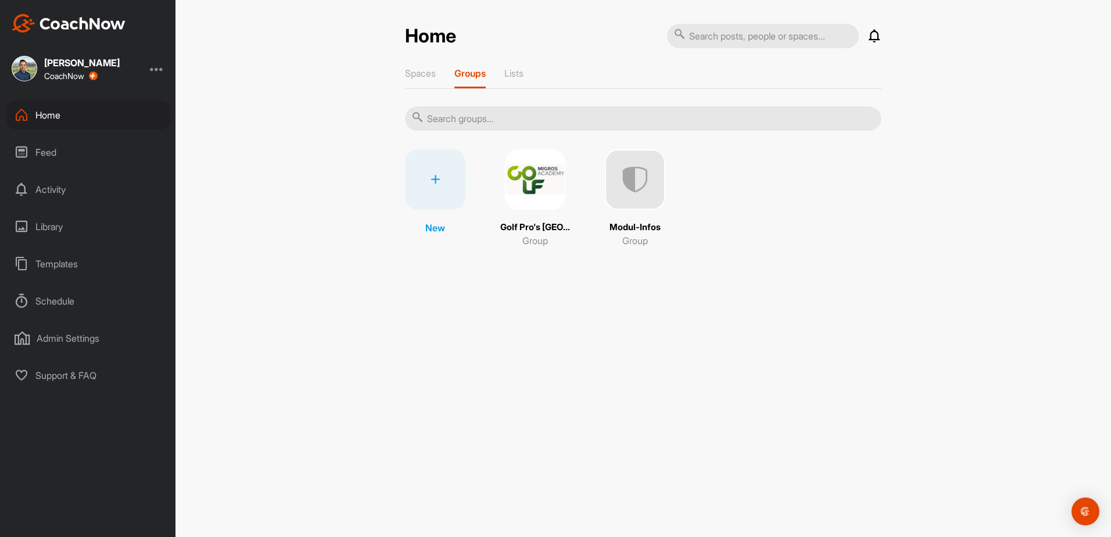
click at [529, 180] on img at bounding box center [535, 179] width 60 height 60
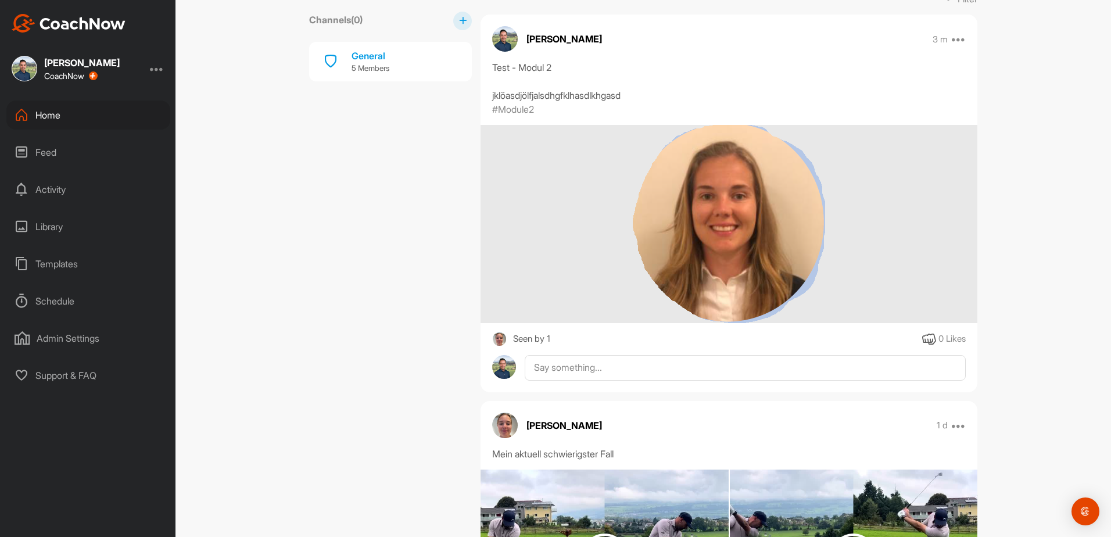
scroll to position [174, 0]
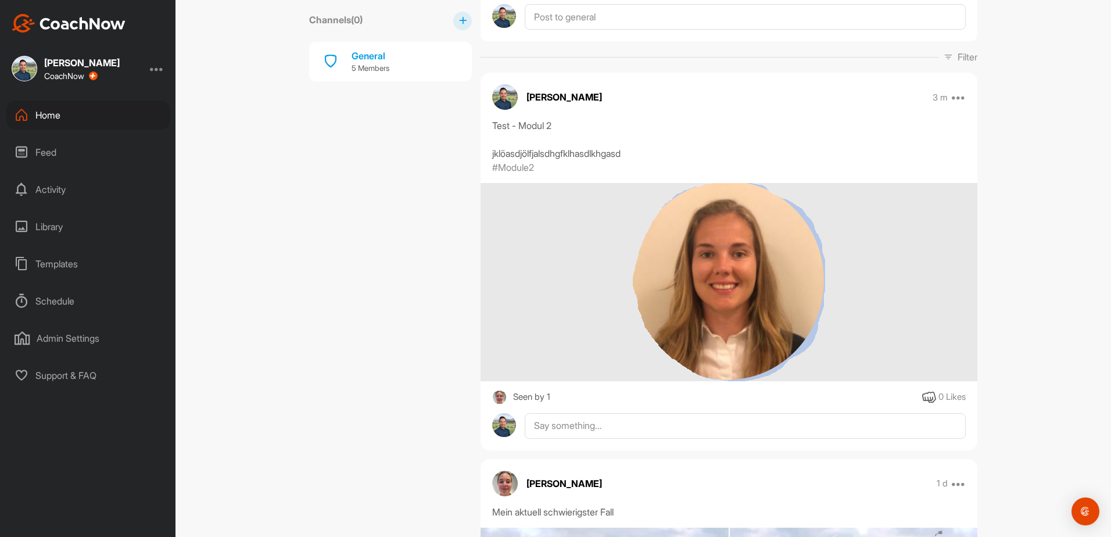
click at [41, 229] on div "Library" at bounding box center [88, 226] width 164 height 29
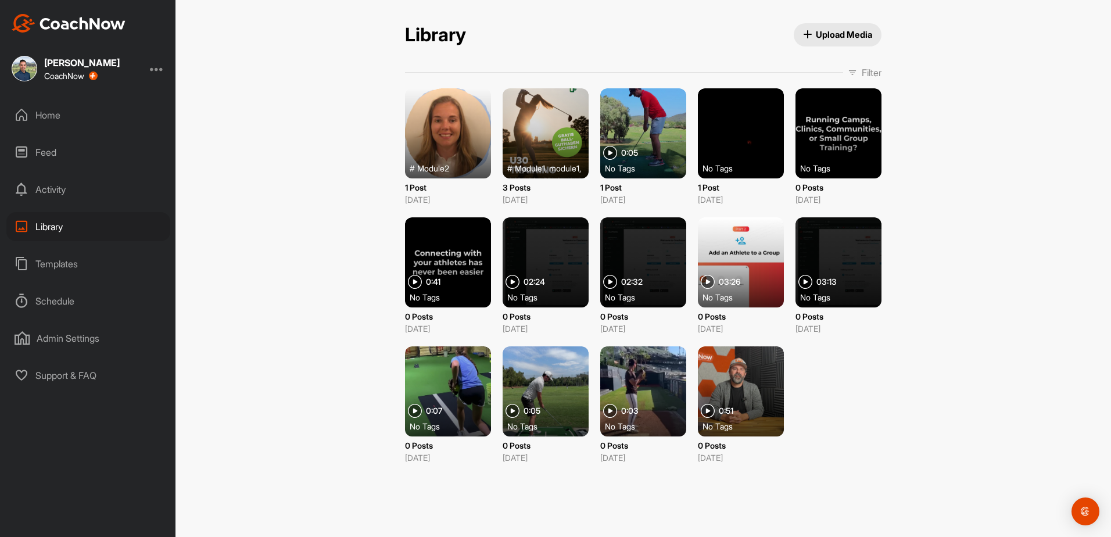
click at [53, 184] on div "Activity" at bounding box center [88, 189] width 164 height 29
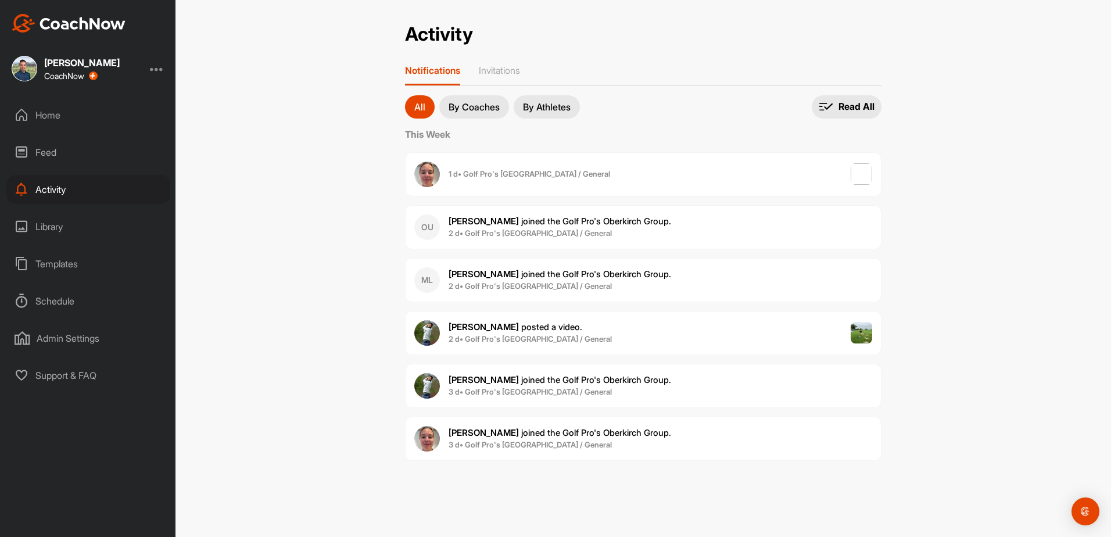
click at [37, 108] on div "Home" at bounding box center [88, 115] width 164 height 29
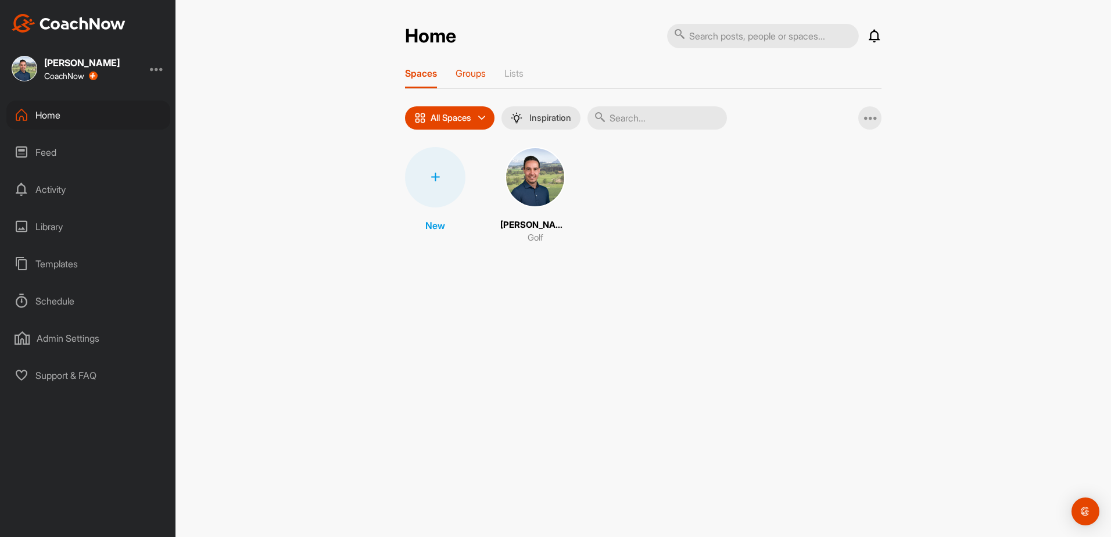
click at [472, 80] on div "Groups" at bounding box center [471, 77] width 30 height 21
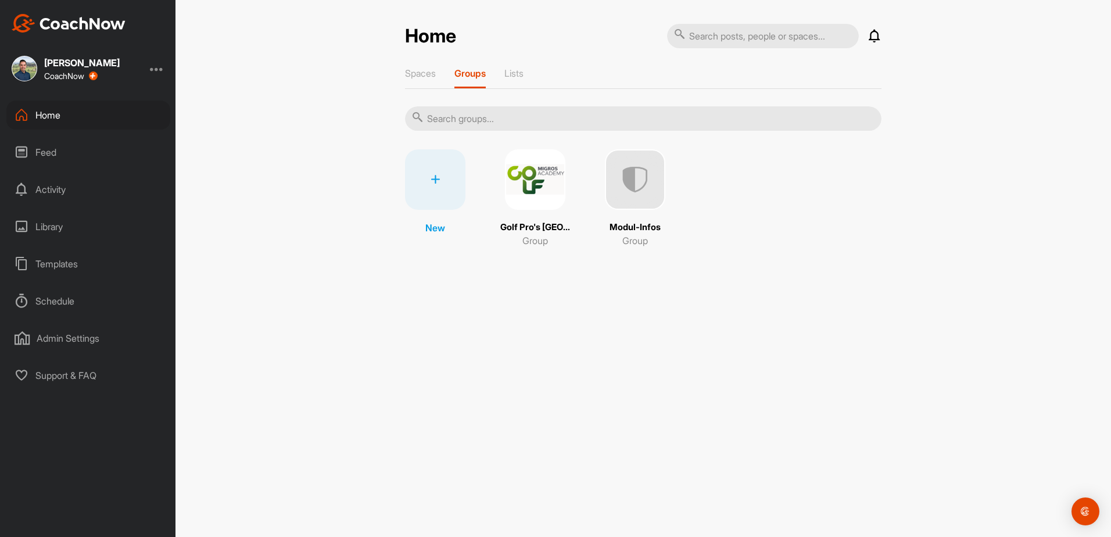
click at [549, 178] on img at bounding box center [535, 179] width 60 height 60
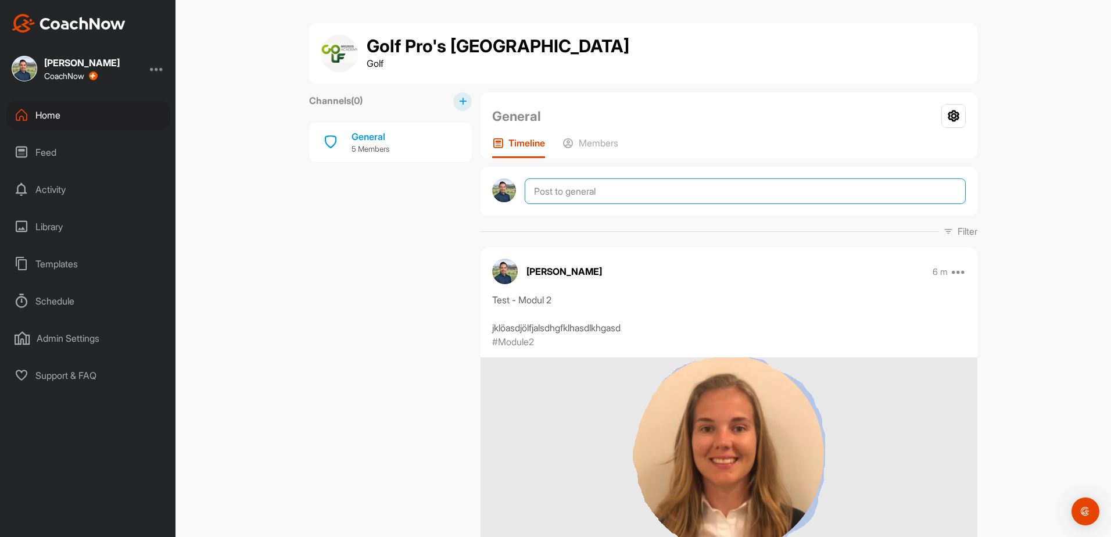
click at [600, 195] on textarea at bounding box center [745, 191] width 441 height 26
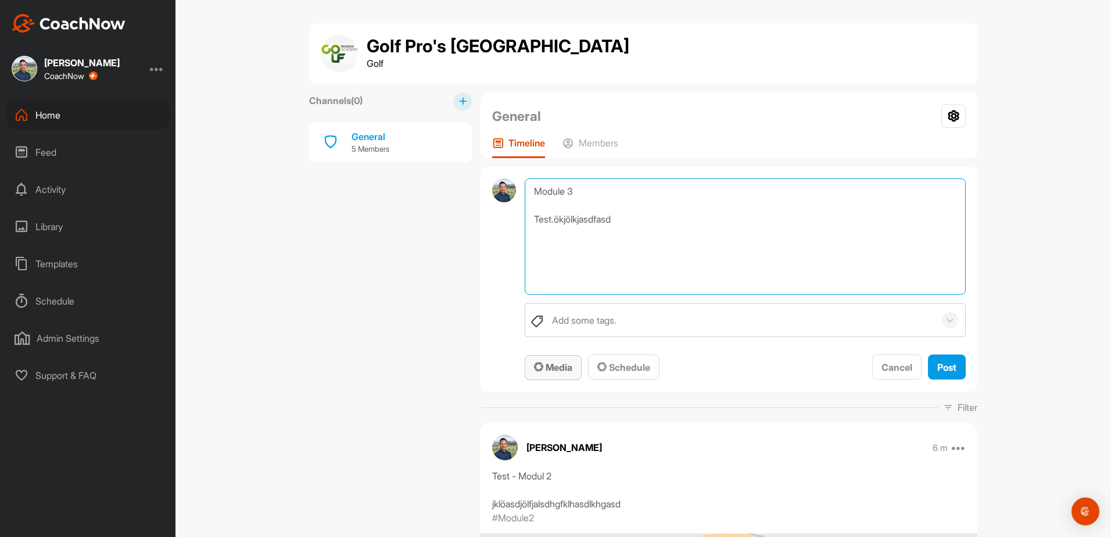
type textarea "Module 3 Test.ökjölkjasdfasd"
click at [559, 371] on span "Media" at bounding box center [553, 367] width 38 height 12
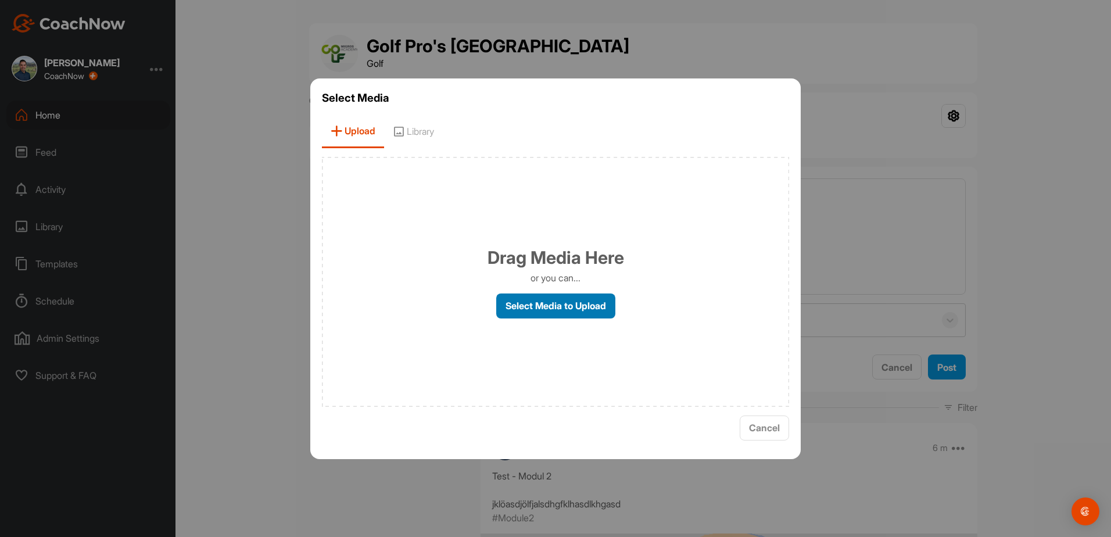
click at [547, 306] on label "Select Media to Upload" at bounding box center [555, 305] width 119 height 25
click at [0, 0] on input "Select Media to Upload" at bounding box center [0, 0] width 0 height 0
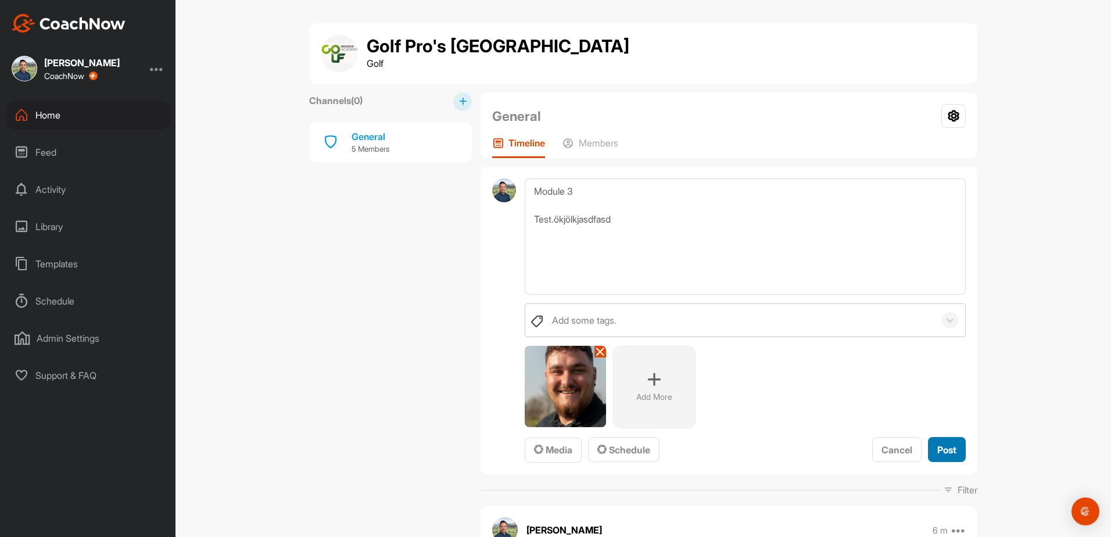
click at [739, 374] on span "Post" at bounding box center [946, 450] width 19 height 12
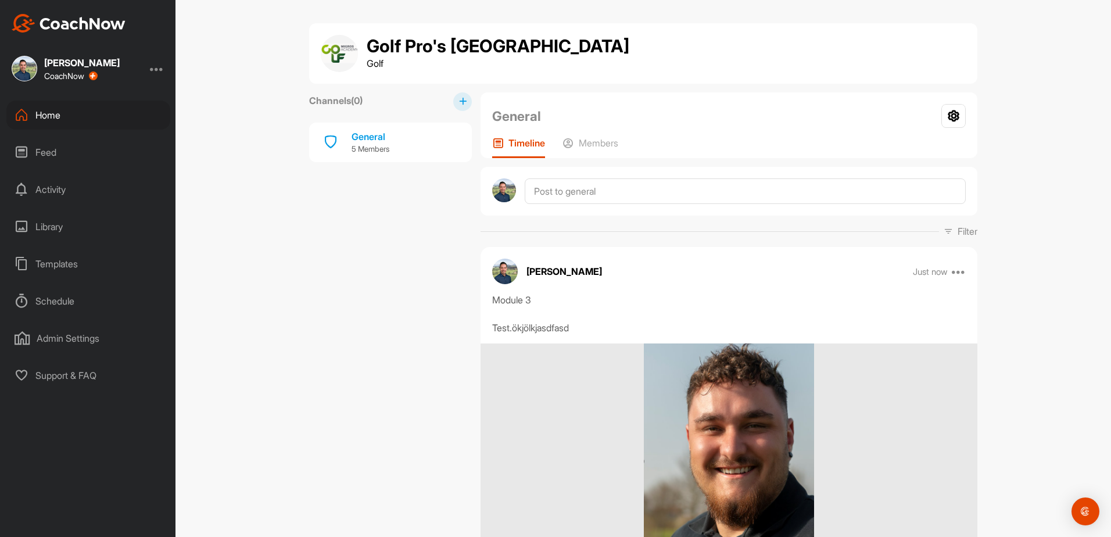
click at [53, 111] on div "Home" at bounding box center [88, 115] width 164 height 29
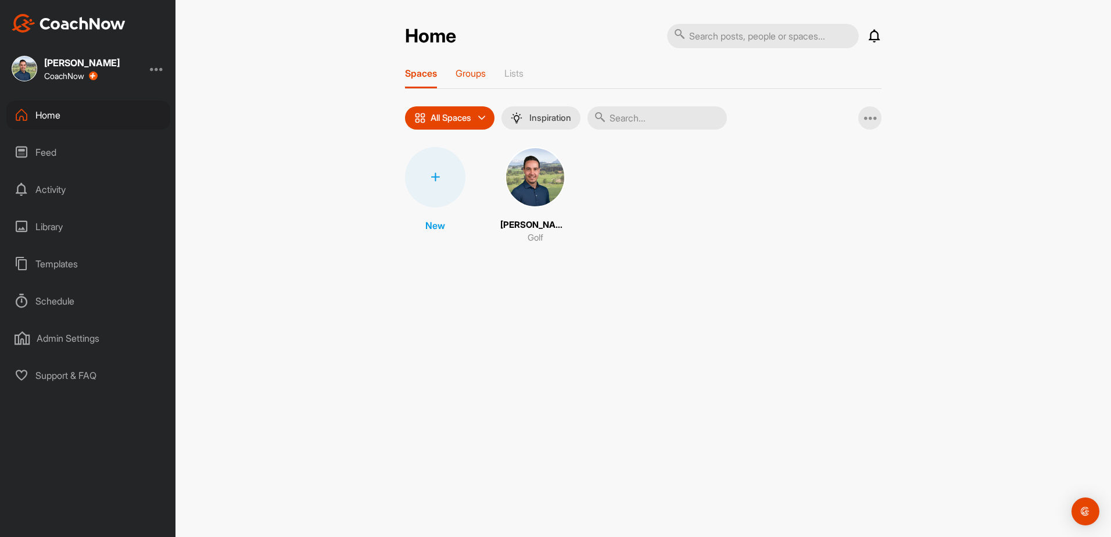
click at [474, 74] on p "Groups" at bounding box center [471, 73] width 30 height 12
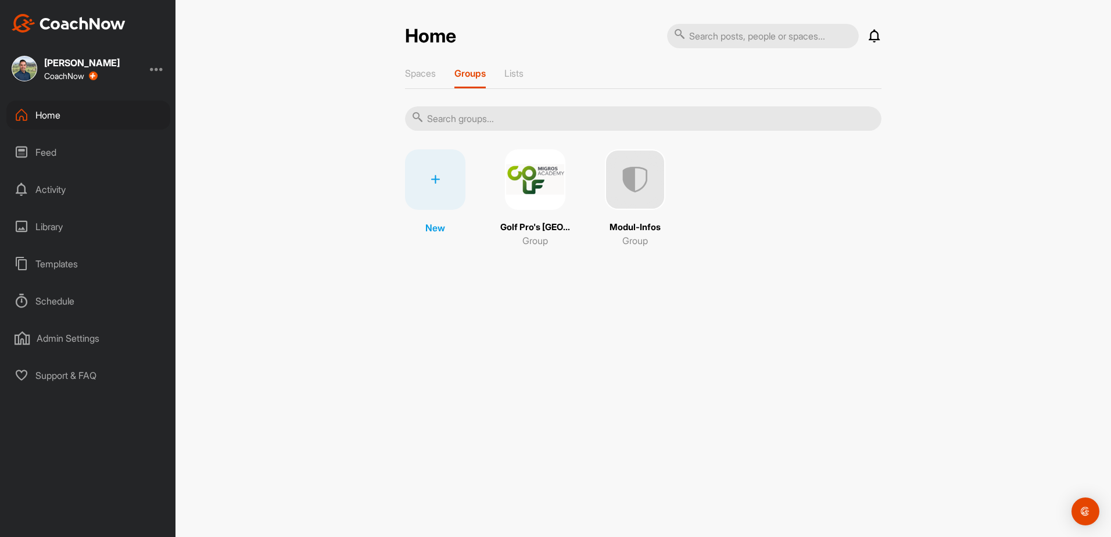
click at [542, 176] on img at bounding box center [535, 179] width 60 height 60
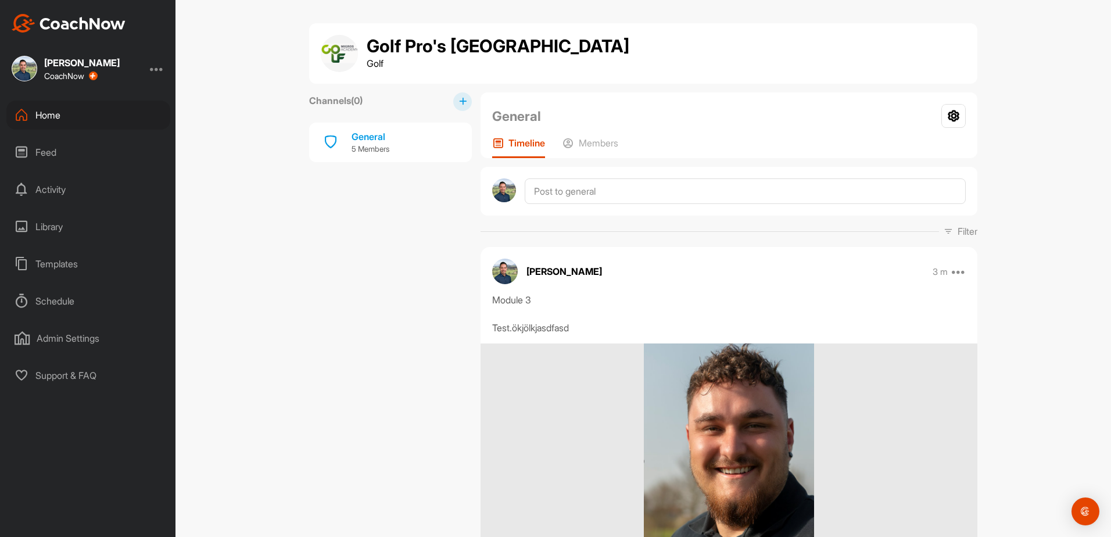
click at [61, 109] on div "Home" at bounding box center [88, 115] width 164 height 29
